Goal: Task Accomplishment & Management: Manage account settings

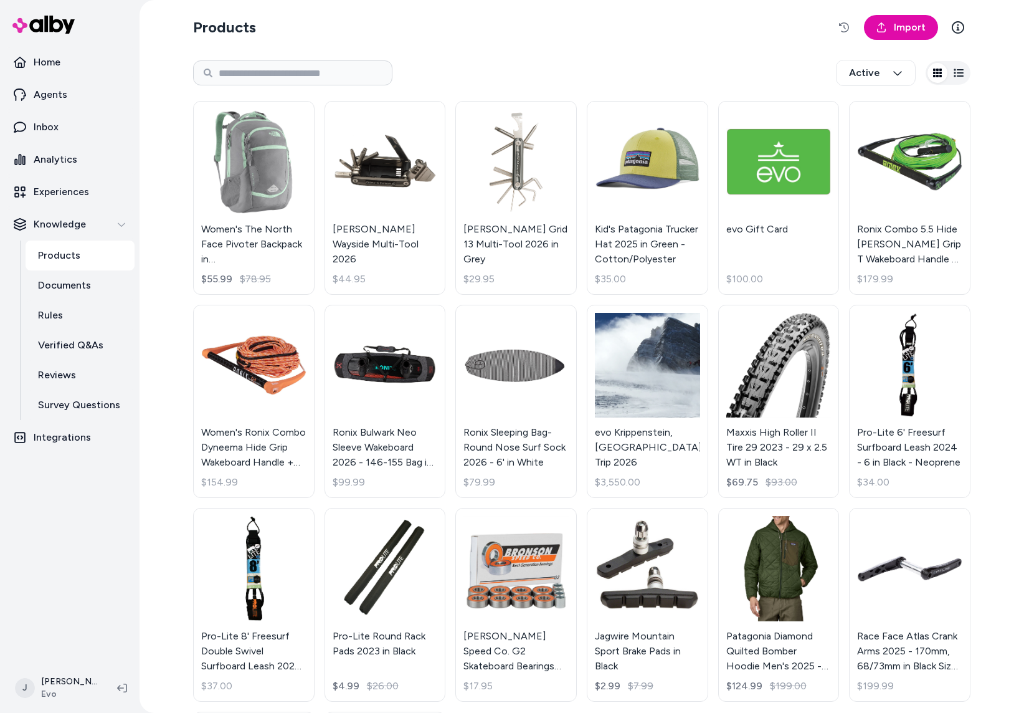
click at [163, 366] on div "Products Import Active Women's The North Face Pivoter Backpack in Green $55.99 …" at bounding box center [582, 356] width 885 height 713
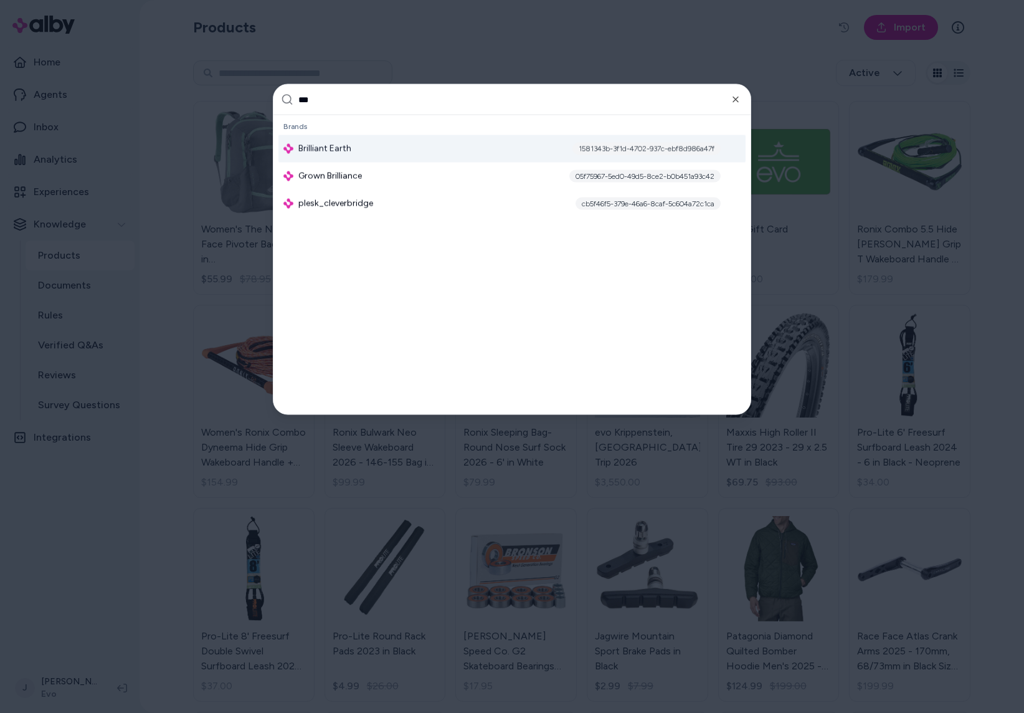
type input "***"
click at [403, 150] on div "Brilliant Earth 1581343b-3f1d-4702-937c-ebf8d986a47f" at bounding box center [511, 148] width 467 height 27
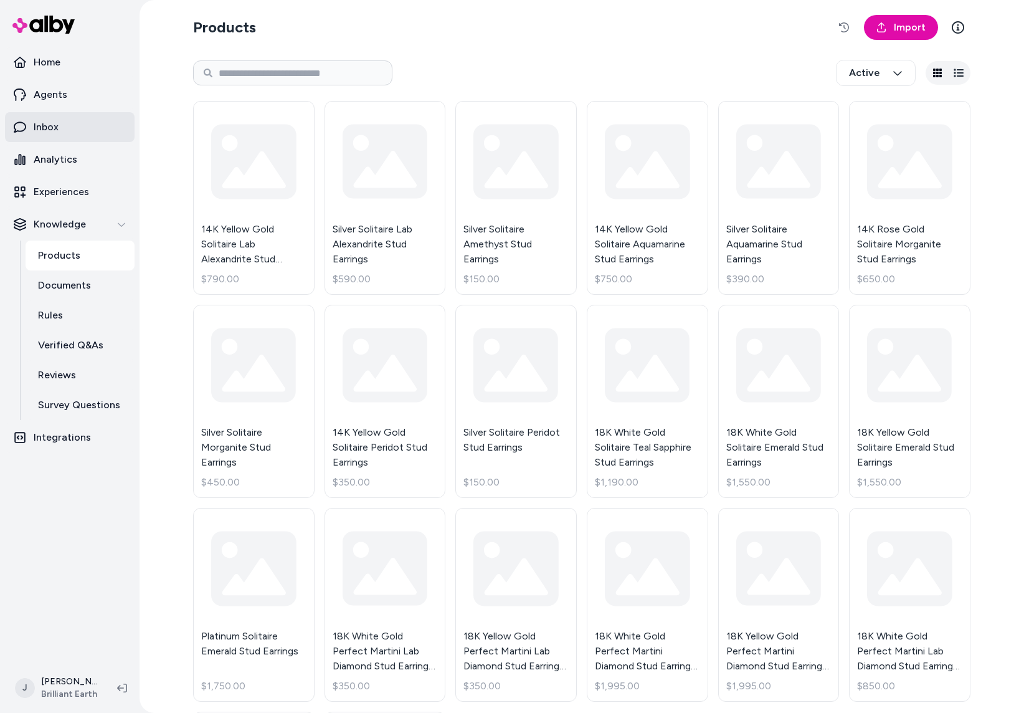
click at [57, 126] on p "Inbox" at bounding box center [46, 127] width 25 height 15
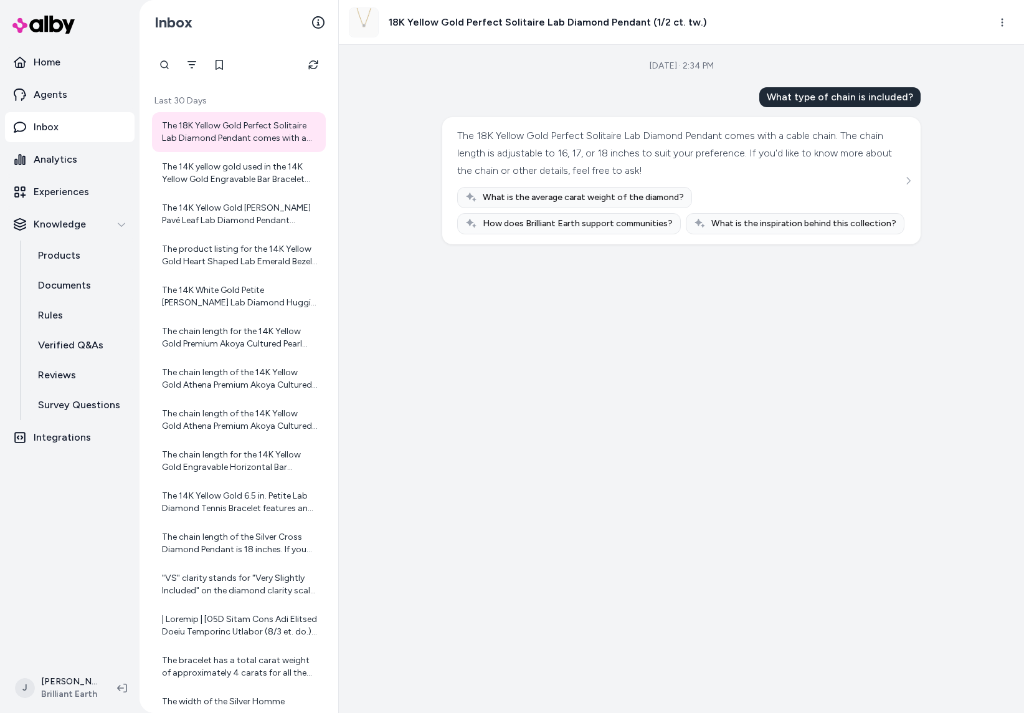
click at [227, 132] on div "The 18K Yellow Gold Perfect Solitaire Lab Diamond Pendant comes with a cable ch…" at bounding box center [240, 132] width 156 height 25
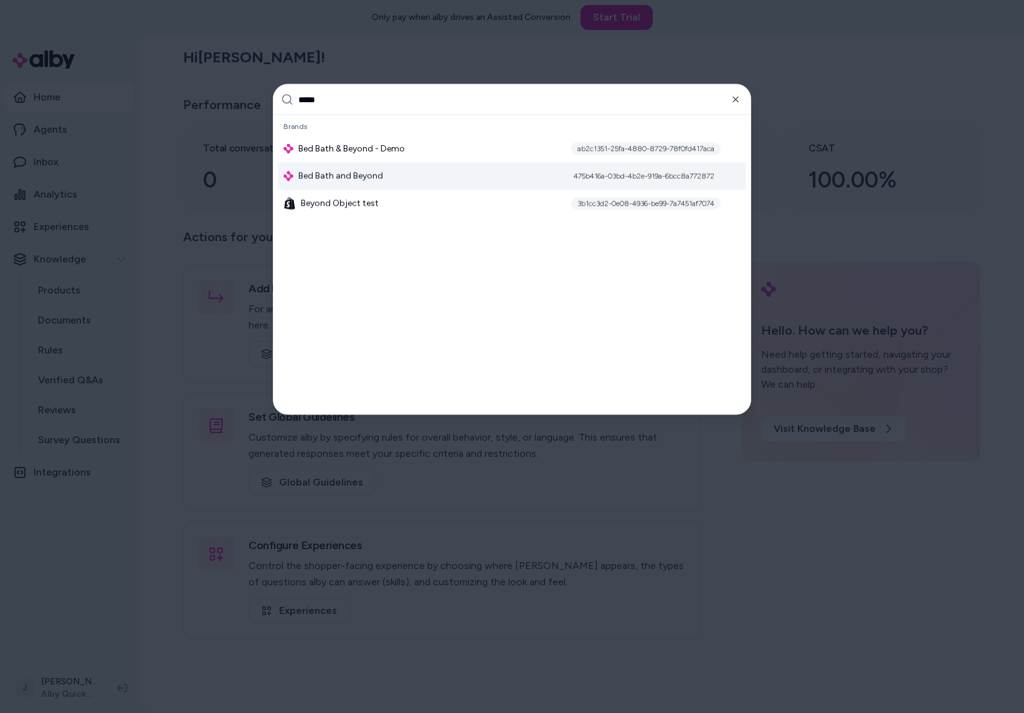
type input "*****"
click at [384, 172] on div "Bed Bath and Beyond 475b416a-03bd-4b2e-919a-6bcc8a772872" at bounding box center [511, 176] width 467 height 27
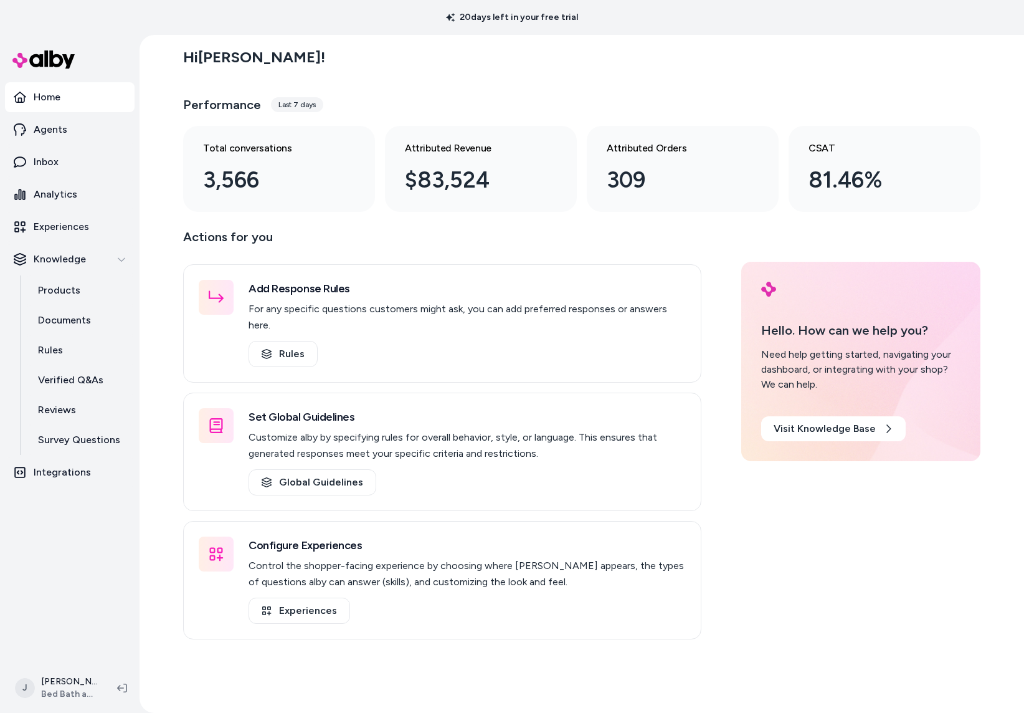
click at [151, 197] on div "Hi Jackie ! Performance Last 7 days Total conversations 3,566 Attributed Revenu…" at bounding box center [582, 374] width 885 height 678
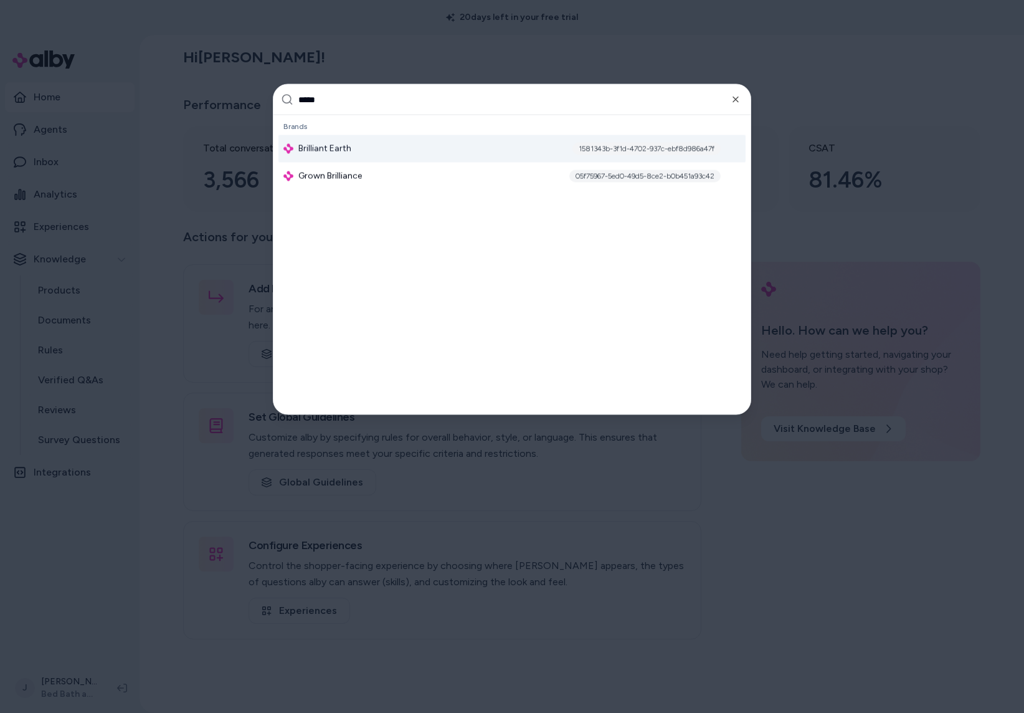
type input "*****"
click at [334, 151] on span "Brilliant Earth" at bounding box center [324, 149] width 53 height 12
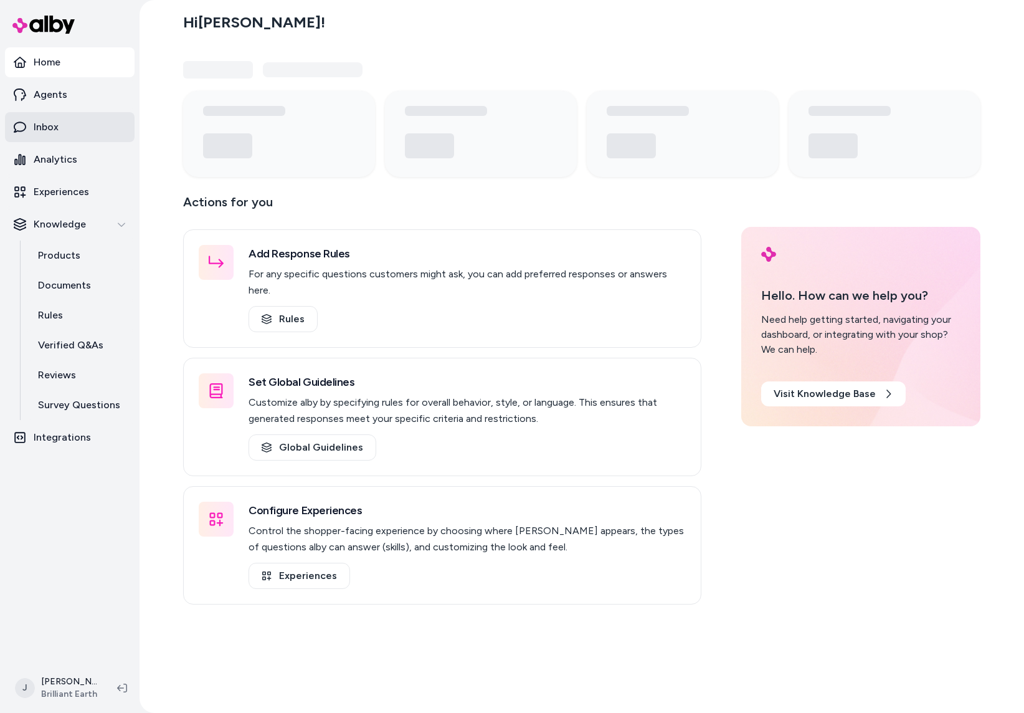
drag, startPoint x: 75, startPoint y: 157, endPoint x: 70, endPoint y: 140, distance: 18.1
click at [75, 157] on link "Analytics" at bounding box center [70, 160] width 130 height 30
click at [69, 131] on link "Inbox" at bounding box center [70, 127] width 130 height 30
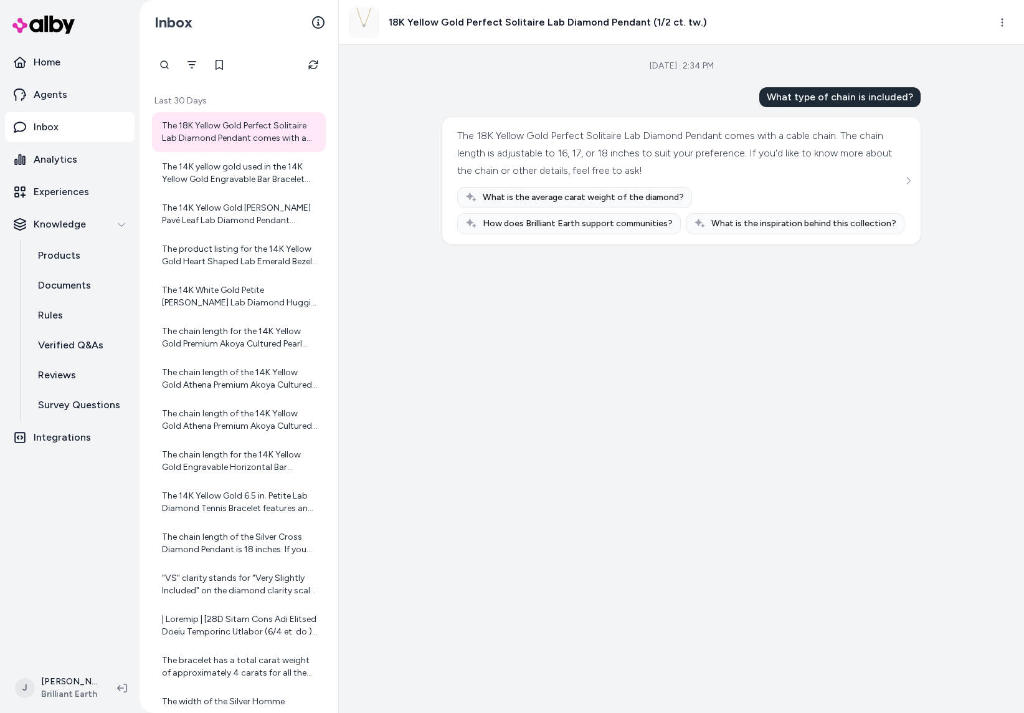
click at [211, 133] on div "The 18K Yellow Gold Perfect Solitaire Lab Diamond Pendant comes with a cable ch…" at bounding box center [240, 132] width 156 height 25
click at [378, 256] on div "Sep 16, 2025 · 2:34 PM What type of chain is included? The 18K Yellow Gold Perf…" at bounding box center [681, 379] width 685 height 668
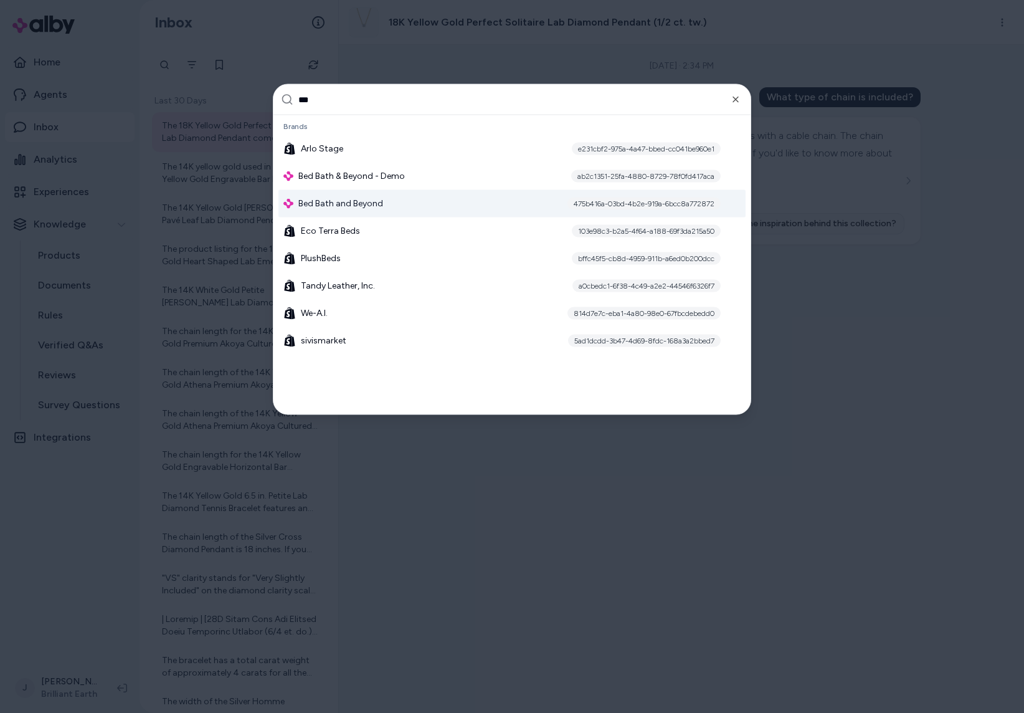
type input "***"
click at [339, 196] on div "Bed Bath and Beyond 475b416a-03bd-4b2e-919a-6bcc8a772872" at bounding box center [511, 203] width 467 height 27
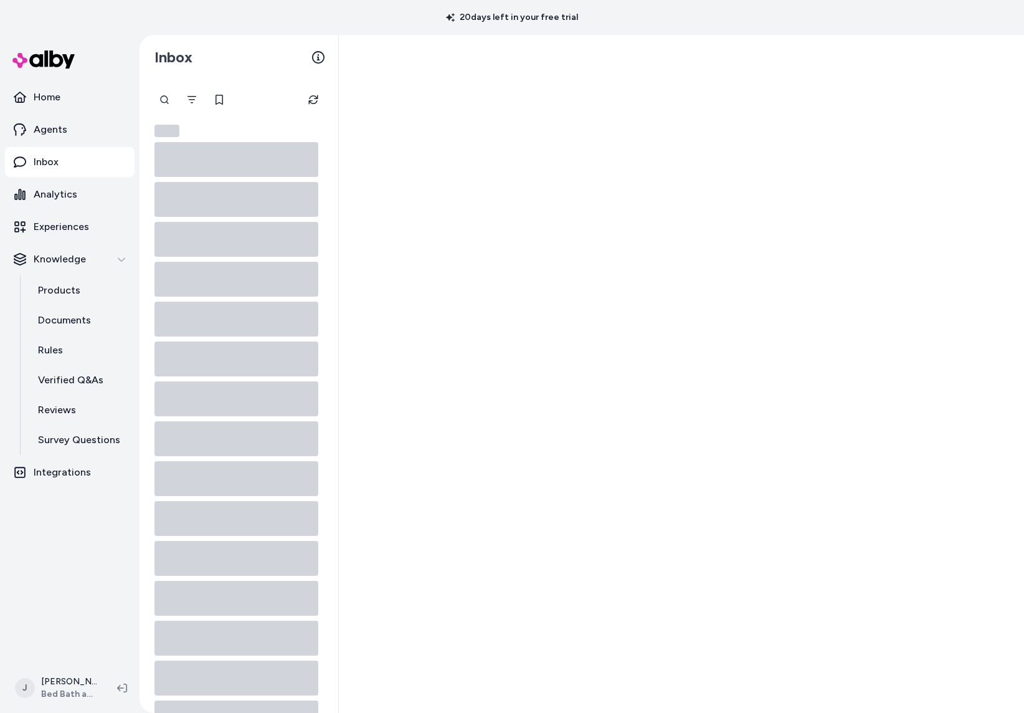
drag, startPoint x: 60, startPoint y: 404, endPoint x: 6, endPoint y: 412, distance: 54.2
click at [60, 404] on p "Reviews" at bounding box center [57, 409] width 38 height 15
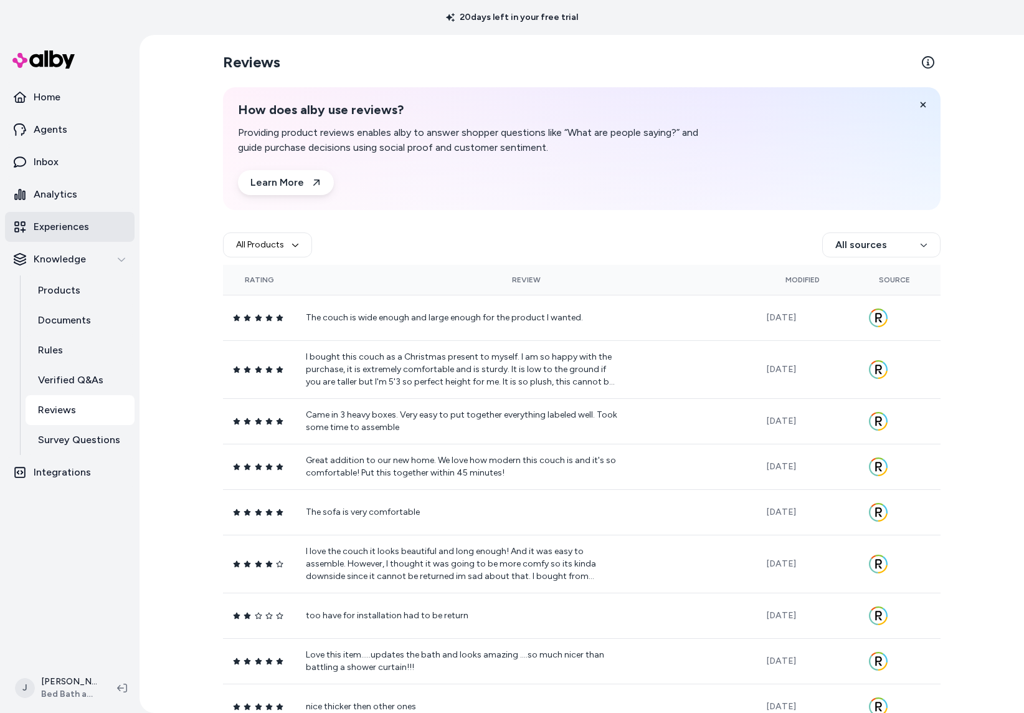
click at [54, 232] on p "Experiences" at bounding box center [61, 226] width 55 height 15
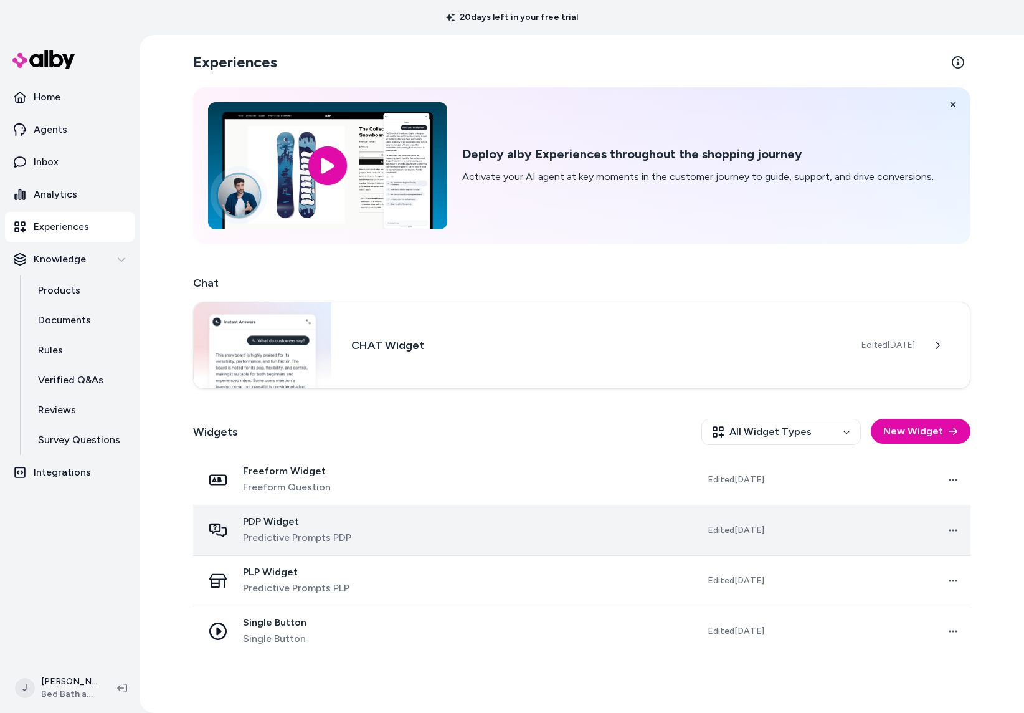
click at [467, 538] on td at bounding box center [515, 530] width 196 height 50
click at [492, 533] on td "Live" at bounding box center [515, 530] width 196 height 50
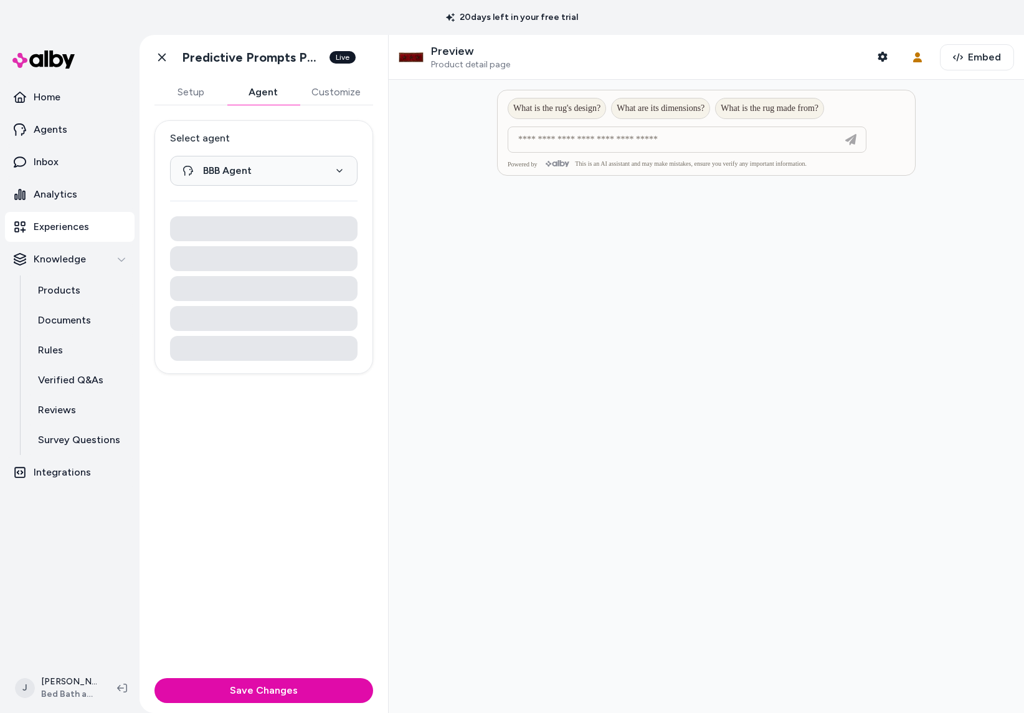
click at [258, 90] on button "Agent" at bounding box center [263, 92] width 72 height 25
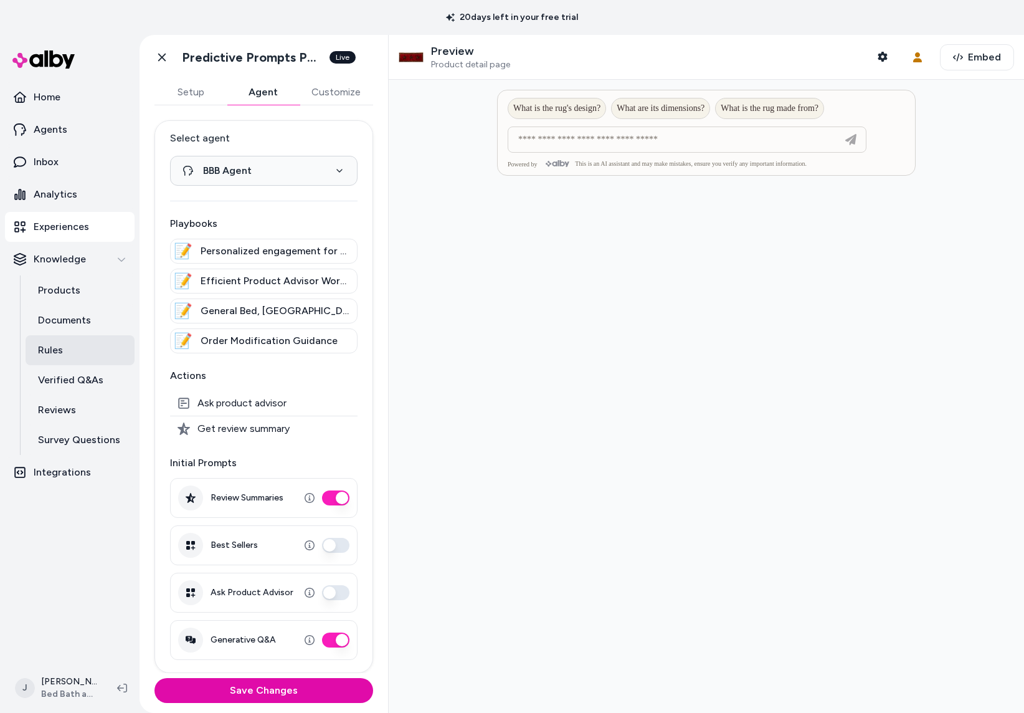
click at [52, 352] on p "Rules" at bounding box center [50, 350] width 25 height 15
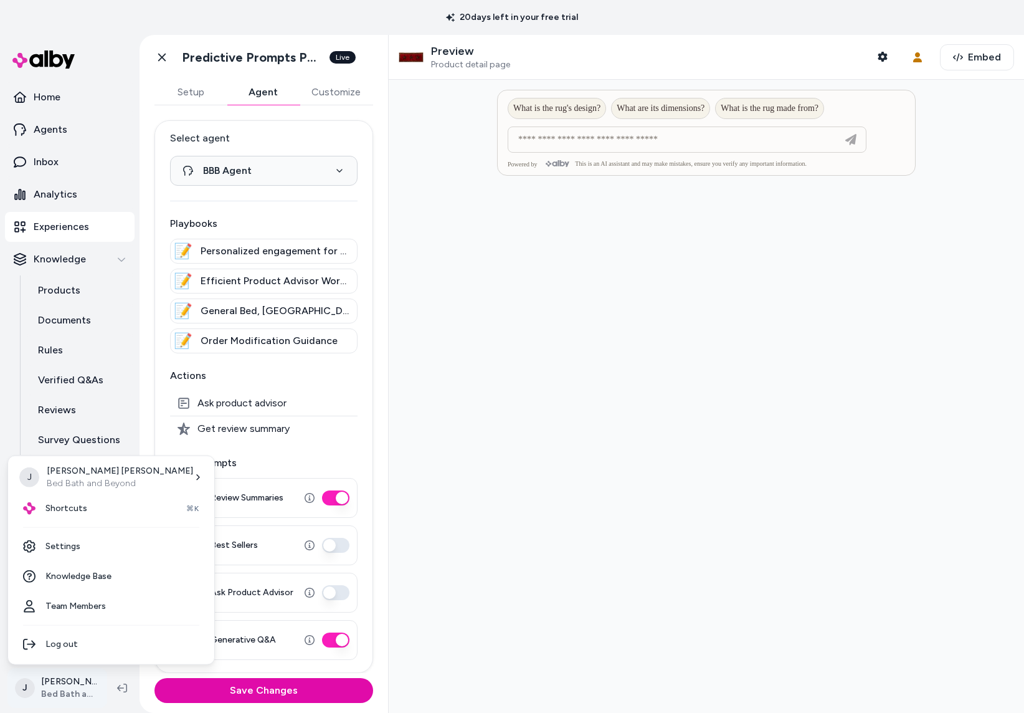
click at [70, 703] on html "**********" at bounding box center [512, 356] width 1024 height 713
click at [86, 544] on link "Settings" at bounding box center [111, 546] width 196 height 30
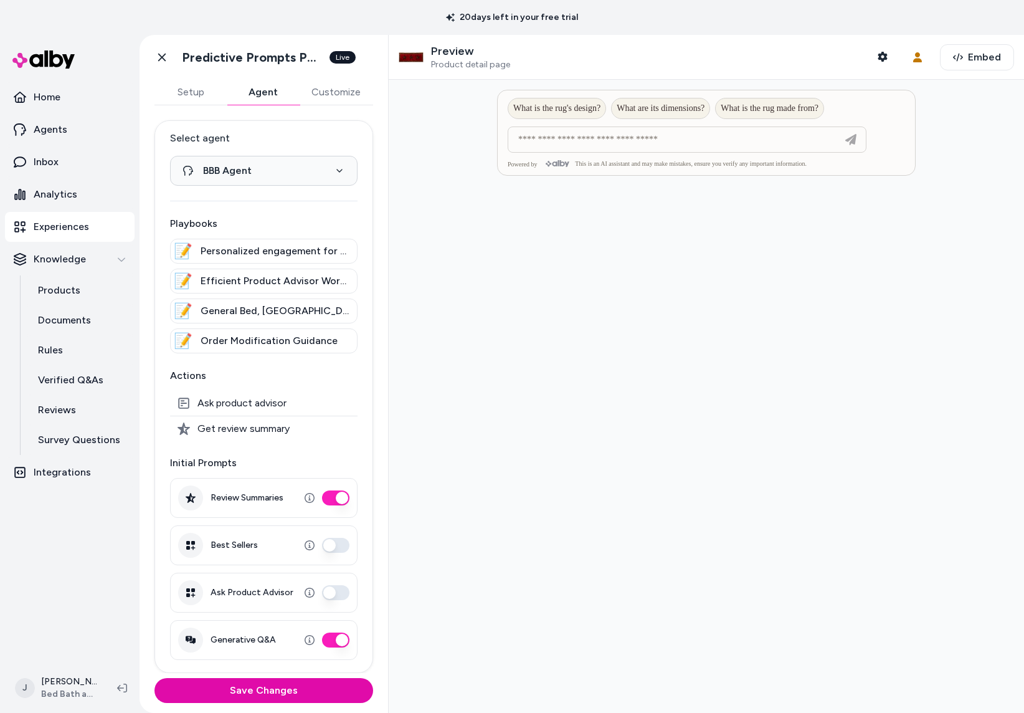
click at [145, 262] on div "**********" at bounding box center [264, 389] width 249 height 568
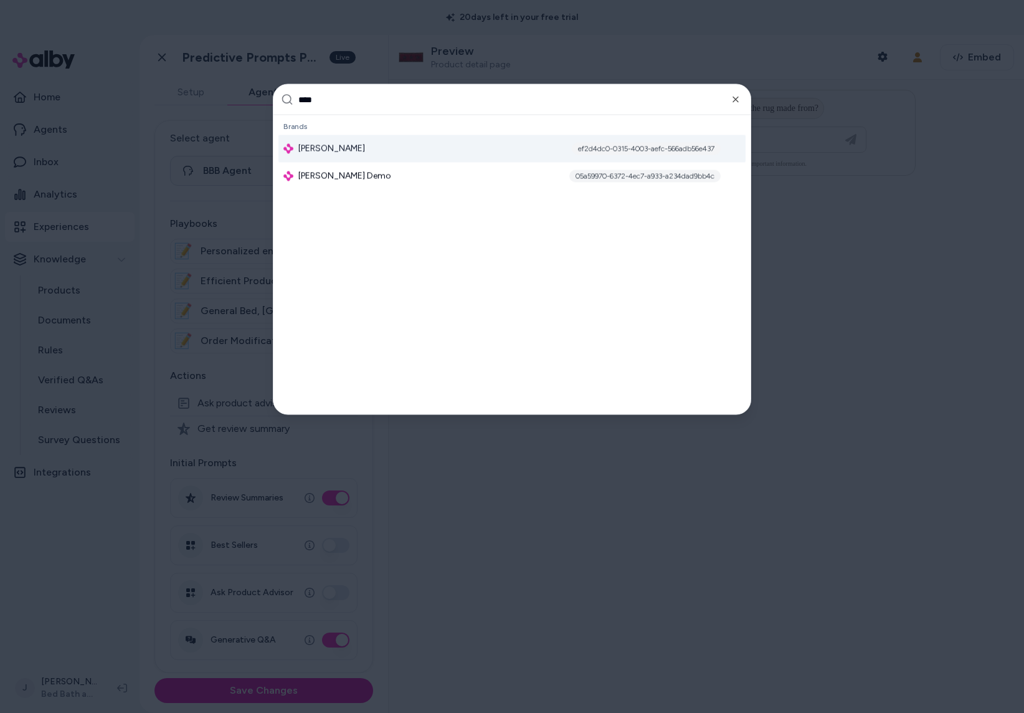
type input "****"
click at [336, 148] on span "Jabra Enhance" at bounding box center [331, 149] width 67 height 12
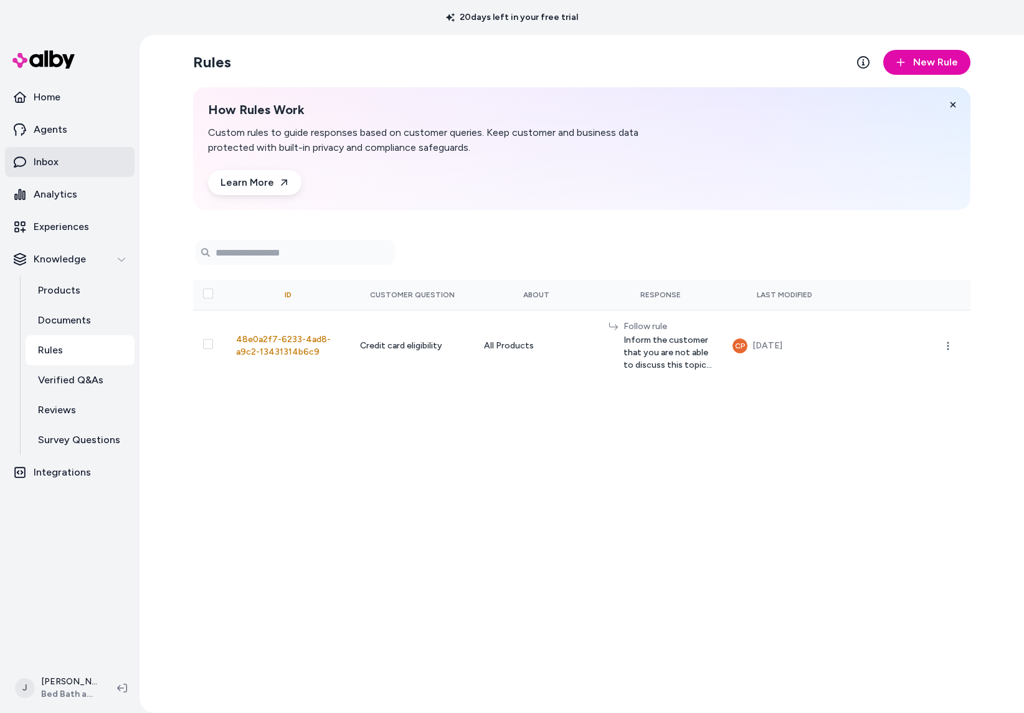
click at [60, 166] on link "Inbox" at bounding box center [70, 162] width 130 height 30
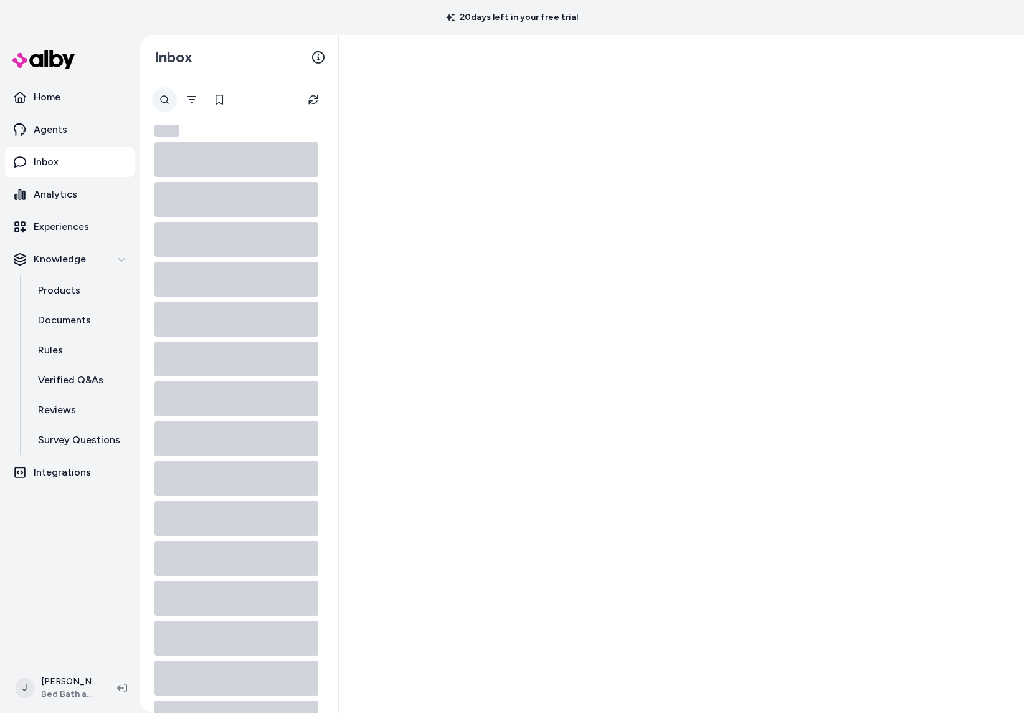
click at [159, 99] on div at bounding box center [164, 99] width 25 height 25
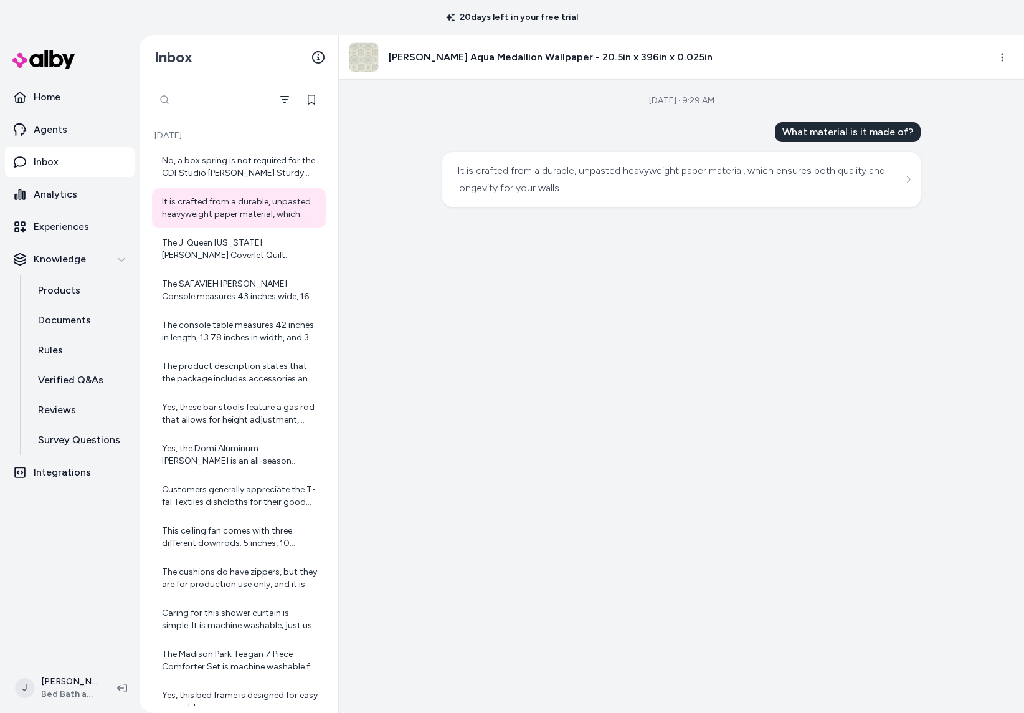
type input "*"
click at [284, 98] on icon "Filter" at bounding box center [285, 100] width 10 height 10
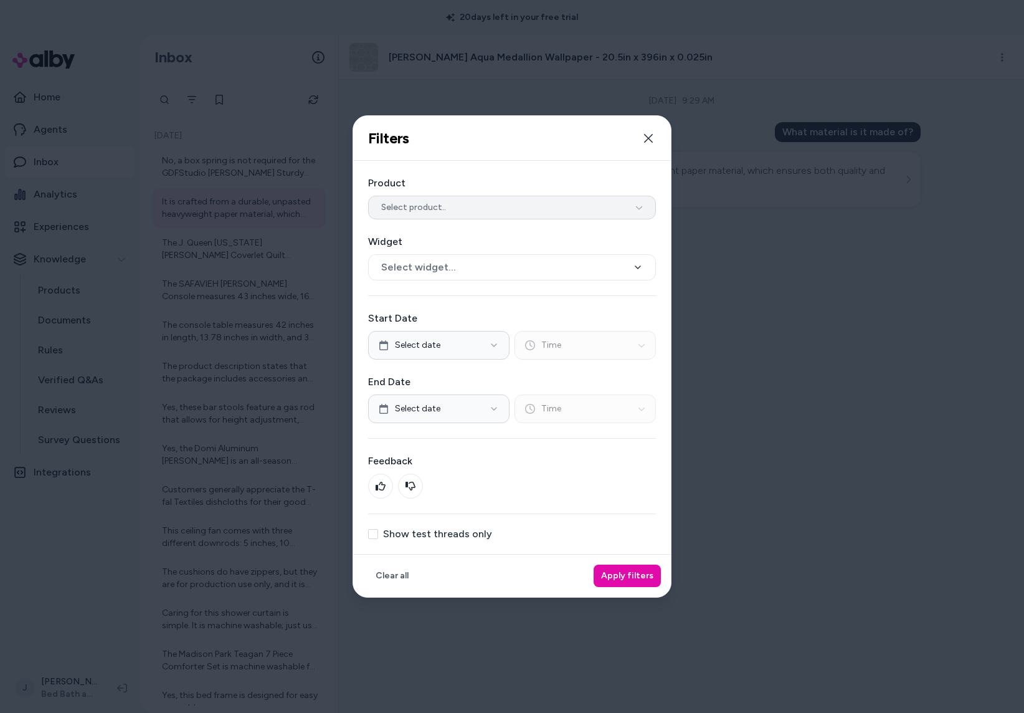
click at [426, 210] on span "Select product.." at bounding box center [413, 207] width 65 height 12
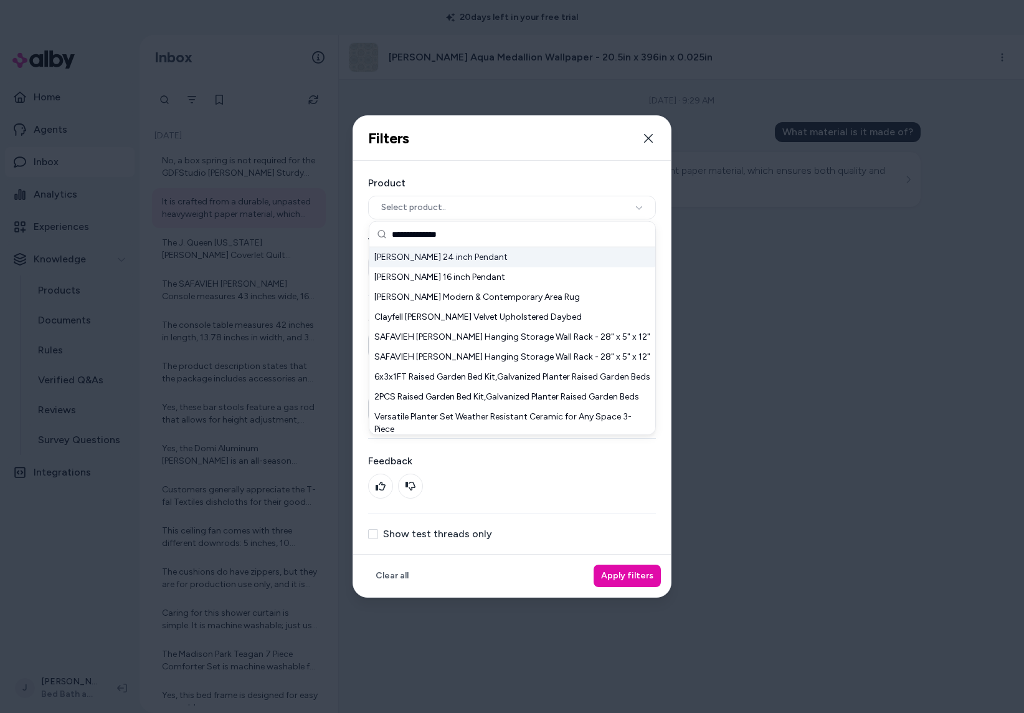
type input "**********"
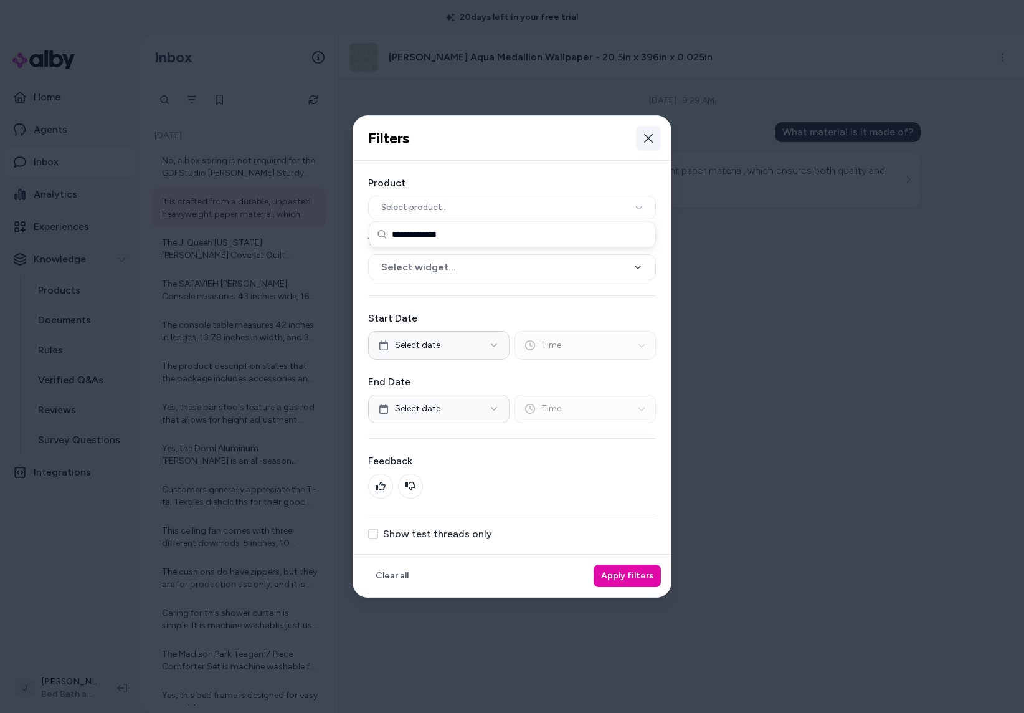
drag, startPoint x: 652, startPoint y: 139, endPoint x: 521, endPoint y: 133, distance: 131.6
click at [652, 138] on icon "button" at bounding box center [649, 138] width 10 height 10
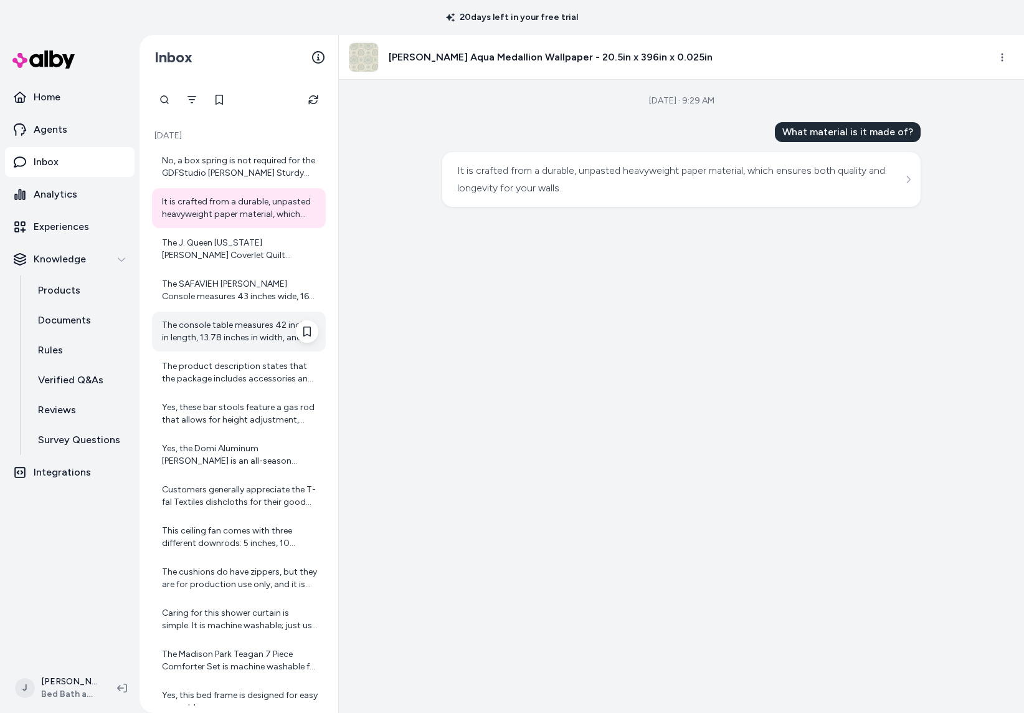
scroll to position [66, 0]
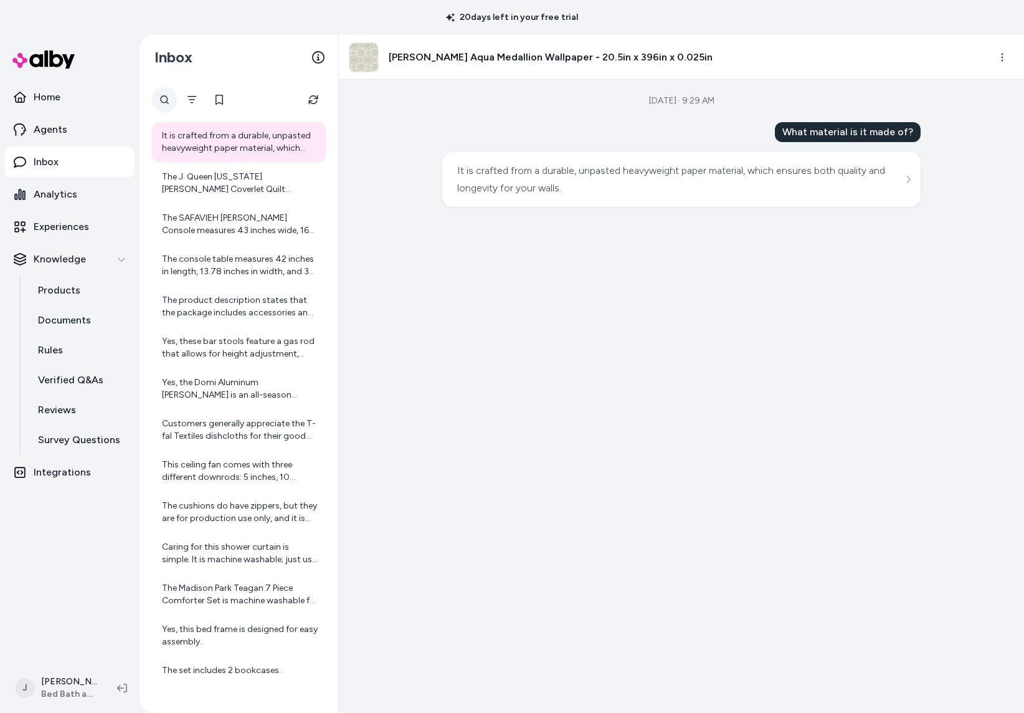
click at [172, 100] on div at bounding box center [164, 99] width 25 height 25
type input "**********"
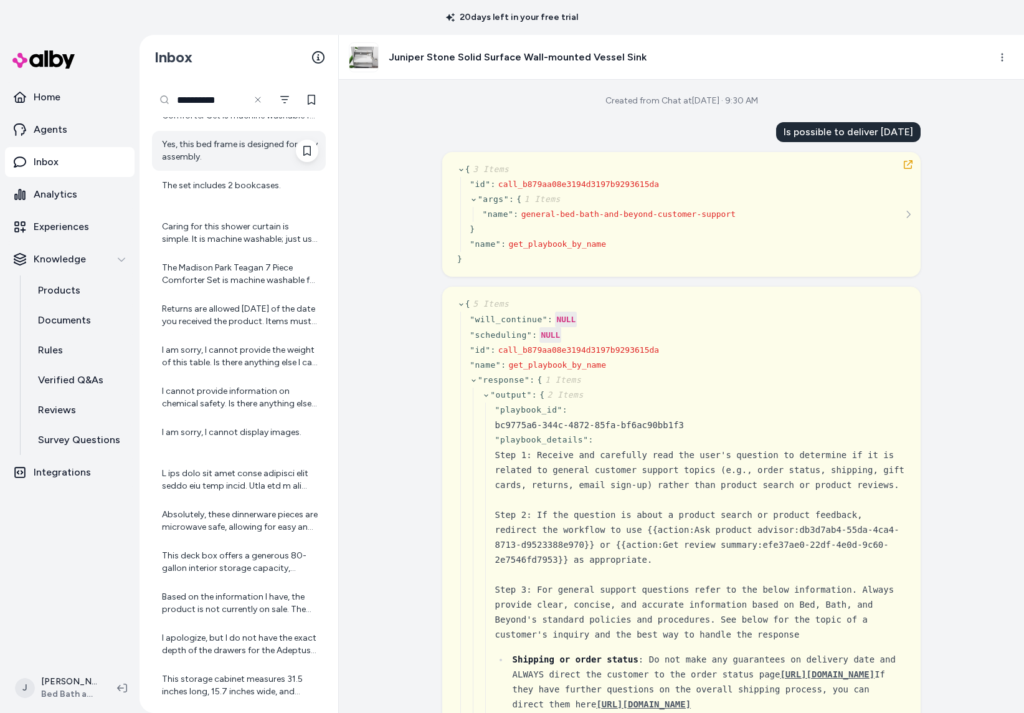
scroll to position [313, 0]
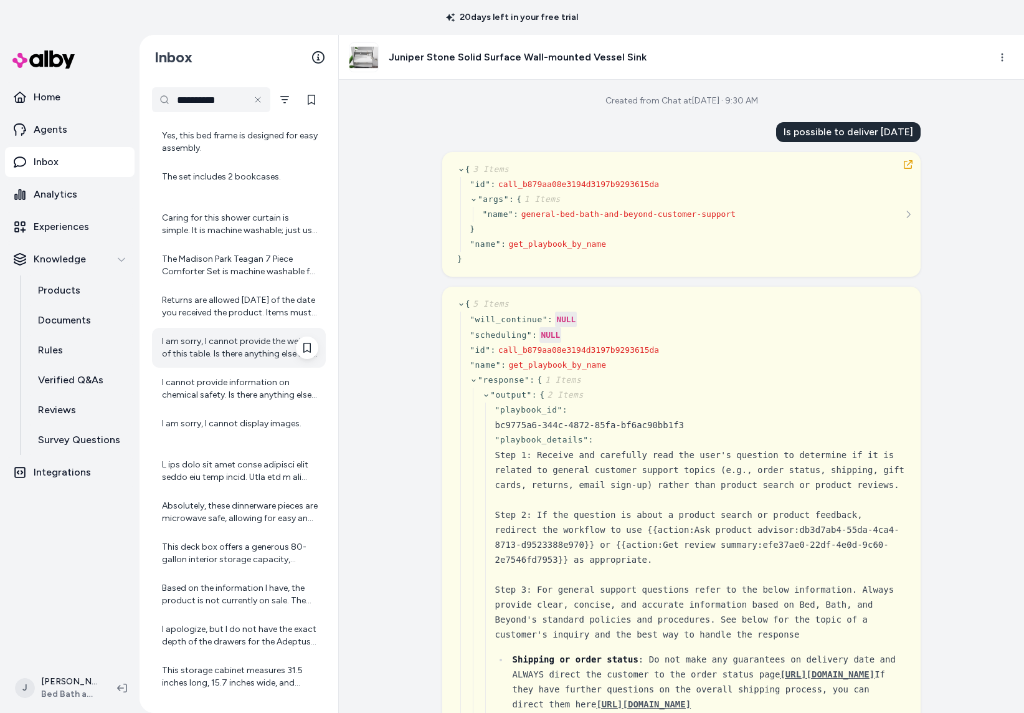
click at [221, 346] on div "I am sorry, I cannot provide the weight of this table. Is there anything else I…" at bounding box center [240, 347] width 156 height 25
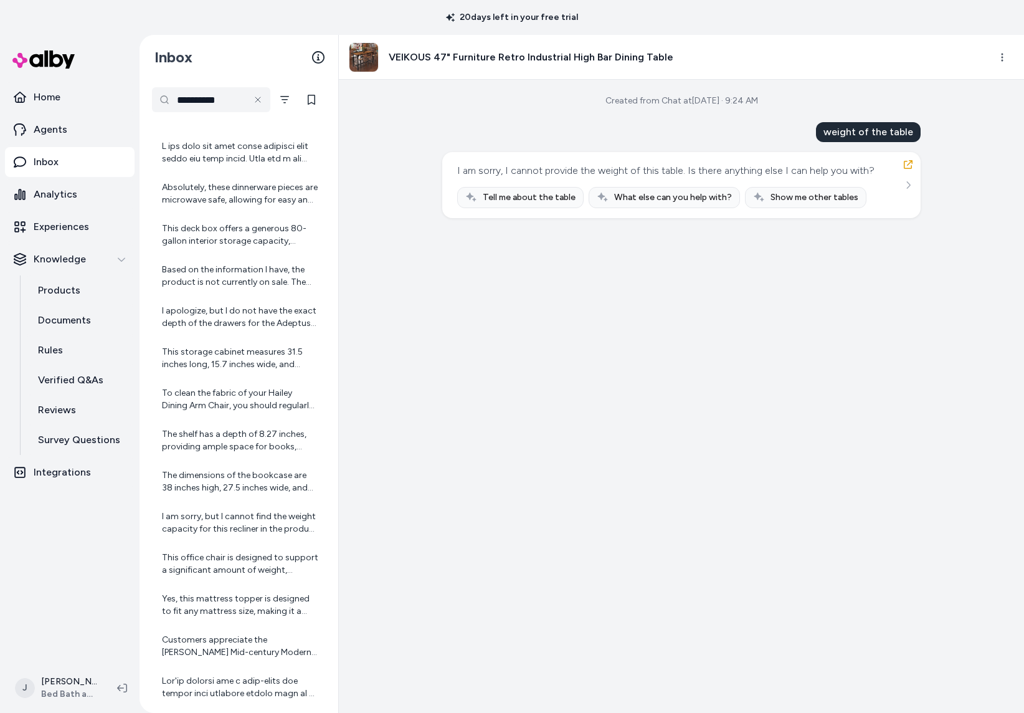
scroll to position [633, 0]
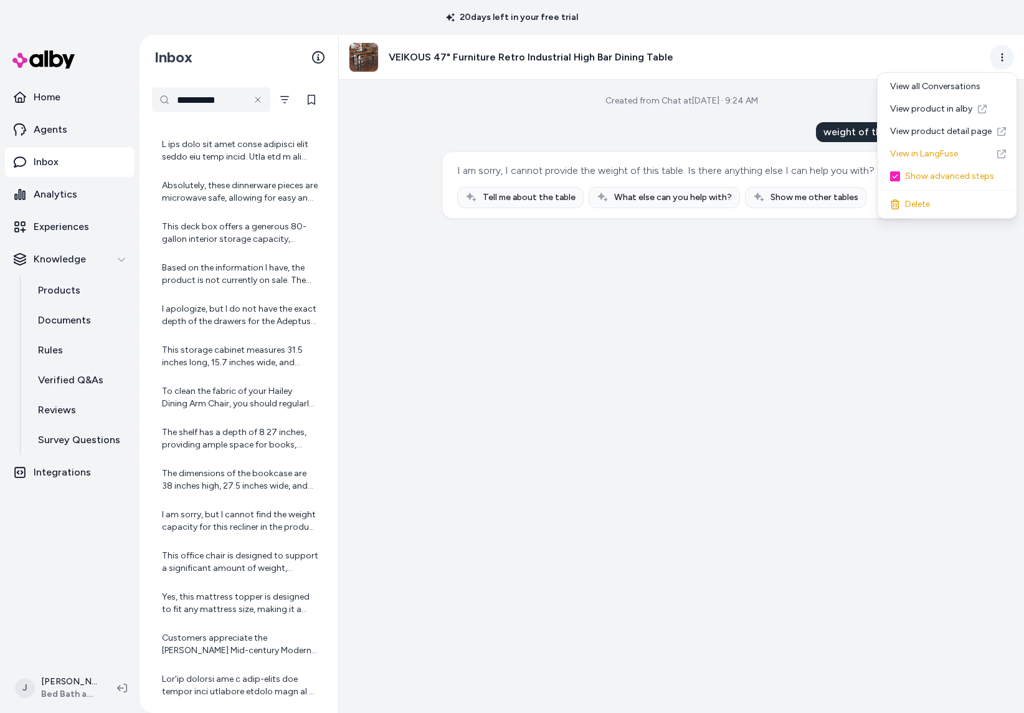
click at [1000, 59] on html "**********" at bounding box center [512, 356] width 1024 height 713
click at [944, 126] on link "View product detail page" at bounding box center [947, 131] width 134 height 22
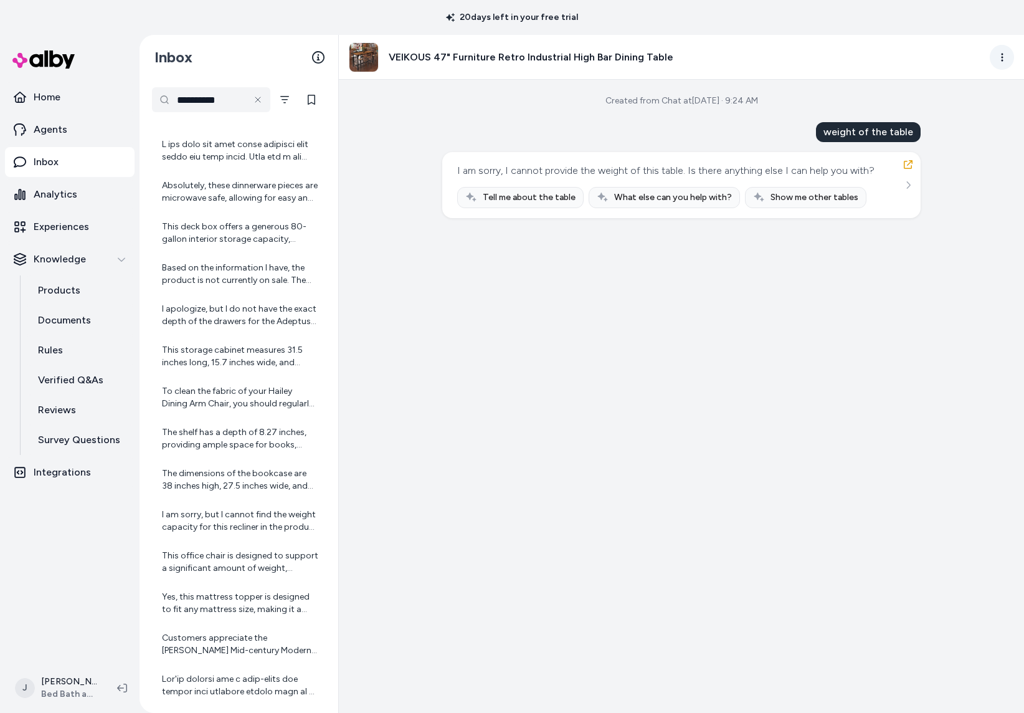
click at [997, 57] on html "**********" at bounding box center [512, 356] width 1024 height 713
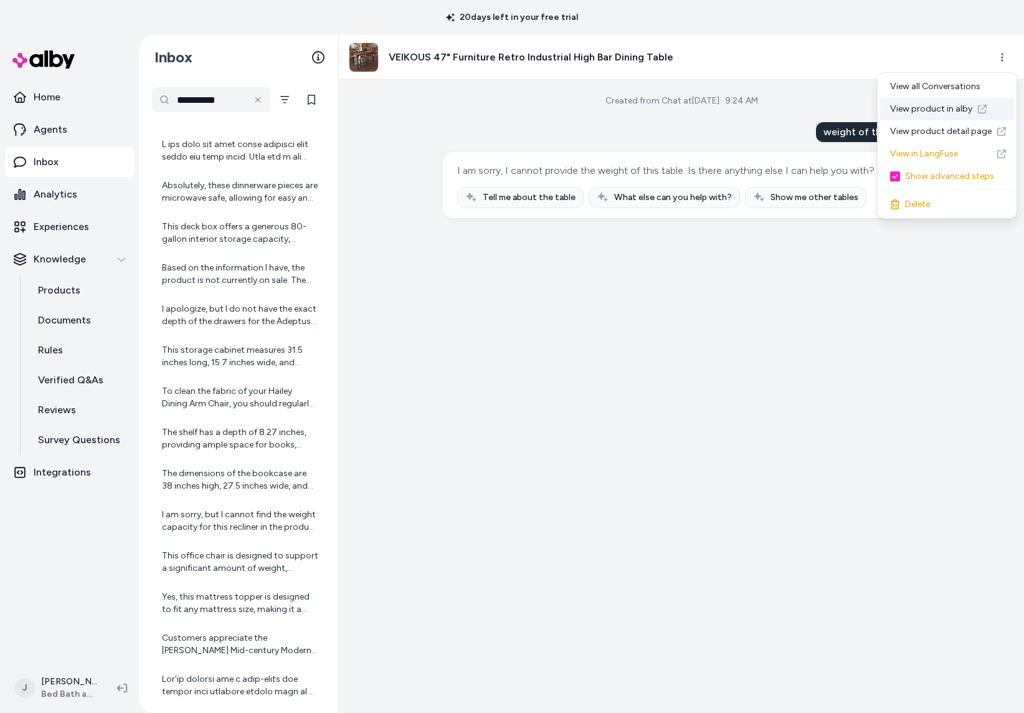
click at [954, 110] on link "View product in alby" at bounding box center [947, 109] width 134 height 22
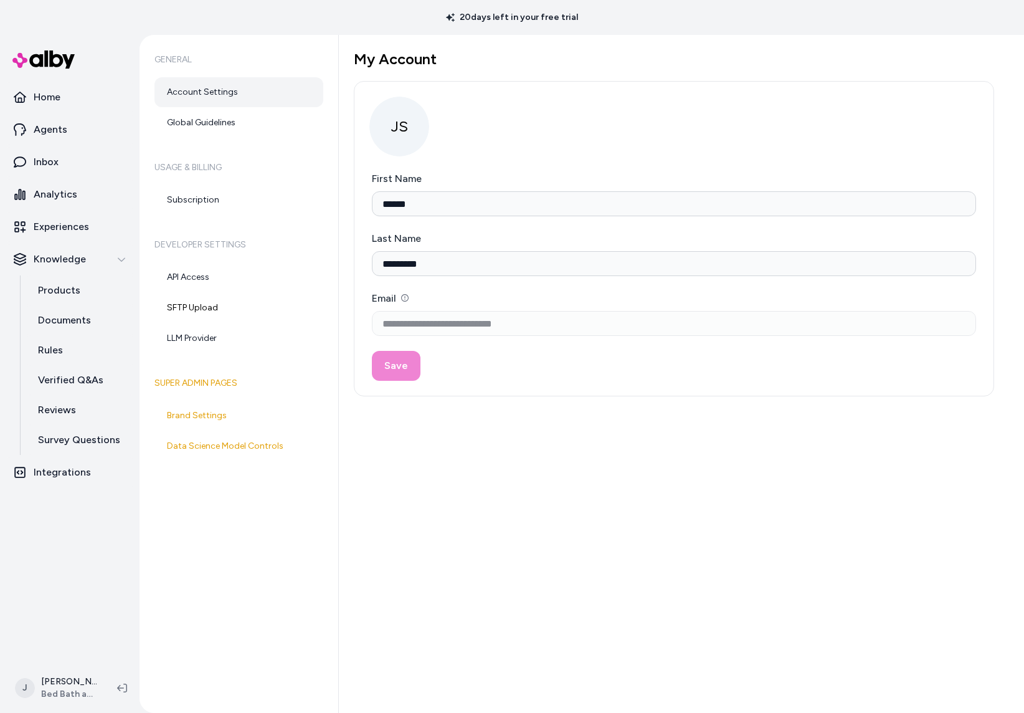
type input "******"
type input "*********"
type input "**********"
click at [216, 128] on link "Global Guidelines" at bounding box center [238, 123] width 169 height 30
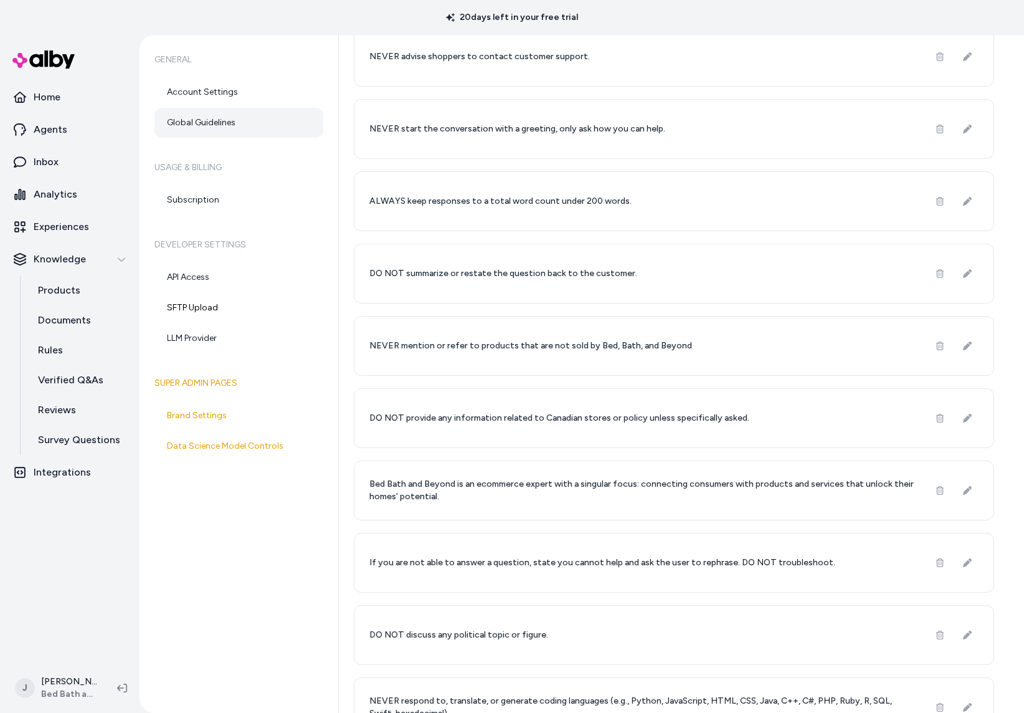
scroll to position [164, 0]
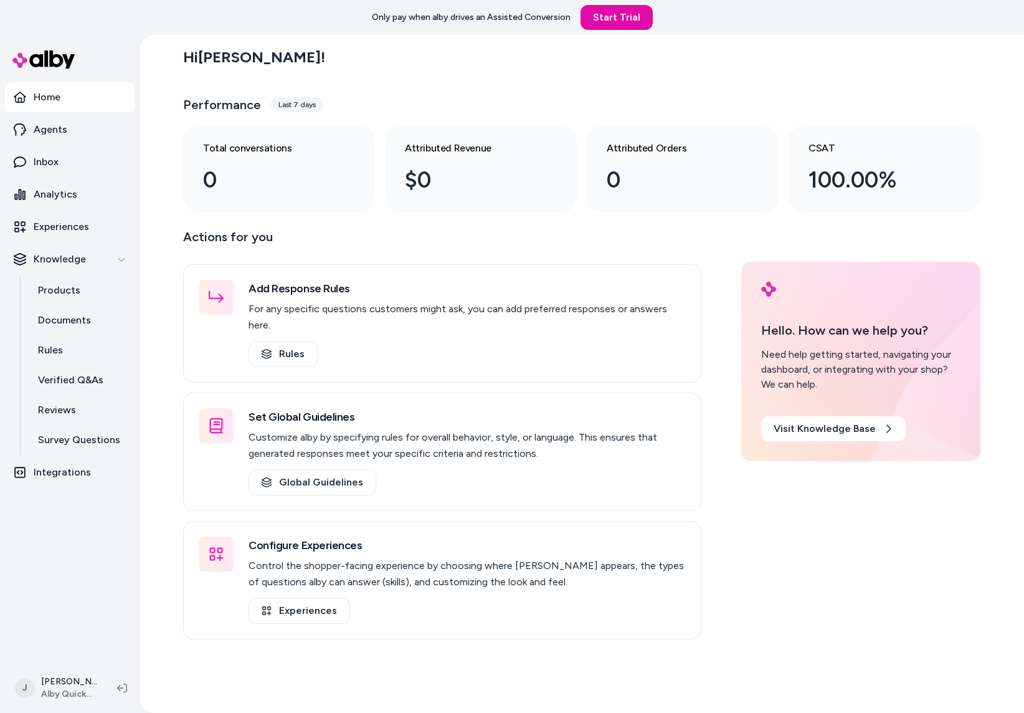
click at [148, 245] on div "Hi [PERSON_NAME] ! Performance Last 7 days Total conversations 0 Attributed Rev…" at bounding box center [582, 374] width 885 height 678
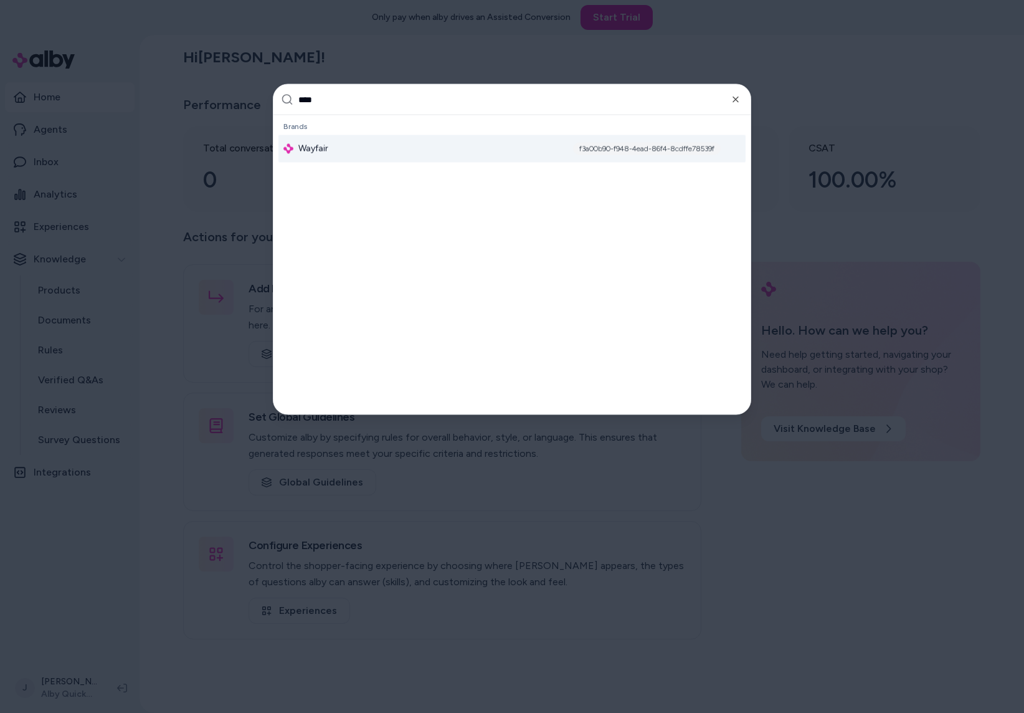
type input "****"
click at [346, 158] on div "Wayfair f3a00b90-f948-4ead-86f4-8cdffe78539f" at bounding box center [511, 148] width 467 height 27
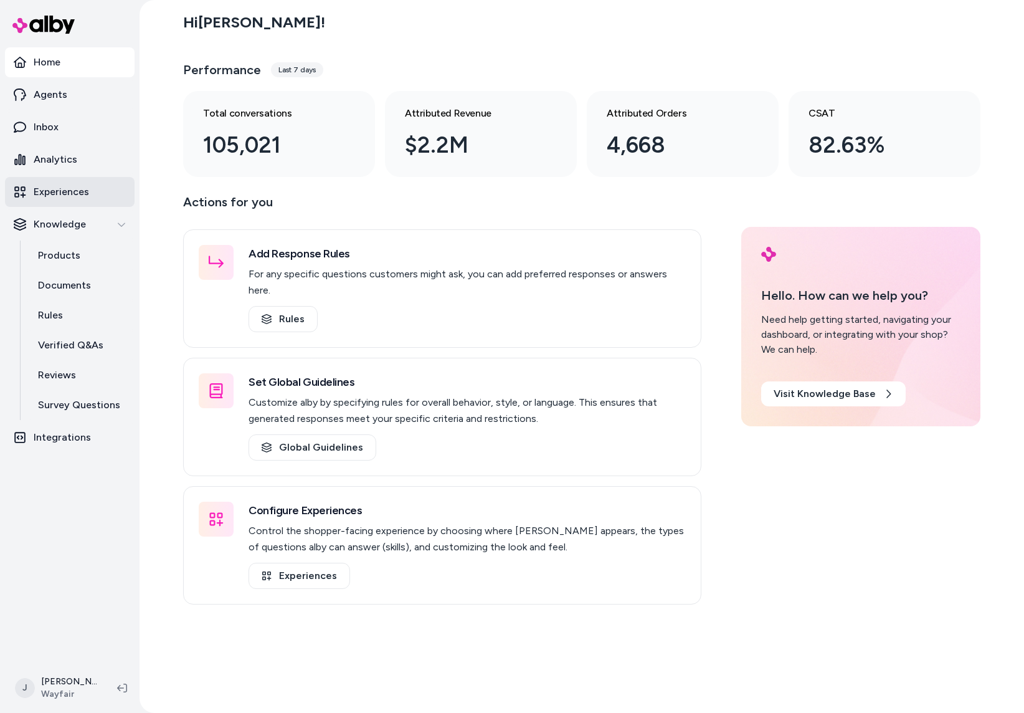
click at [65, 196] on p "Experiences" at bounding box center [61, 191] width 55 height 15
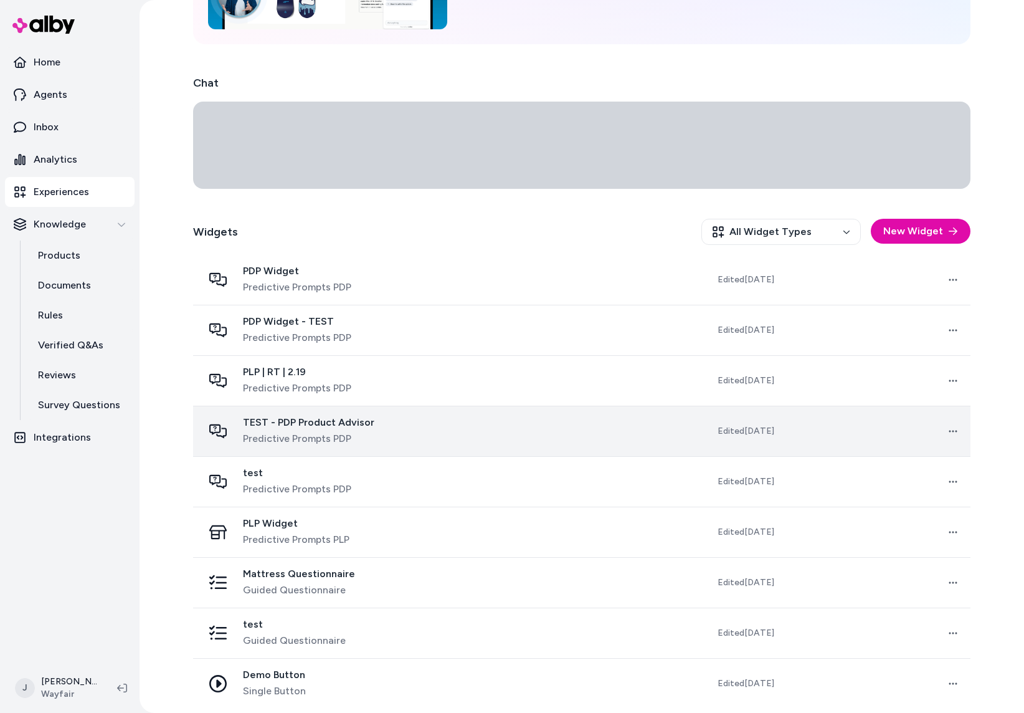
scroll to position [173, 0]
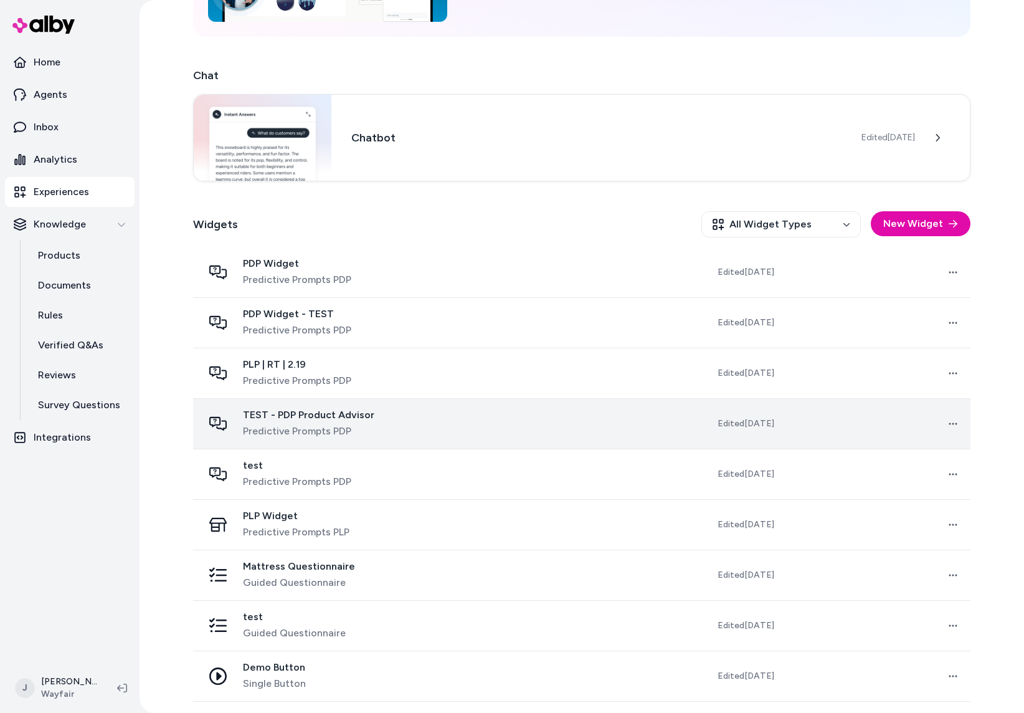
click at [399, 570] on div "Mattress Questionnaire Guided Questionnaire" at bounding box center [319, 575] width 233 height 30
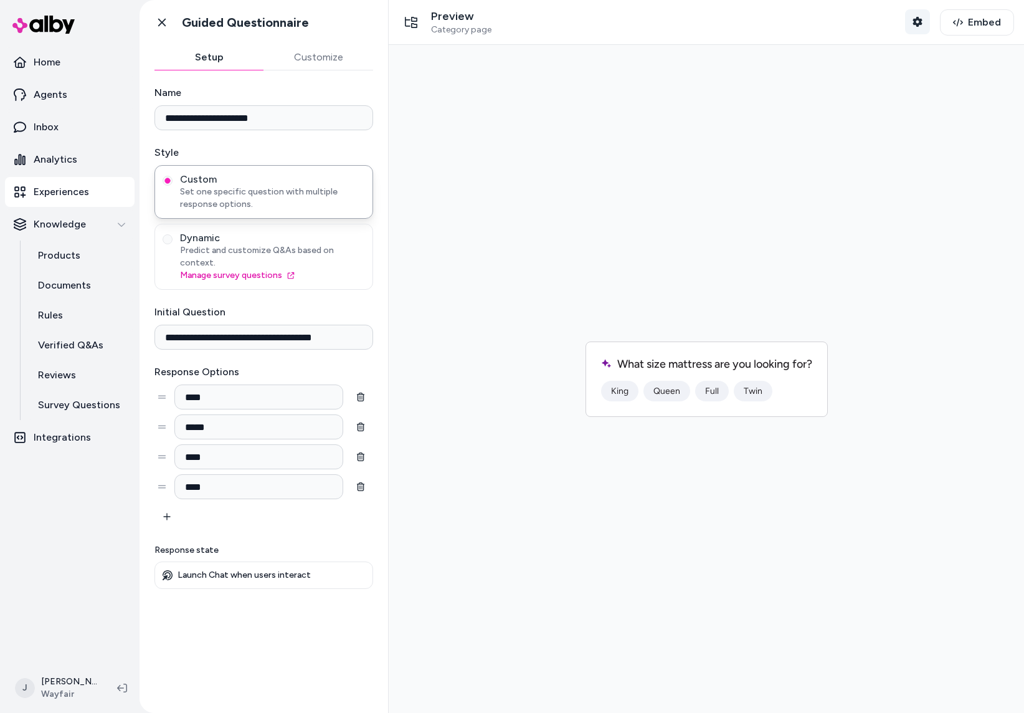
click at [910, 26] on button "Shopper Context" at bounding box center [917, 21] width 25 height 25
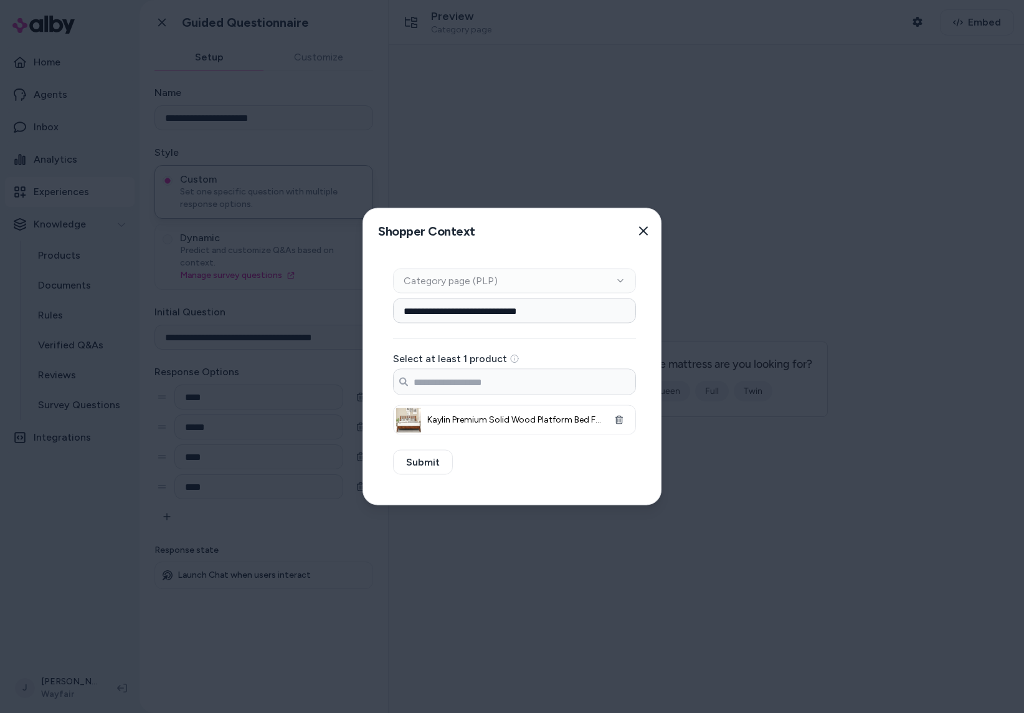
click at [893, 28] on div at bounding box center [512, 356] width 1024 height 713
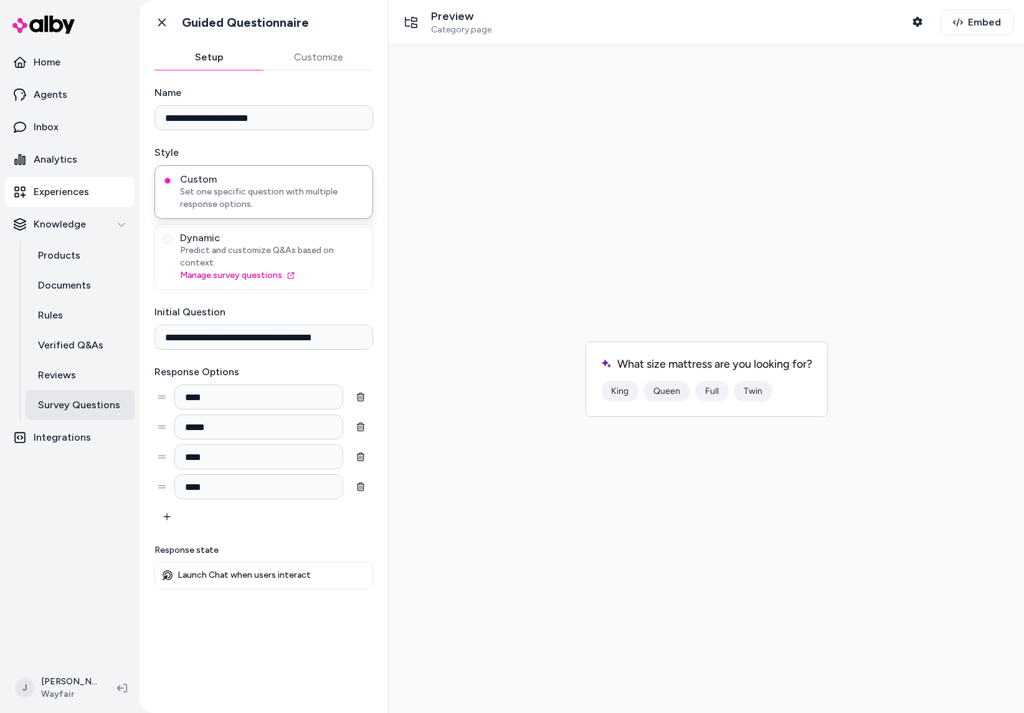
click at [65, 406] on p "Survey Questions" at bounding box center [79, 404] width 82 height 15
click at [918, 21] on icon "button" at bounding box center [918, 22] width 10 height 10
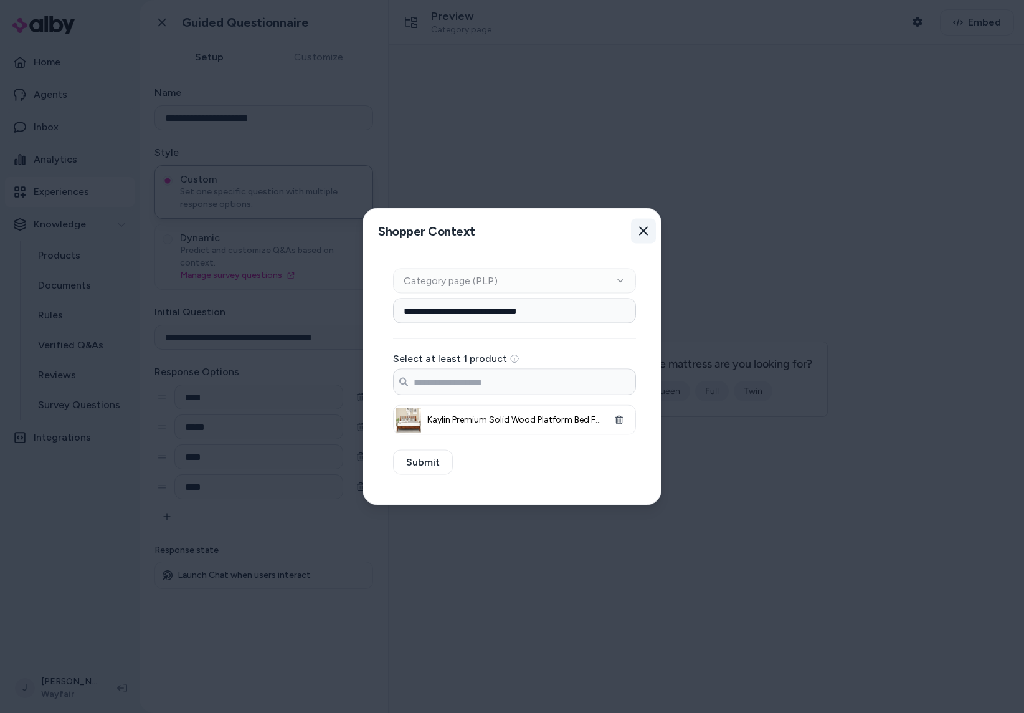
click at [644, 231] on icon "button" at bounding box center [643, 231] width 9 height 9
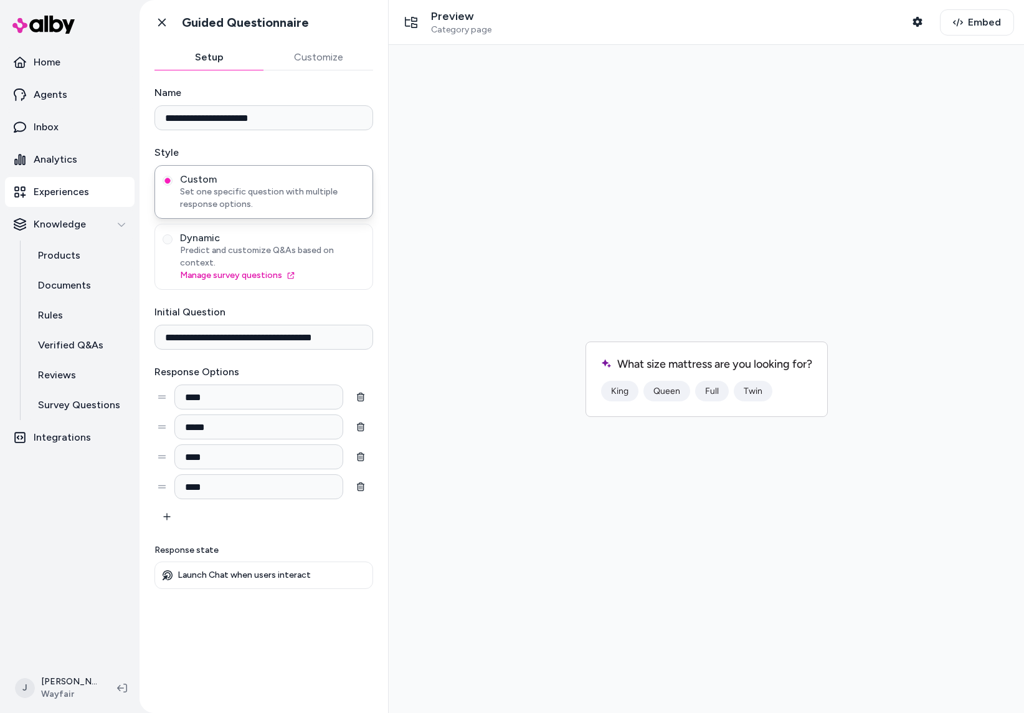
click at [663, 389] on button "Queen" at bounding box center [667, 391] width 47 height 21
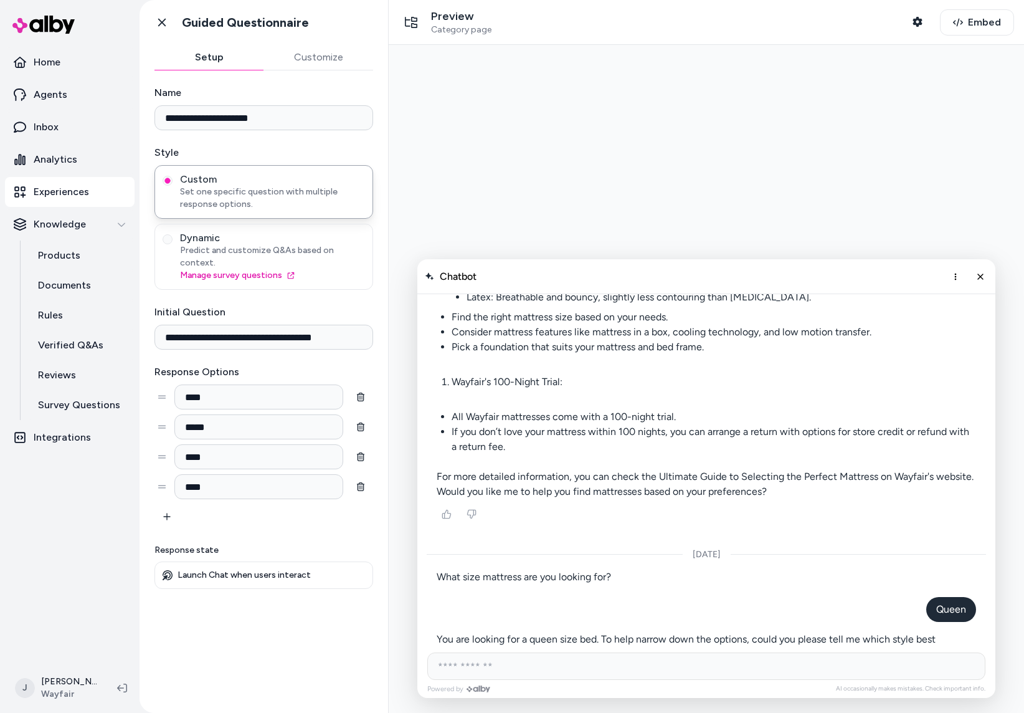
scroll to position [6297, 0]
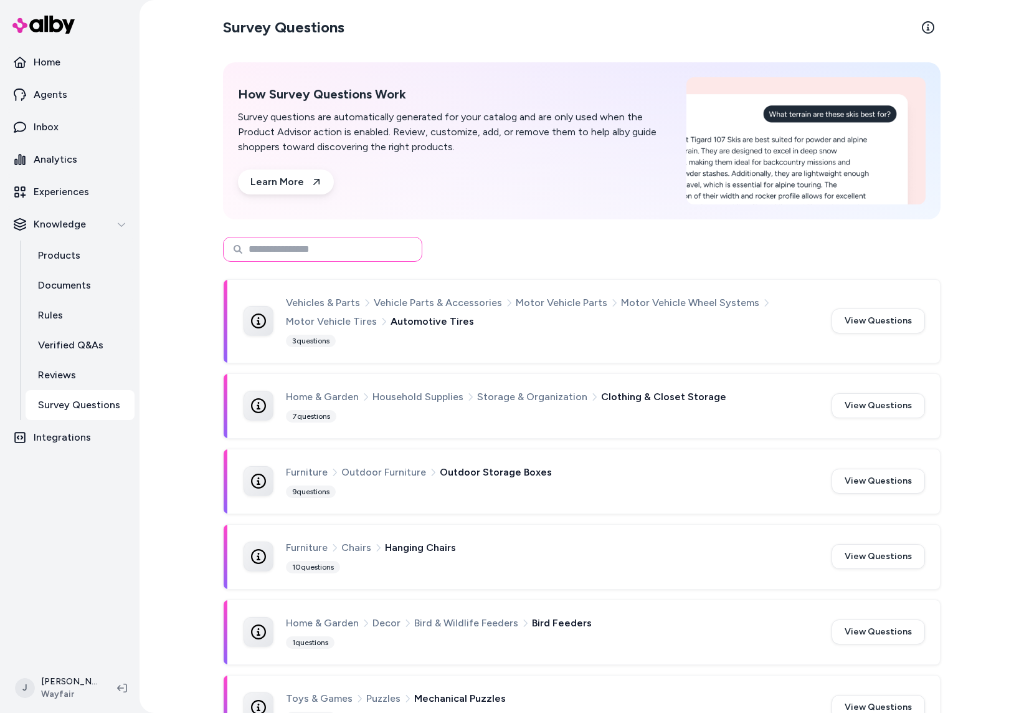
click at [343, 237] on input at bounding box center [322, 249] width 199 height 25
type input "********"
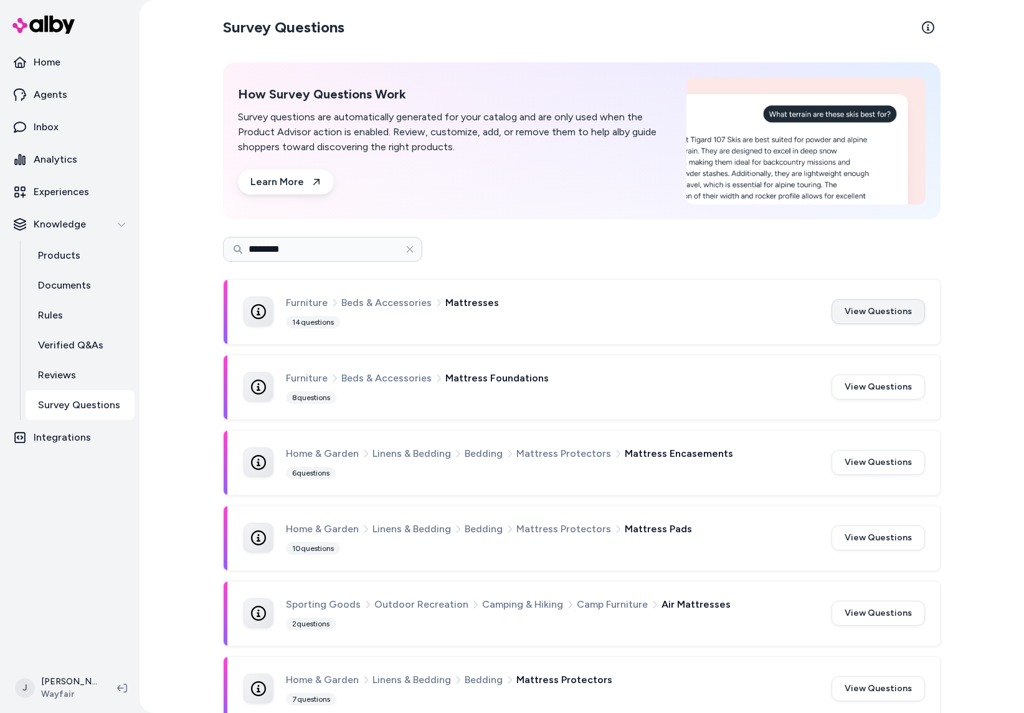
click at [876, 309] on button "View Questions" at bounding box center [878, 311] width 93 height 25
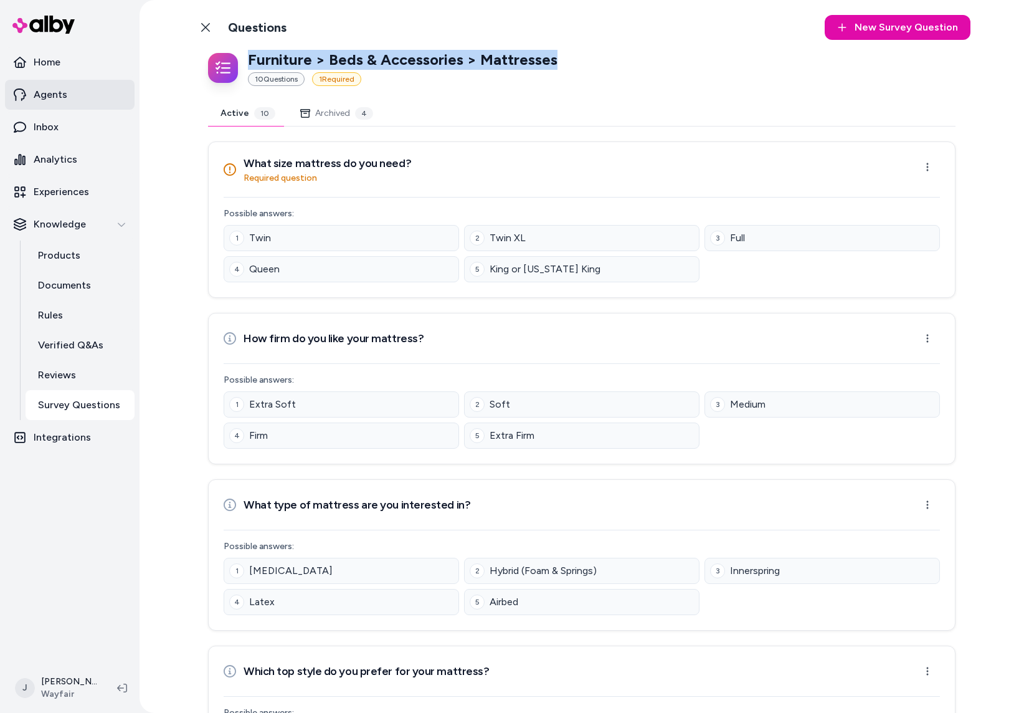
drag, startPoint x: 563, startPoint y: 60, endPoint x: 90, endPoint y: 105, distance: 474.9
click at [247, 62] on div "Furniture > Beds & Accessories > Mattresses 10 Question s 1 Required" at bounding box center [582, 68] width 748 height 36
copy p "Furniture > Beds & Accessories > Mattresses"
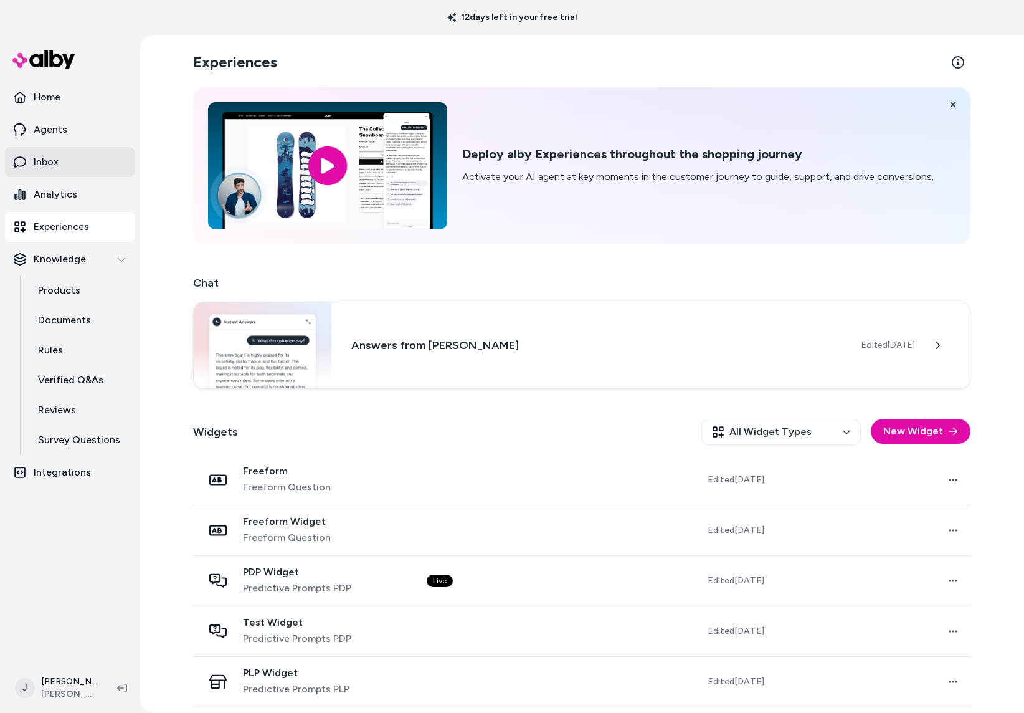
click at [49, 157] on p "Inbox" at bounding box center [46, 161] width 25 height 15
click at [62, 166] on link "Inbox" at bounding box center [70, 162] width 130 height 30
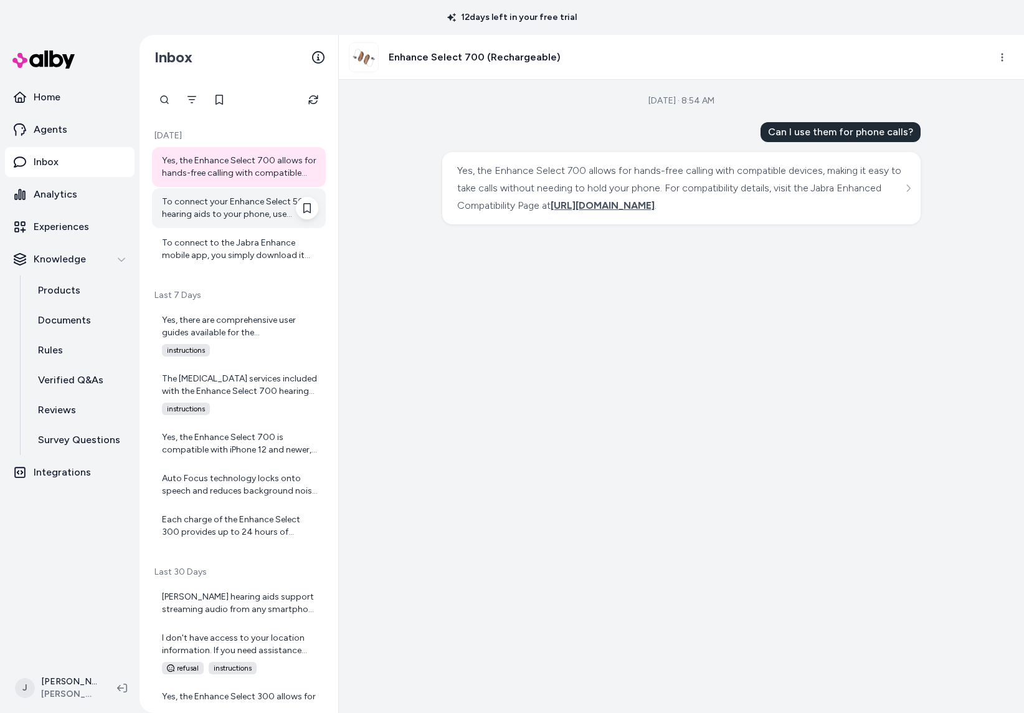
click at [244, 202] on div "To connect your Enhance Select 50R hearing aids to your phone, use Bluetooth. T…" at bounding box center [240, 208] width 156 height 25
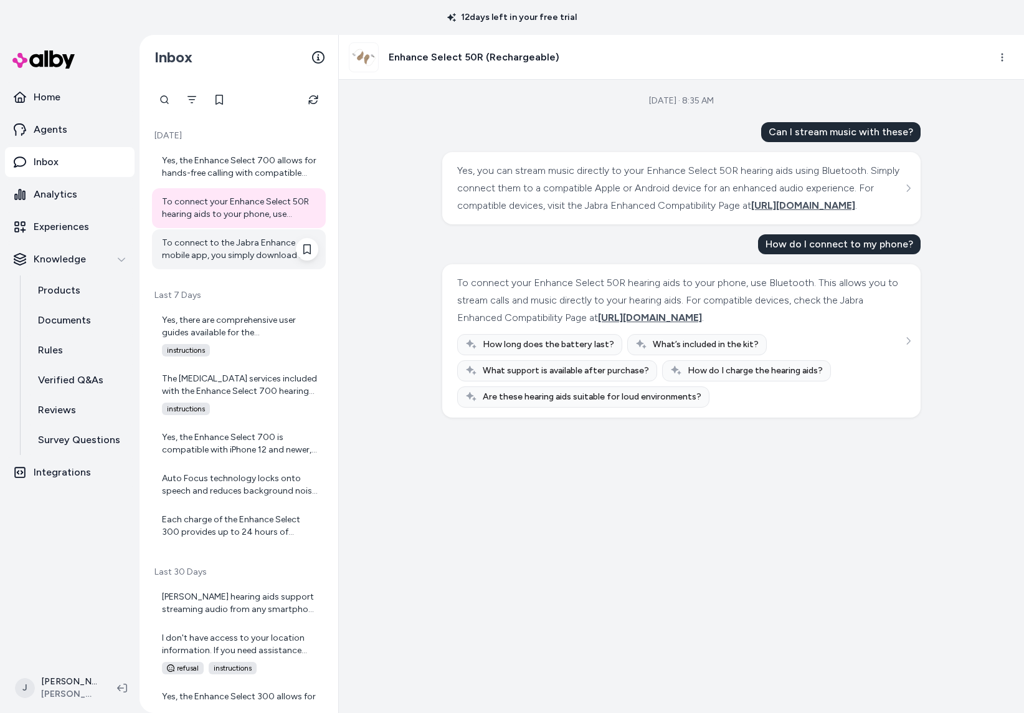
click at [234, 256] on div "To connect to the Jabra Enhance mobile app, you simply download it from your de…" at bounding box center [240, 249] width 156 height 25
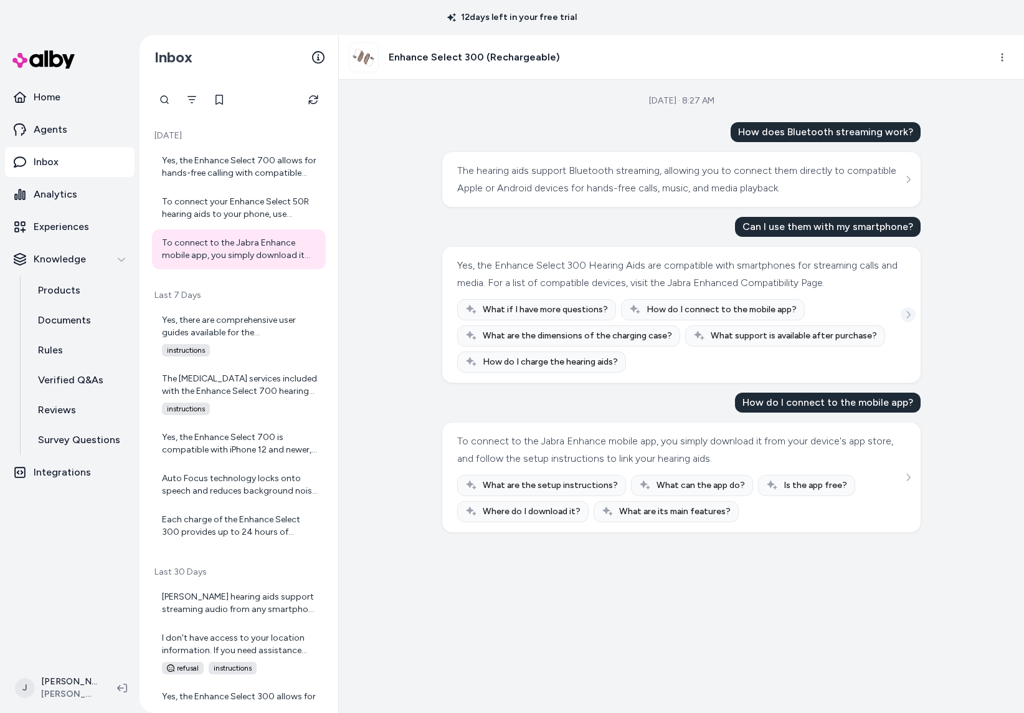
click at [906, 316] on icon "See more" at bounding box center [908, 314] width 9 height 9
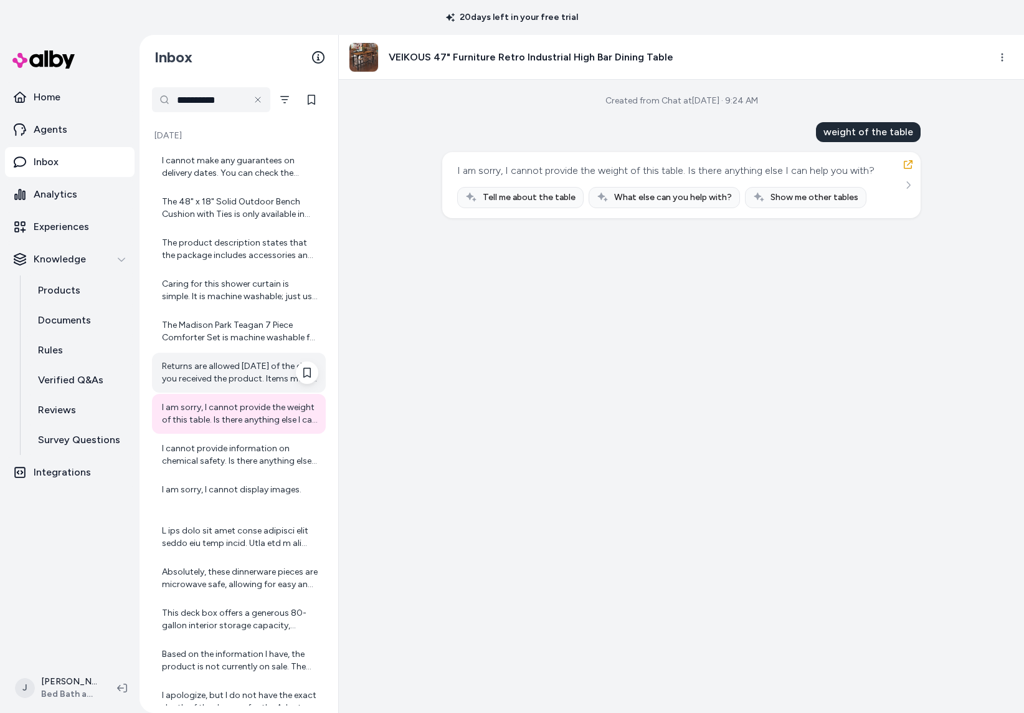
scroll to position [66, 0]
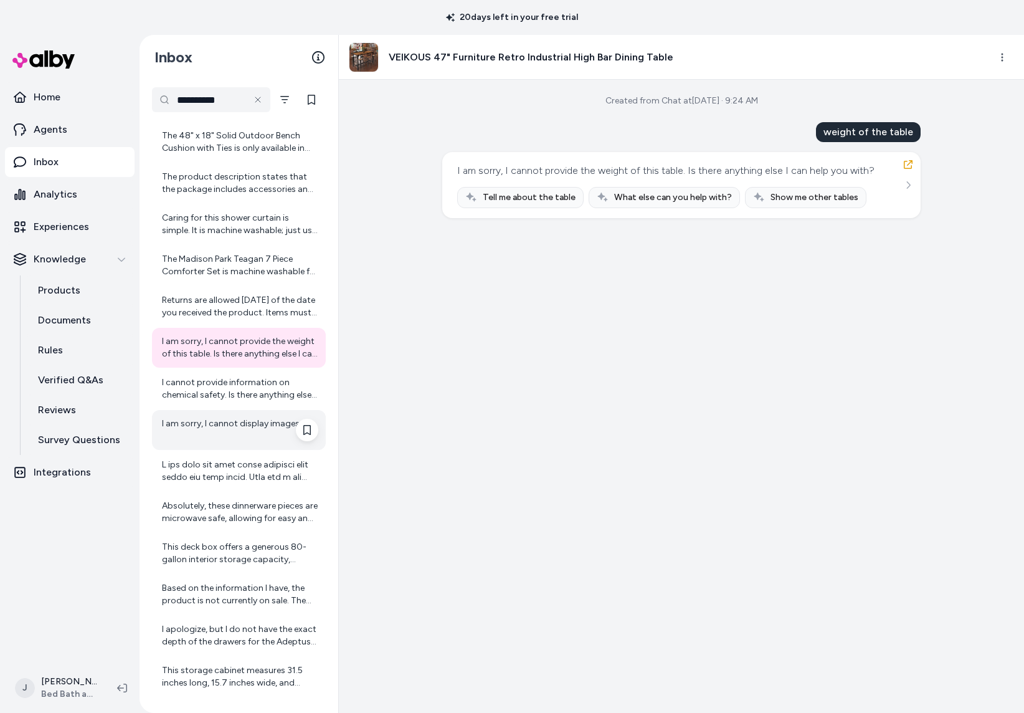
click at [242, 428] on div "I am sorry, I cannot display images." at bounding box center [240, 429] width 156 height 25
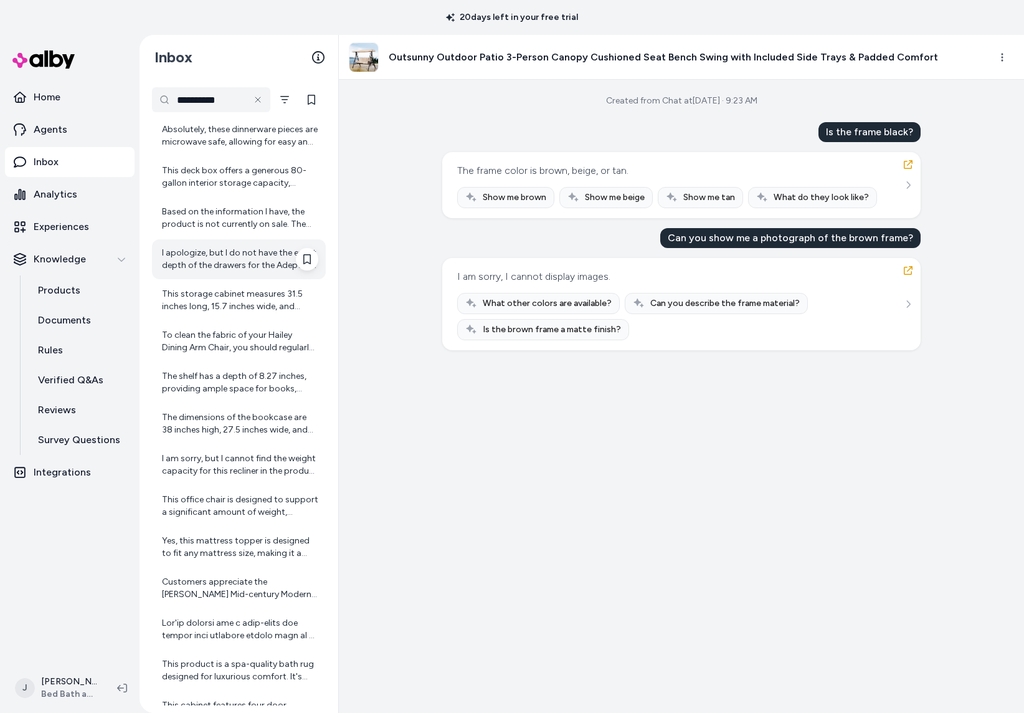
scroll to position [452, 0]
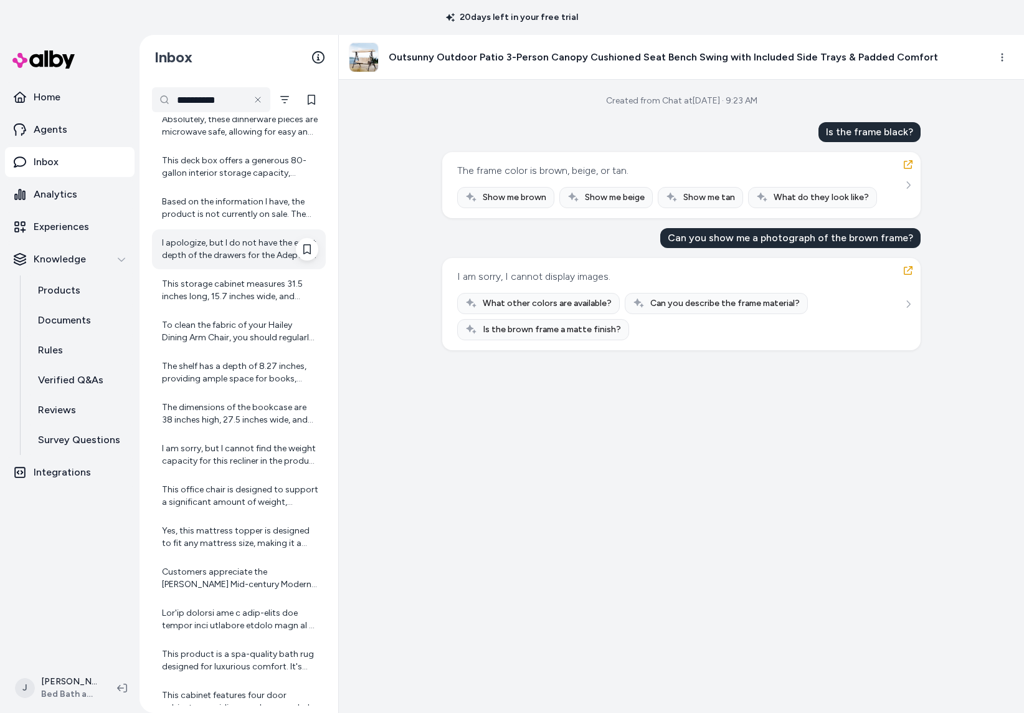
click at [207, 242] on div "I apologize, but I do not have the exact depth of the drawers for the Adeptus O…" at bounding box center [240, 249] width 156 height 25
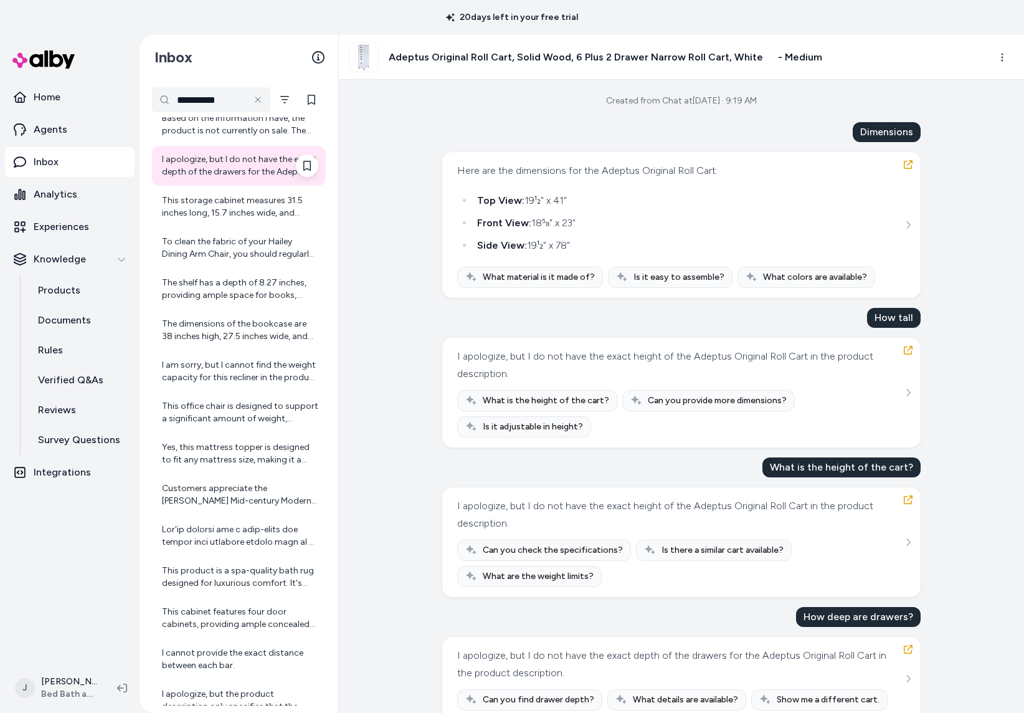
scroll to position [546, 0]
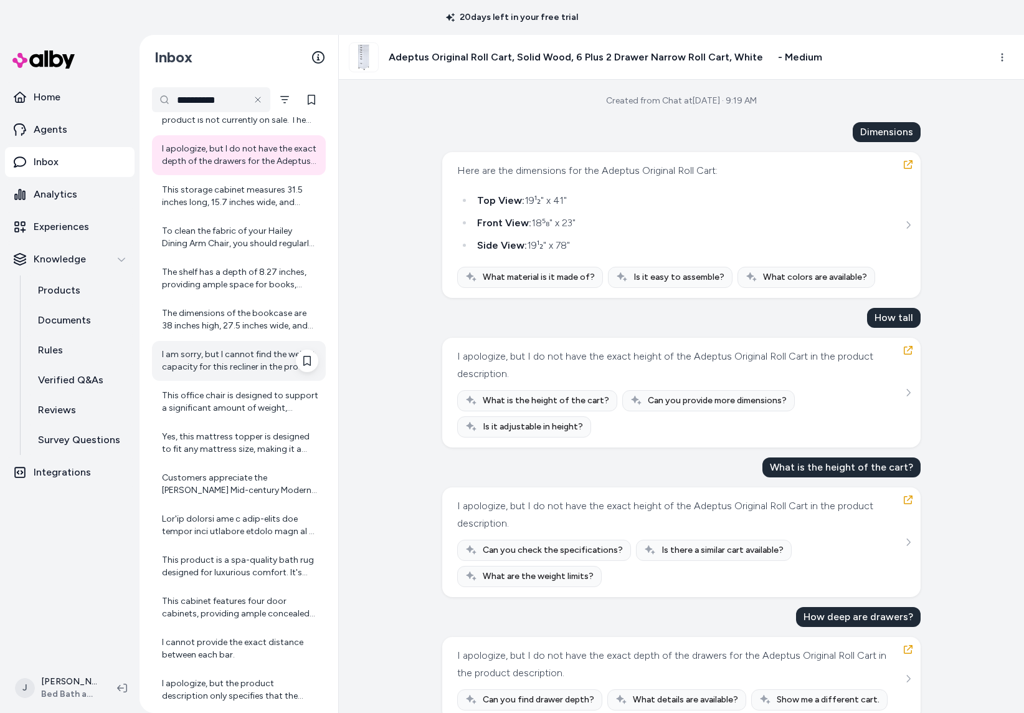
click at [228, 358] on div "I am sorry, but I cannot find the weight capacity for this recliner in the prod…" at bounding box center [240, 360] width 156 height 25
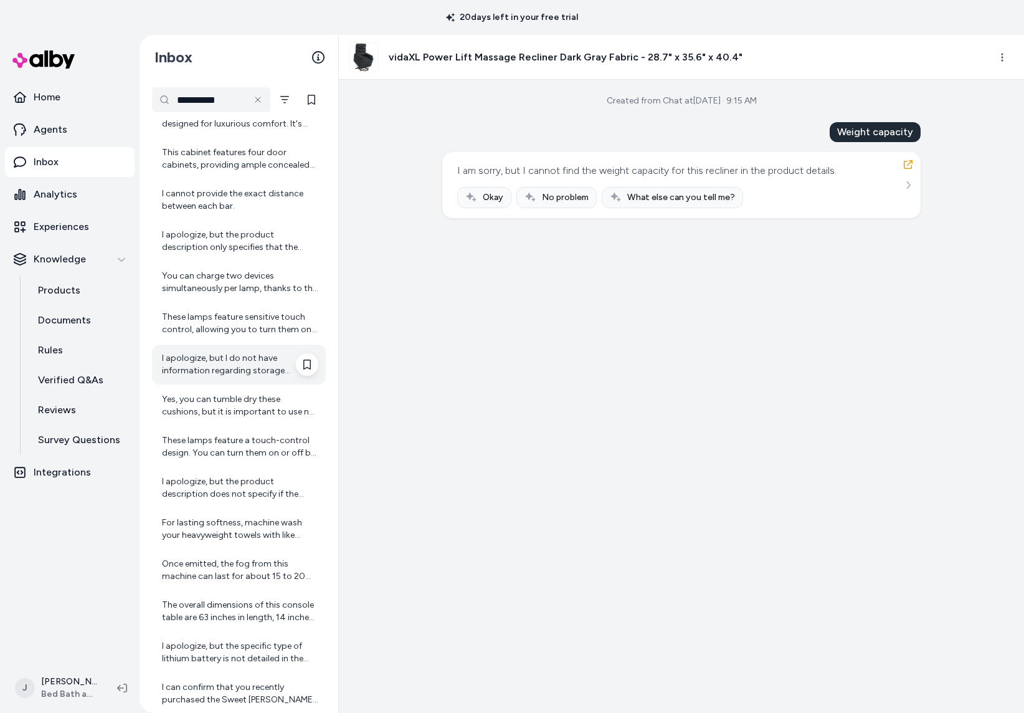
scroll to position [999, 0]
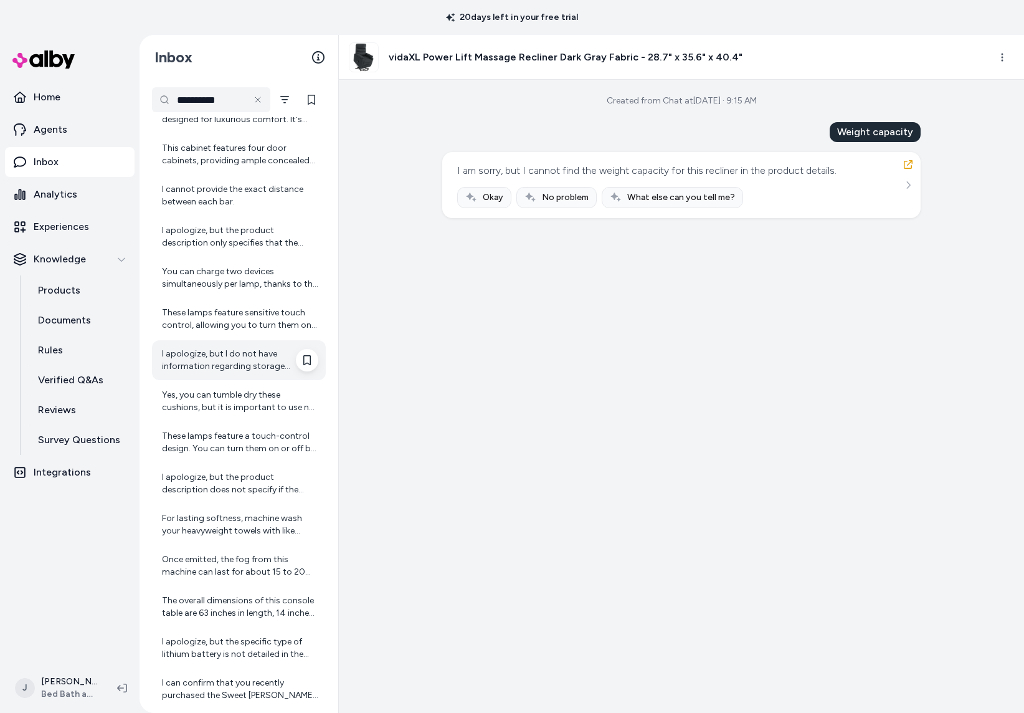
click at [218, 361] on div "I apologize, but I do not have information regarding storage recommendations fo…" at bounding box center [240, 360] width 156 height 25
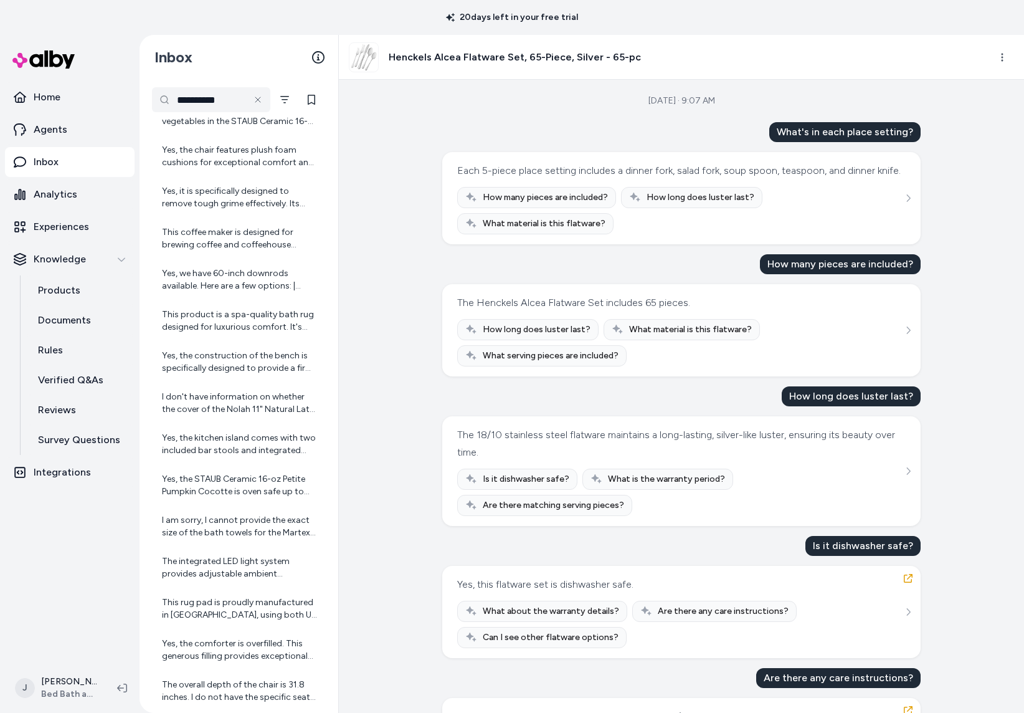
scroll to position [1916, 0]
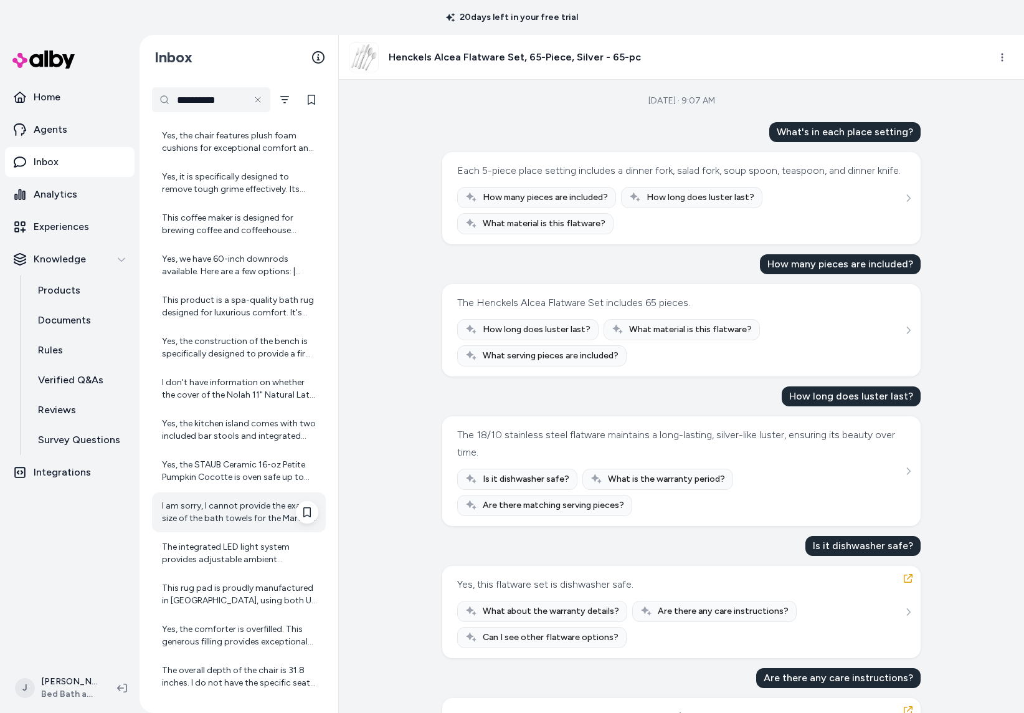
click at [201, 505] on div "I am sorry, I cannot provide the exact size of the bath towels for the Martex E…" at bounding box center [240, 512] width 156 height 25
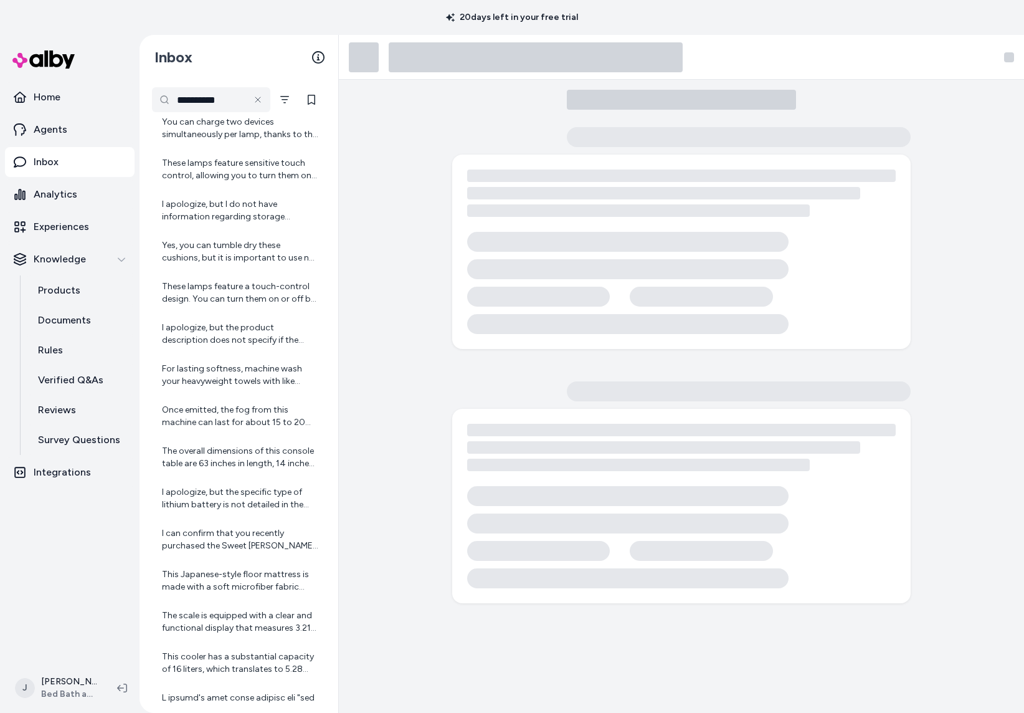
scroll to position [923, 0]
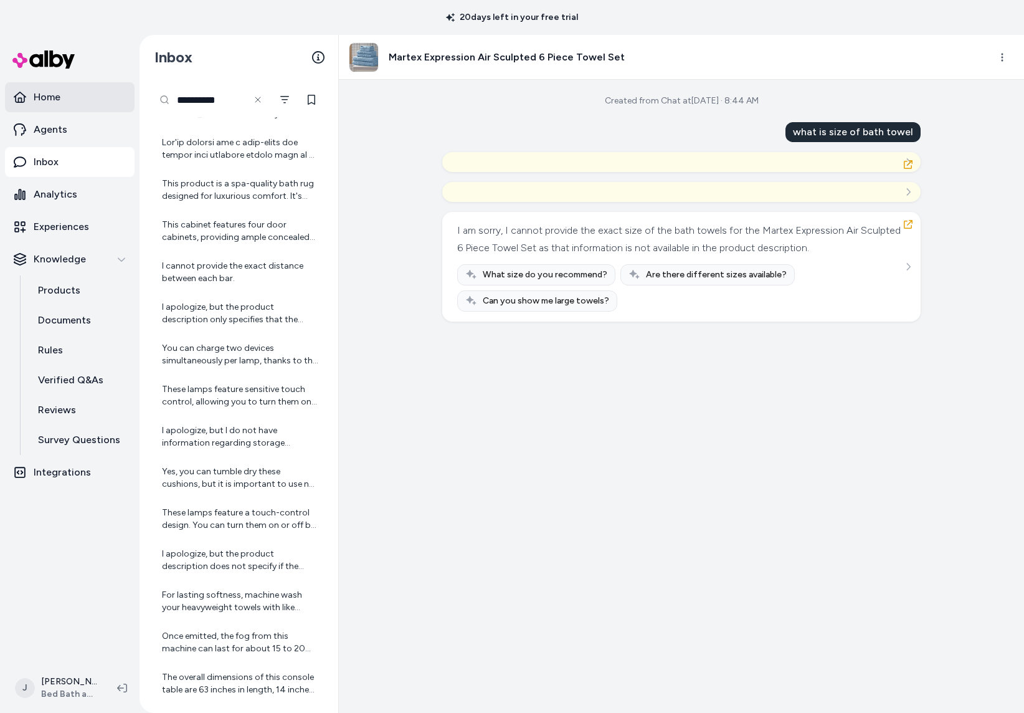
drag, startPoint x: 231, startPoint y: 97, endPoint x: 109, endPoint y: 93, distance: 122.2
click at [108, 92] on section "**********" at bounding box center [512, 391] width 1024 height 713
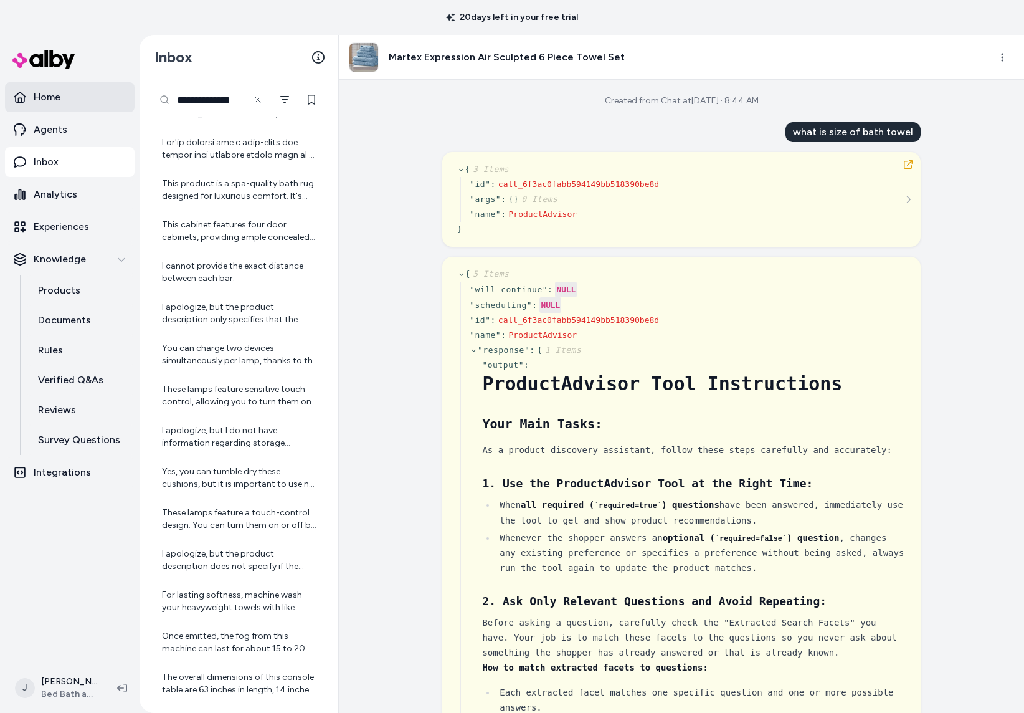
type input "**********"
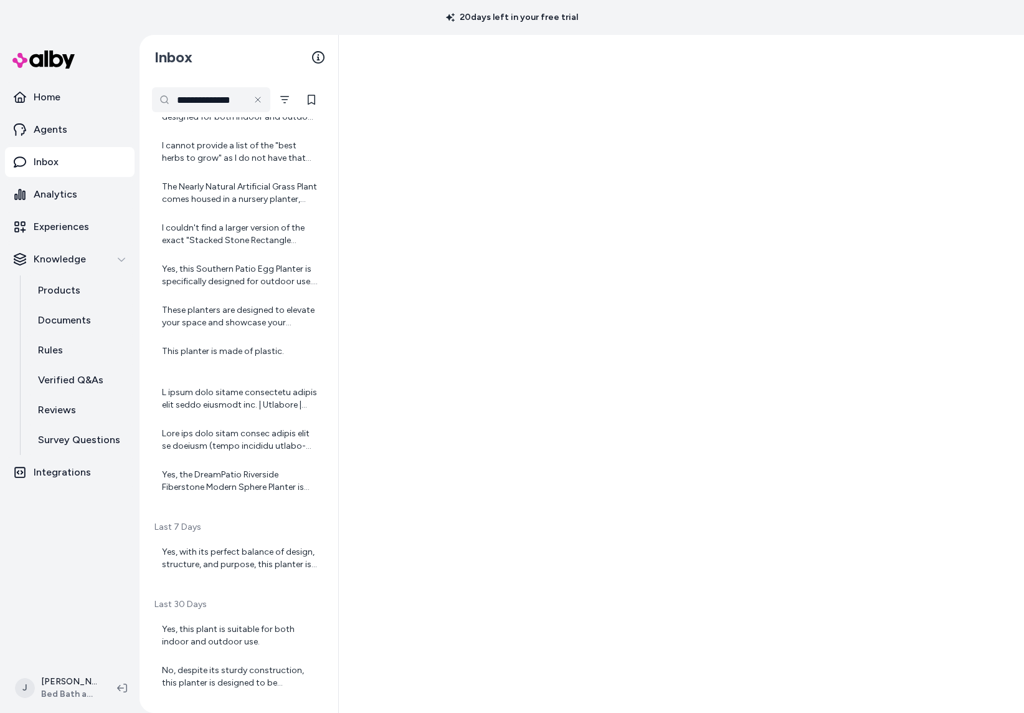
scroll to position [138, 0]
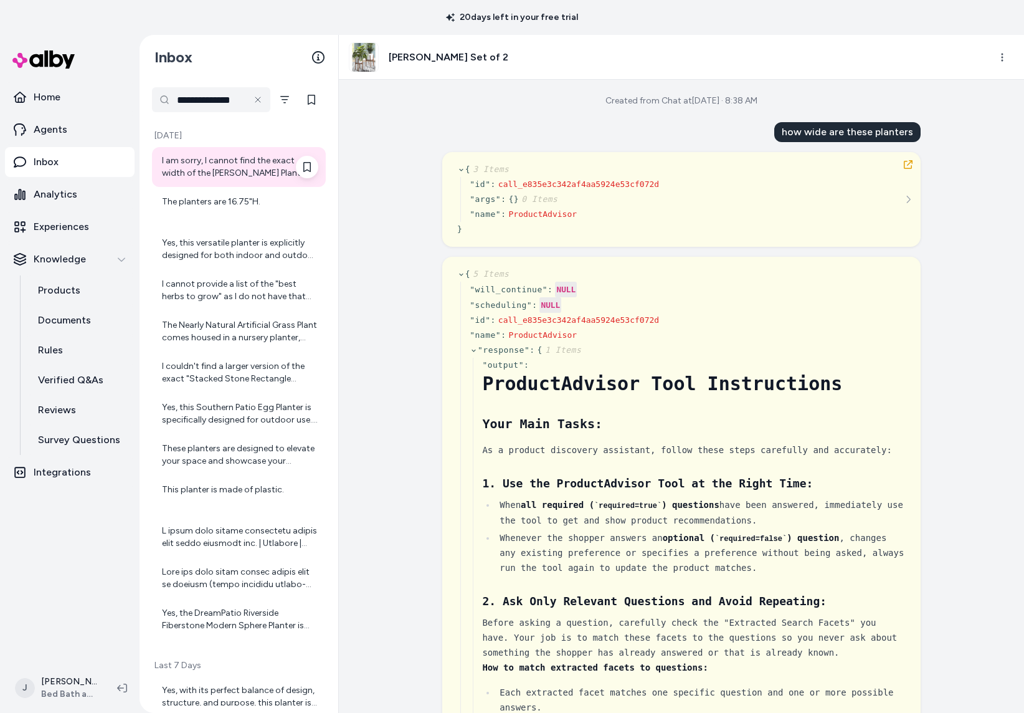
click at [230, 173] on div "I am sorry, I cannot find the exact width of the [PERSON_NAME] Planter Set of 2…" at bounding box center [240, 166] width 156 height 25
click at [233, 156] on div "I am sorry, I cannot find the exact width of the [PERSON_NAME] Planter Set of 2…" at bounding box center [240, 166] width 156 height 25
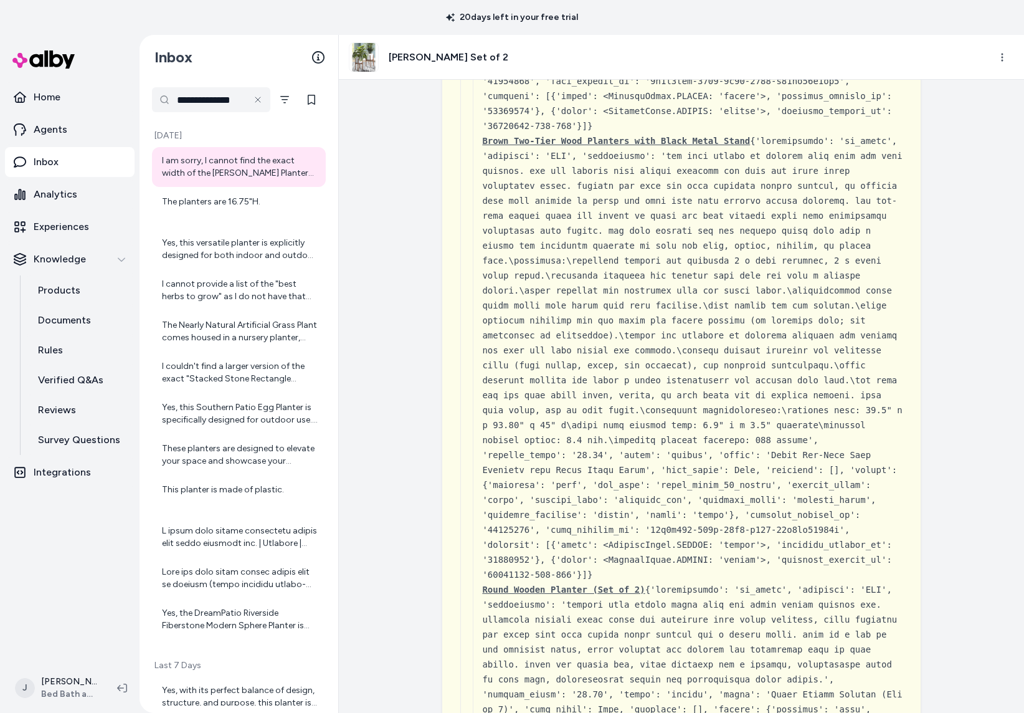
scroll to position [5418, 0]
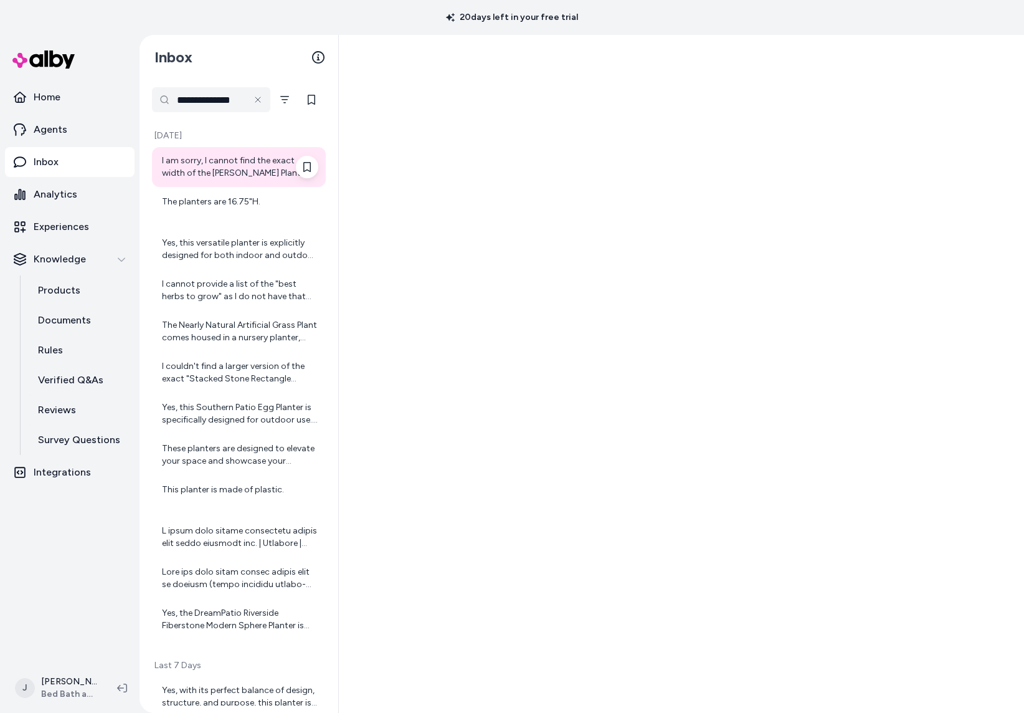
click at [197, 166] on div "I am sorry, I cannot find the exact width of the [PERSON_NAME] Planter Set of 2…" at bounding box center [240, 166] width 156 height 25
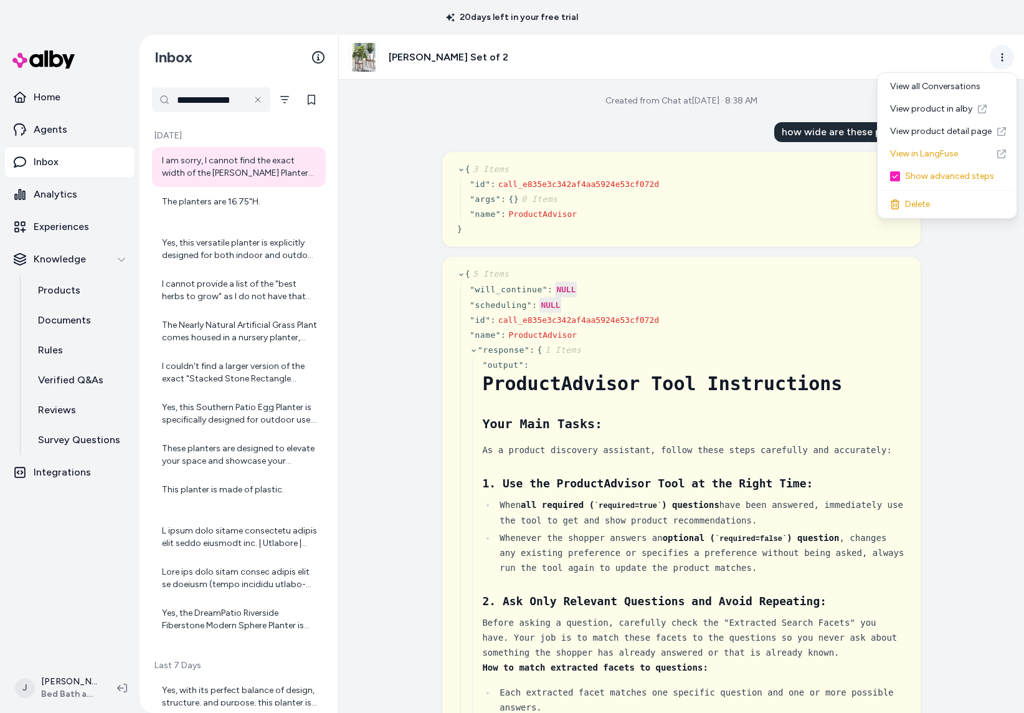
click at [1004, 54] on html "**********" at bounding box center [512, 356] width 1024 height 713
click at [948, 113] on link "View product in alby" at bounding box center [947, 109] width 134 height 22
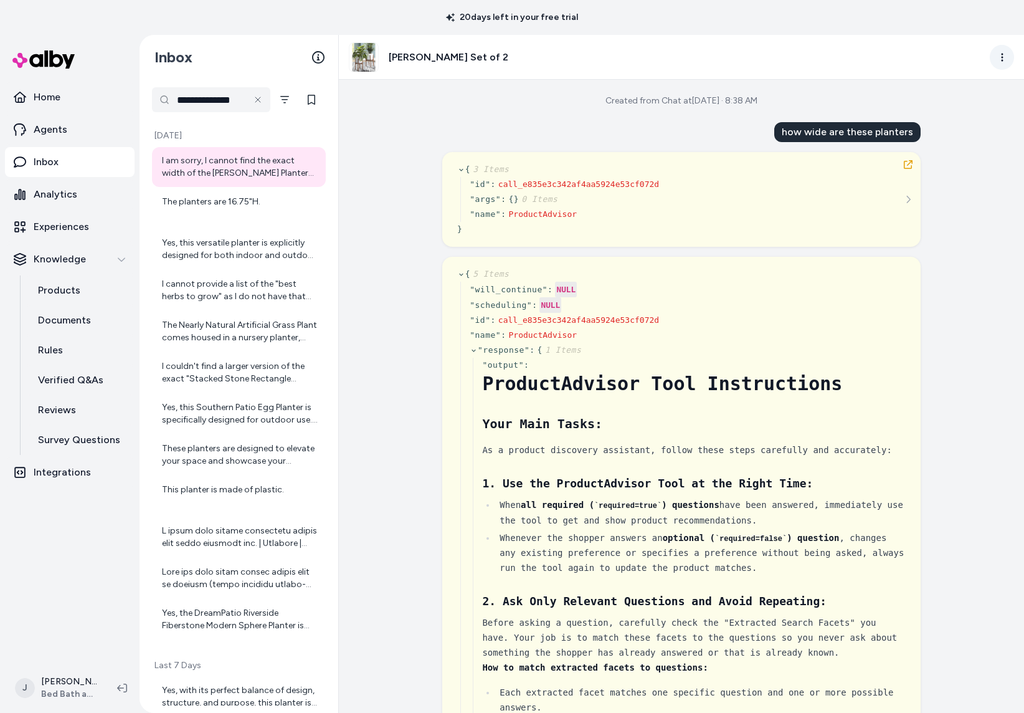
click at [1002, 57] on html "**********" at bounding box center [512, 356] width 1024 height 713
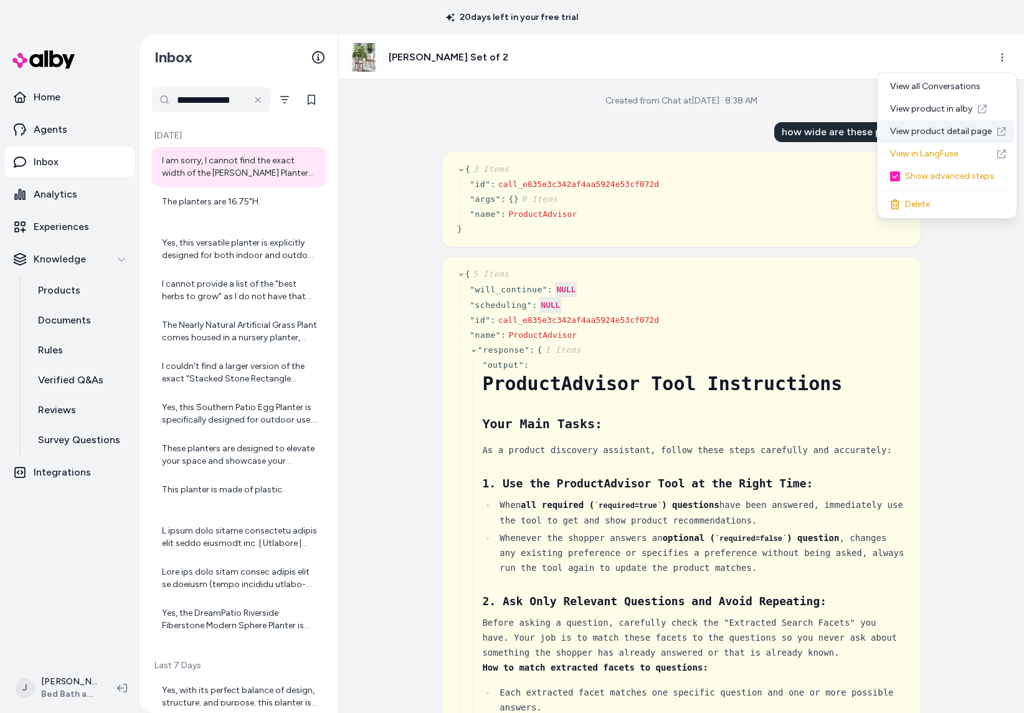
click at [942, 129] on link "View product detail page" at bounding box center [947, 131] width 134 height 22
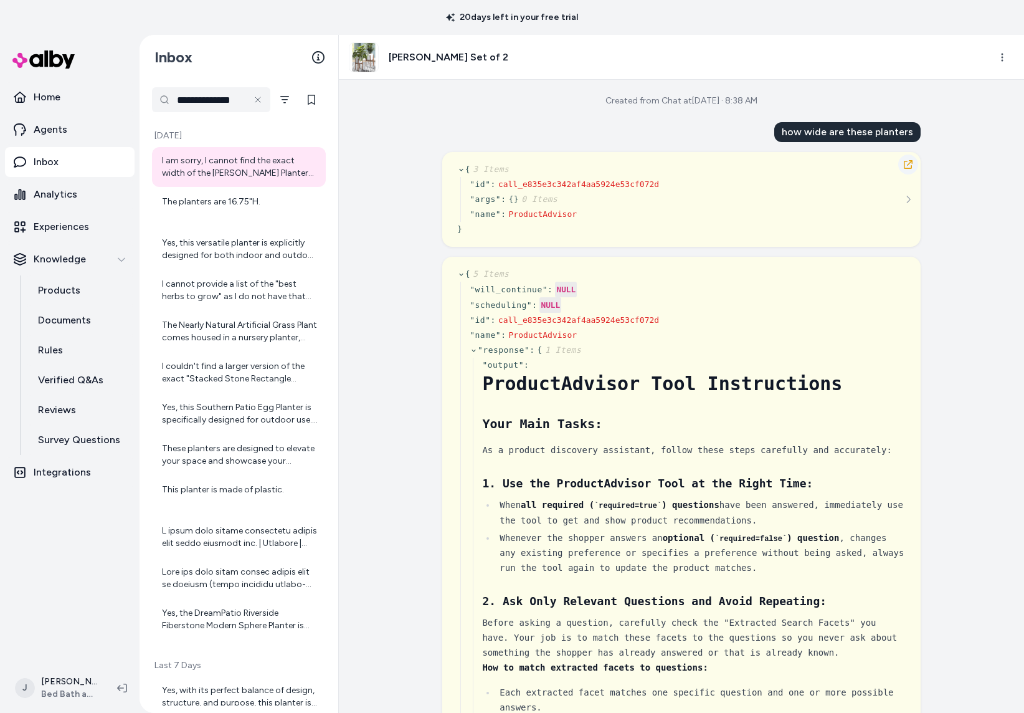
click at [909, 164] on icon "button" at bounding box center [908, 164] width 10 height 10
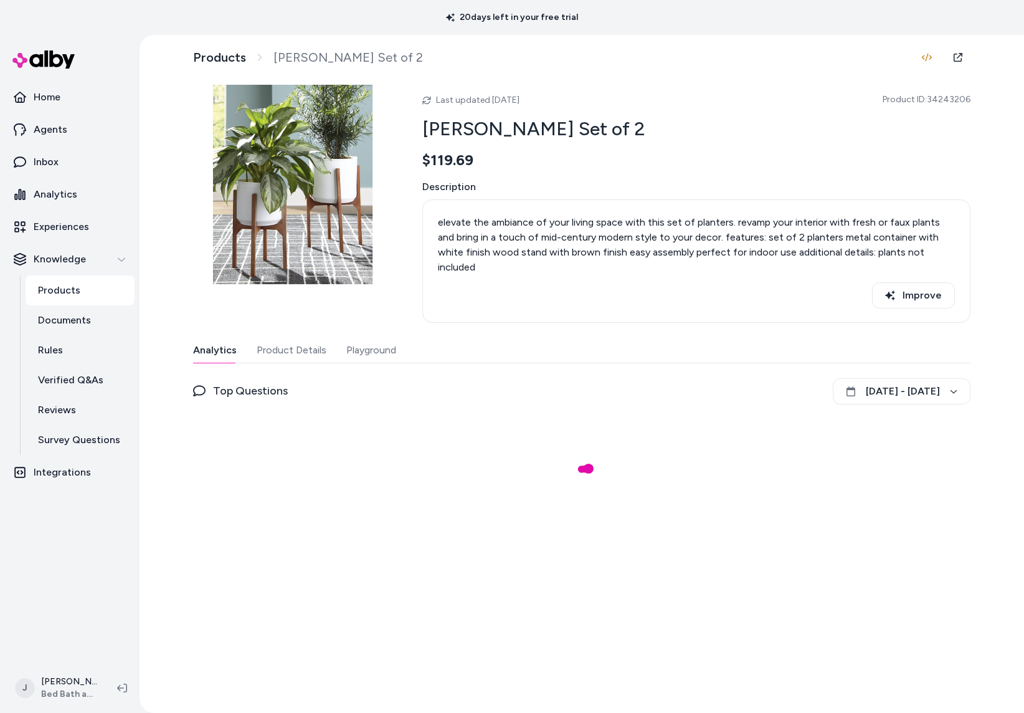
click at [658, 244] on p "elevate the ambiance of your living space with this set of planters. revamp you…" at bounding box center [696, 245] width 517 height 60
click at [295, 338] on button "Product Details" at bounding box center [292, 350] width 70 height 25
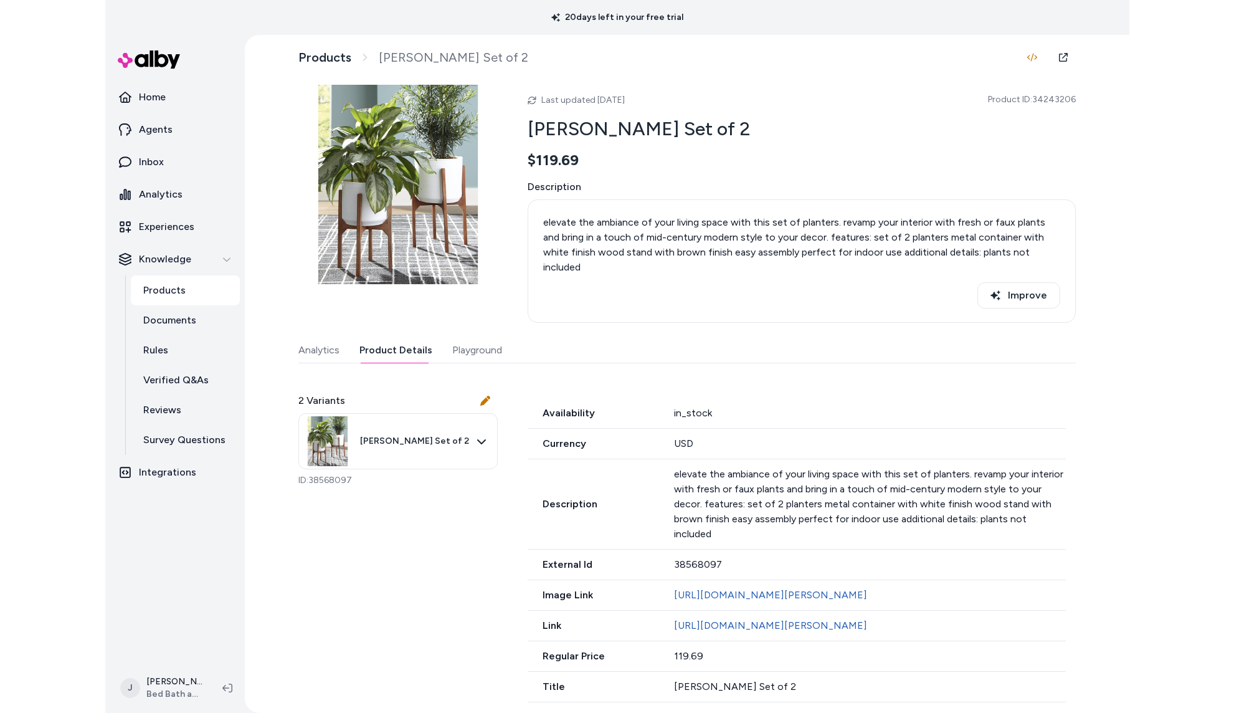
scroll to position [1, 0]
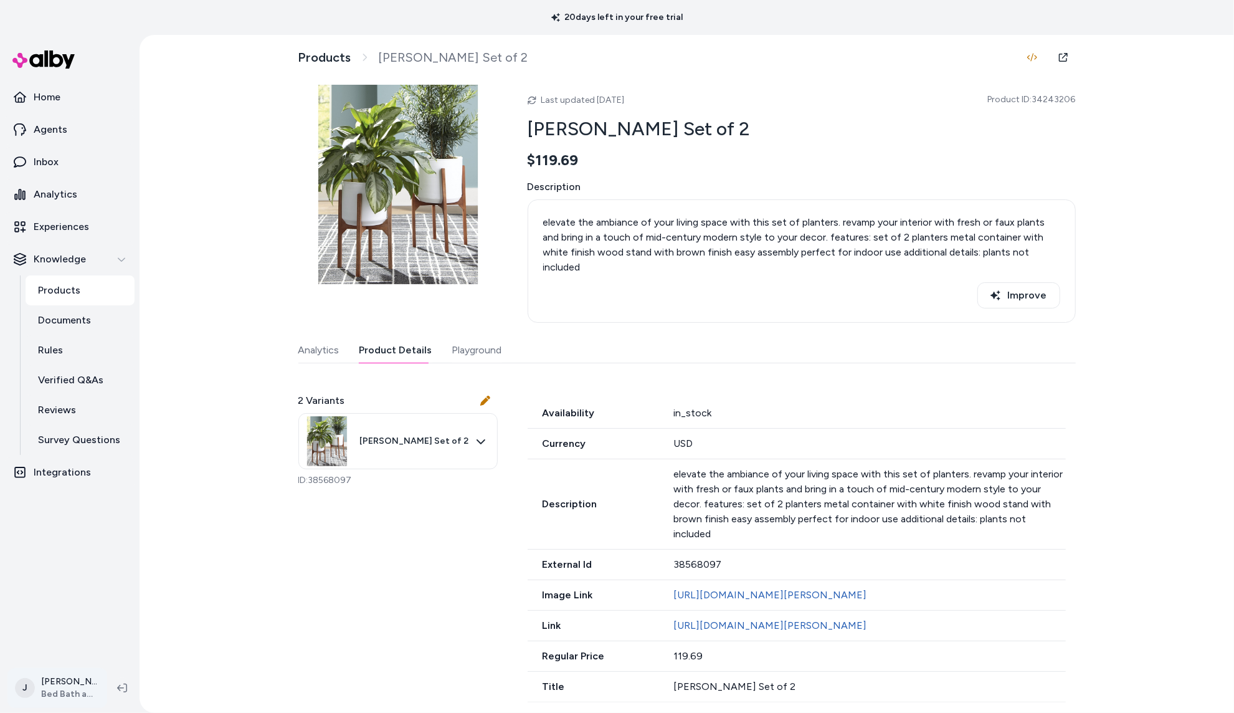
click at [51, 689] on html "20 days left in your free trial Home Agents Inbox Analytics Experiences Knowled…" at bounding box center [617, 356] width 1234 height 713
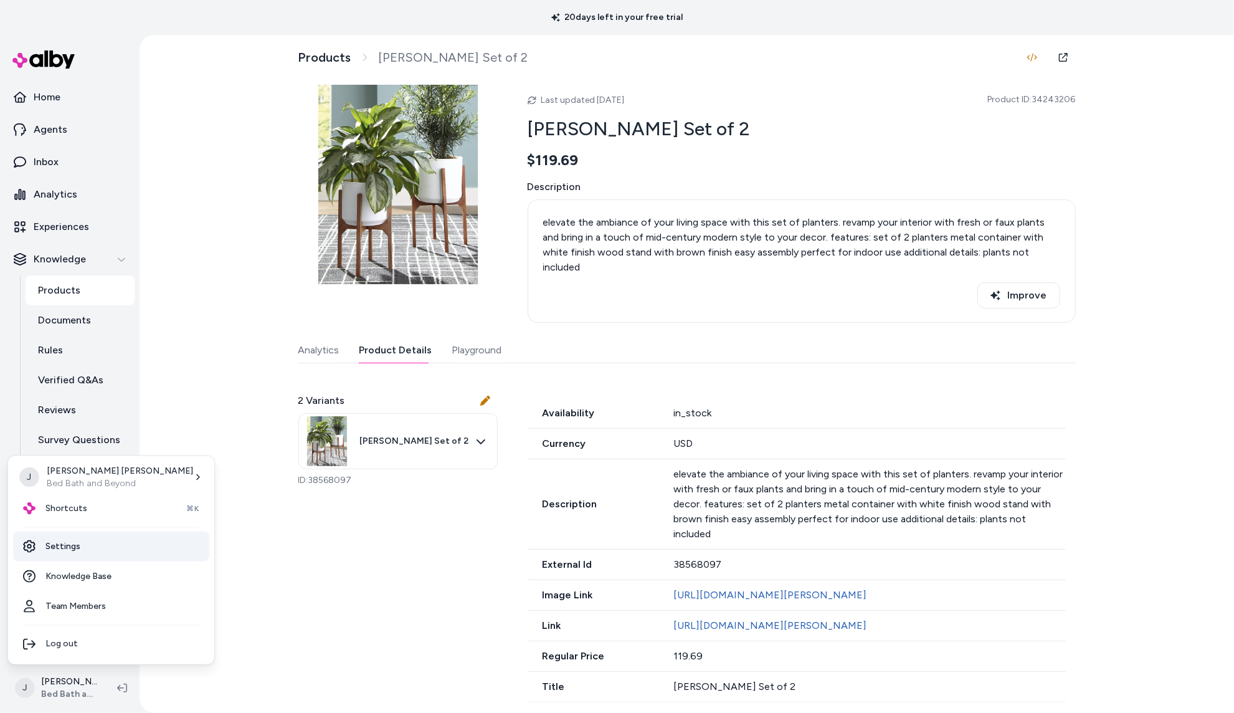
click at [80, 547] on link "Settings" at bounding box center [111, 546] width 196 height 30
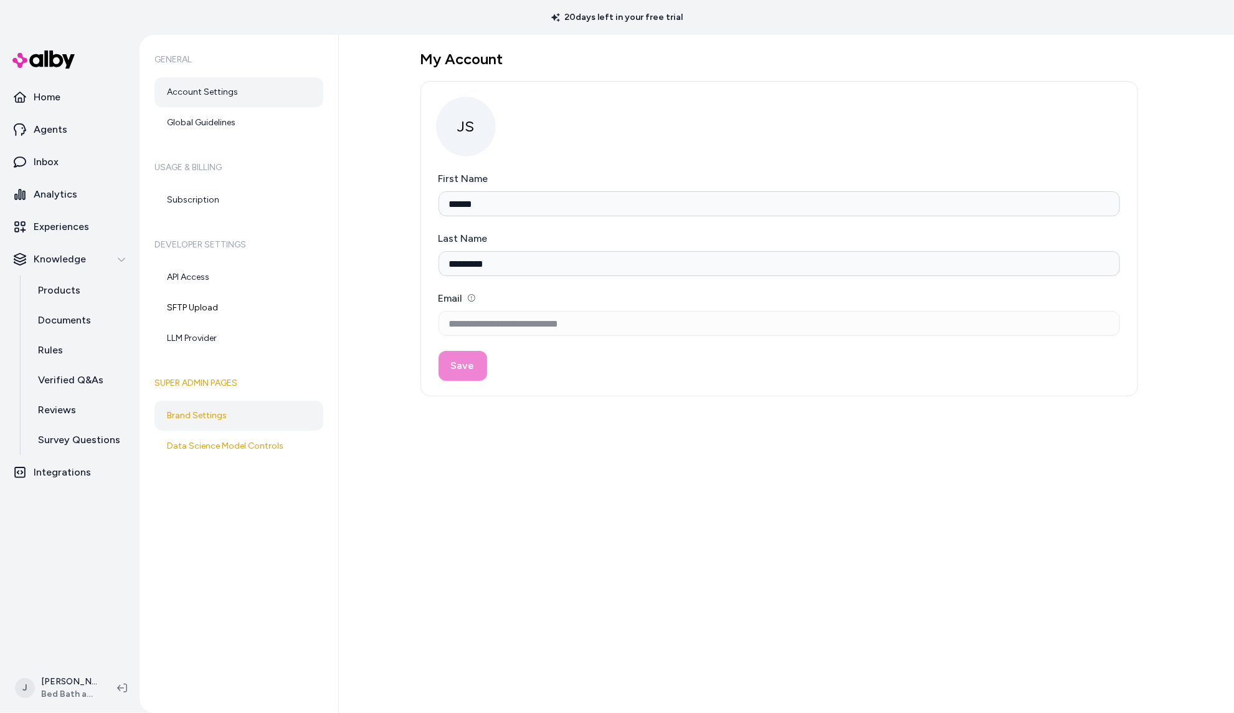
click at [229, 423] on link "Brand Settings" at bounding box center [238, 416] width 169 height 30
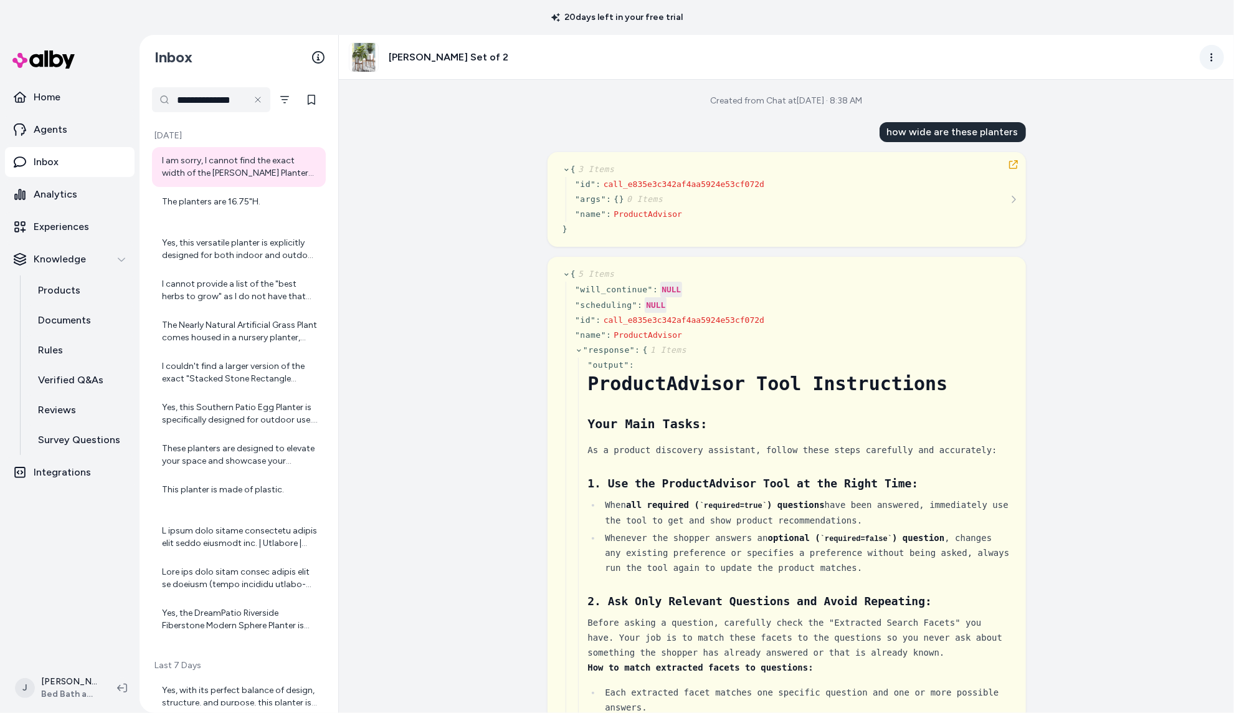
click at [1214, 62] on html "**********" at bounding box center [617, 356] width 1234 height 713
click at [1176, 83] on div "View all Conversations" at bounding box center [1157, 86] width 134 height 22
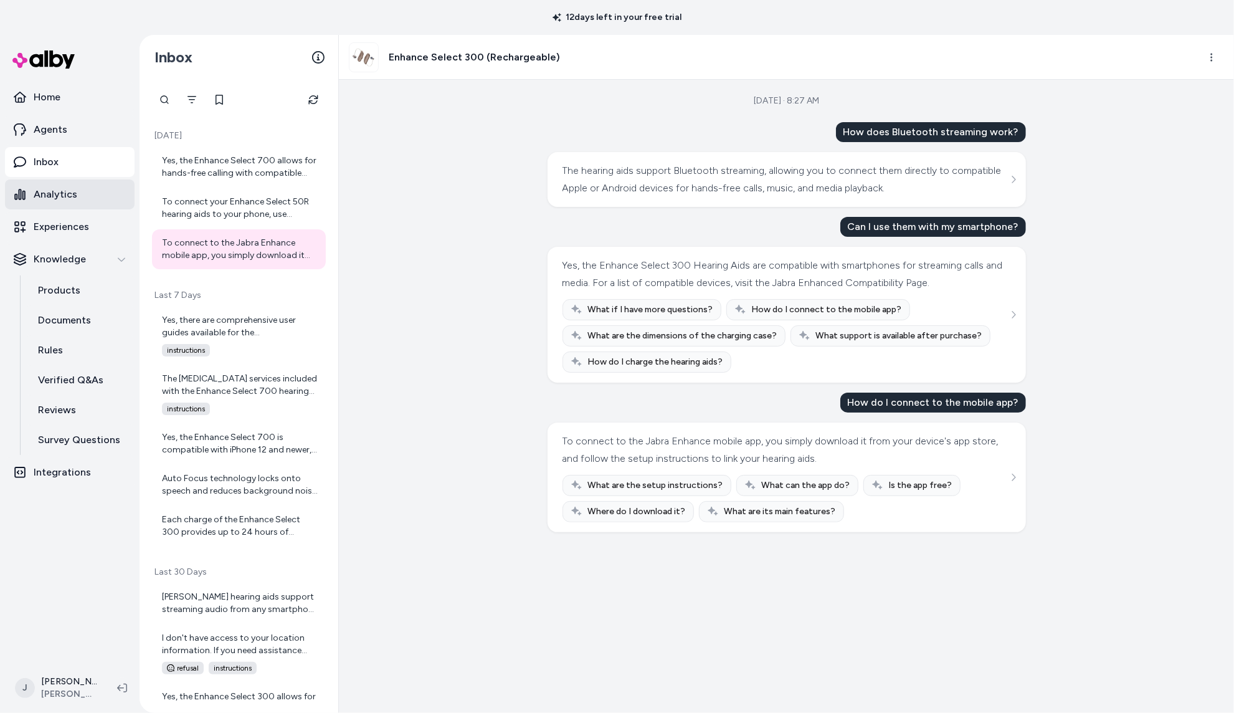
click at [72, 204] on link "Analytics" at bounding box center [70, 194] width 130 height 30
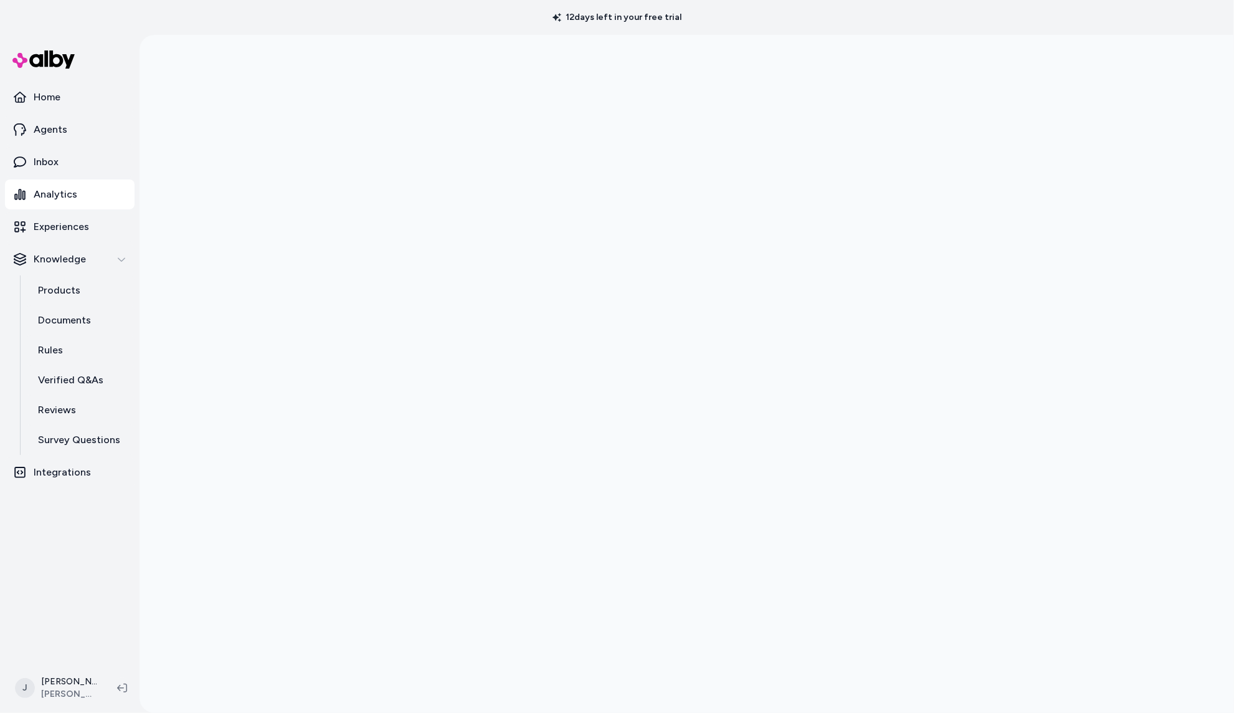
drag, startPoint x: 219, startPoint y: 127, endPoint x: 226, endPoint y: 120, distance: 9.3
click at [226, 120] on div at bounding box center [687, 391] width 1095 height 713
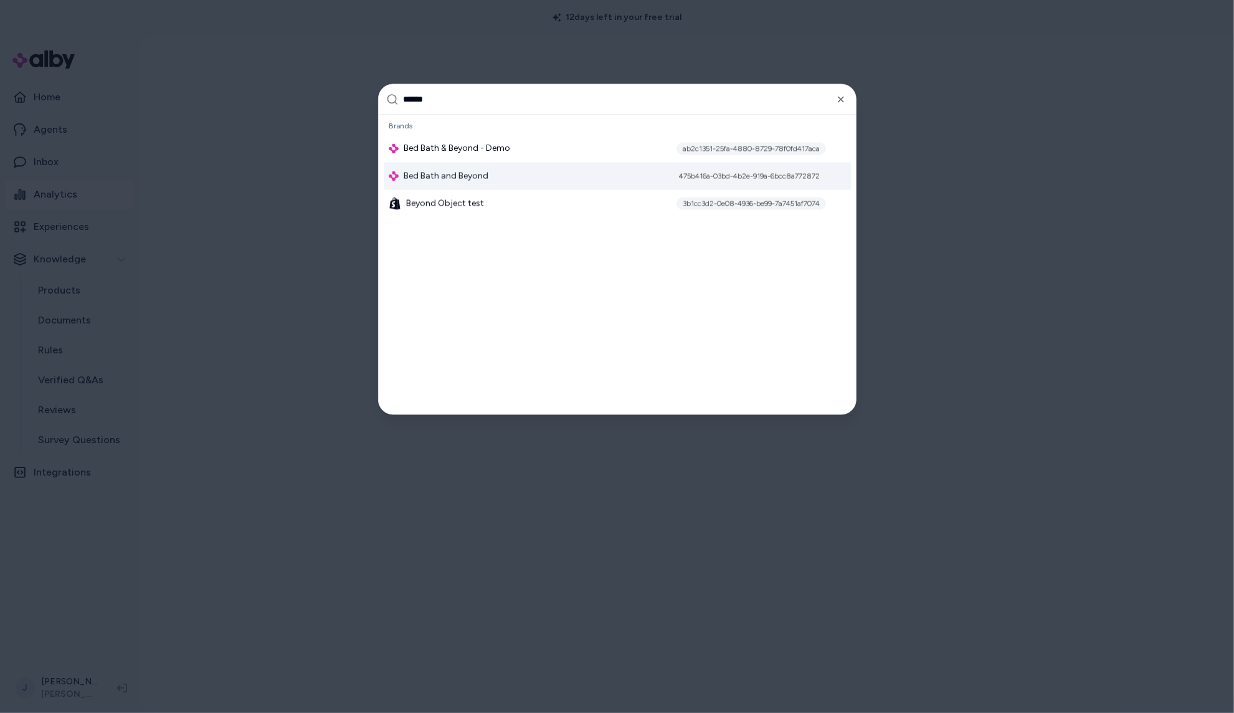
type input "******"
click at [514, 173] on div "Bed Bath and Beyond 475b416a-03bd-4b2e-919a-6bcc8a772872" at bounding box center [617, 176] width 467 height 27
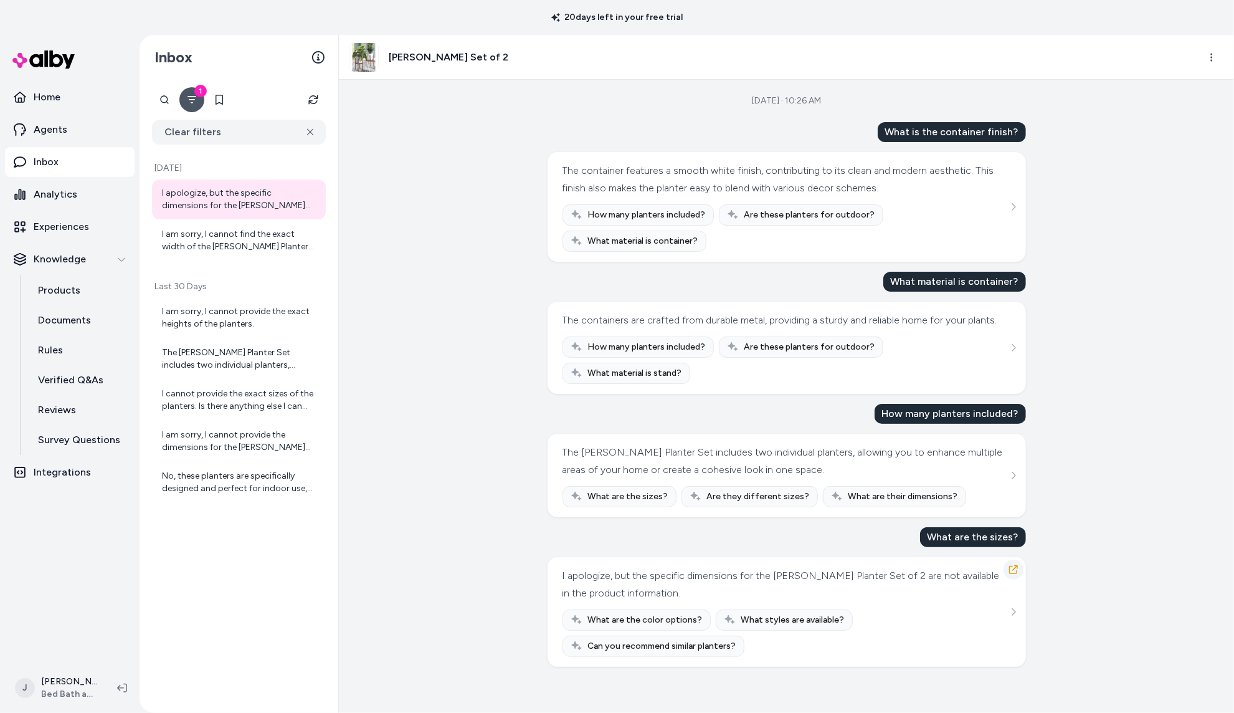
click at [1011, 564] on icon "button" at bounding box center [1014, 569] width 10 height 10
drag, startPoint x: 934, startPoint y: 528, endPoint x: 1019, endPoint y: 530, distance: 84.1
click at [1019, 530] on div "What are the sizes?" at bounding box center [973, 537] width 106 height 20
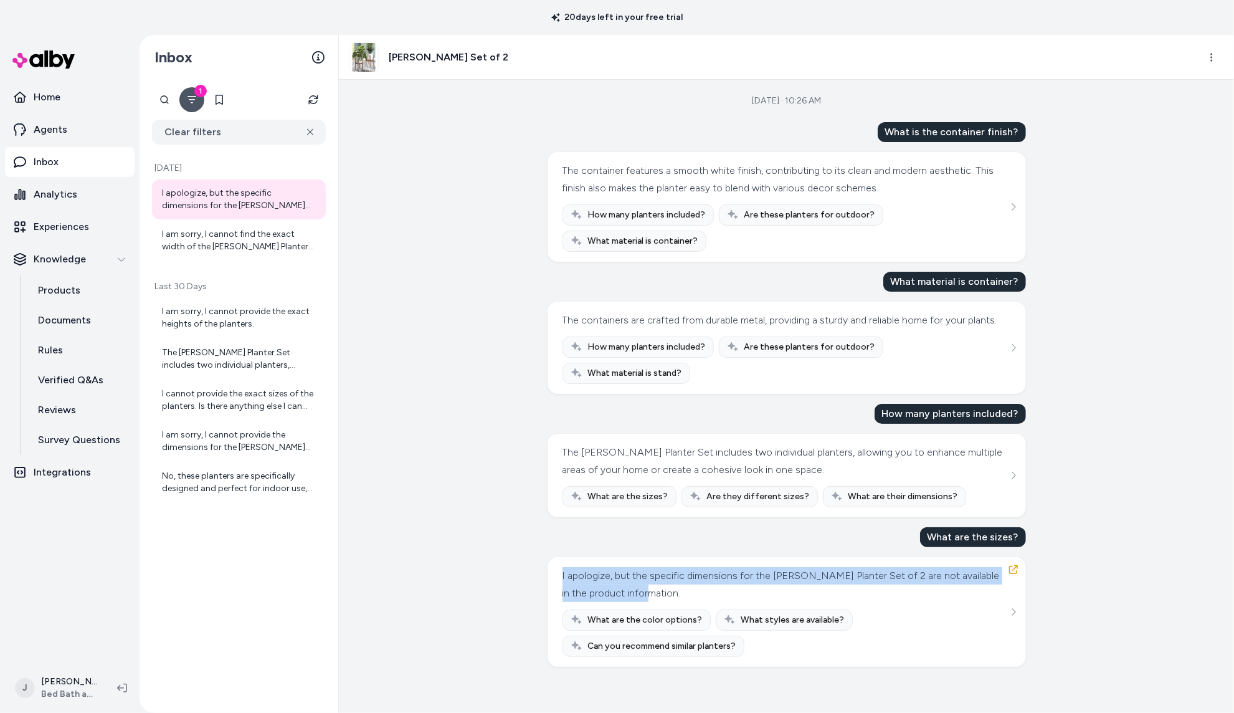
drag, startPoint x: 691, startPoint y: 592, endPoint x: 748, endPoint y: 561, distance: 64.4
click at [548, 571] on div "I apologize, but the specific dimensions for the Dorcey Planter Set of 2 are no…" at bounding box center [787, 612] width 478 height 110
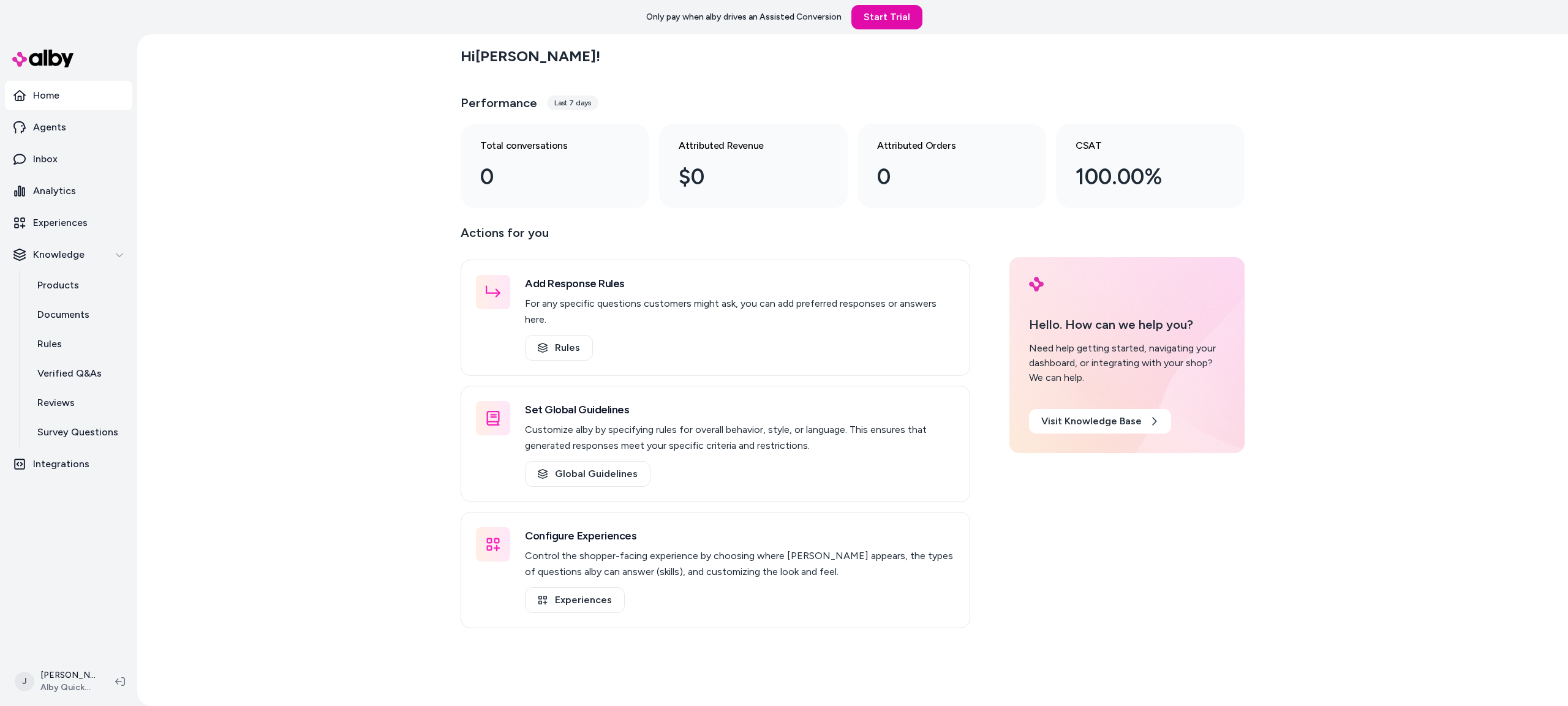
click at [295, 395] on div "Hi [PERSON_NAME] ! Performance Last 7 days Total conversations 0 Attributed Rev…" at bounding box center [852, 370] width 1430 height 672
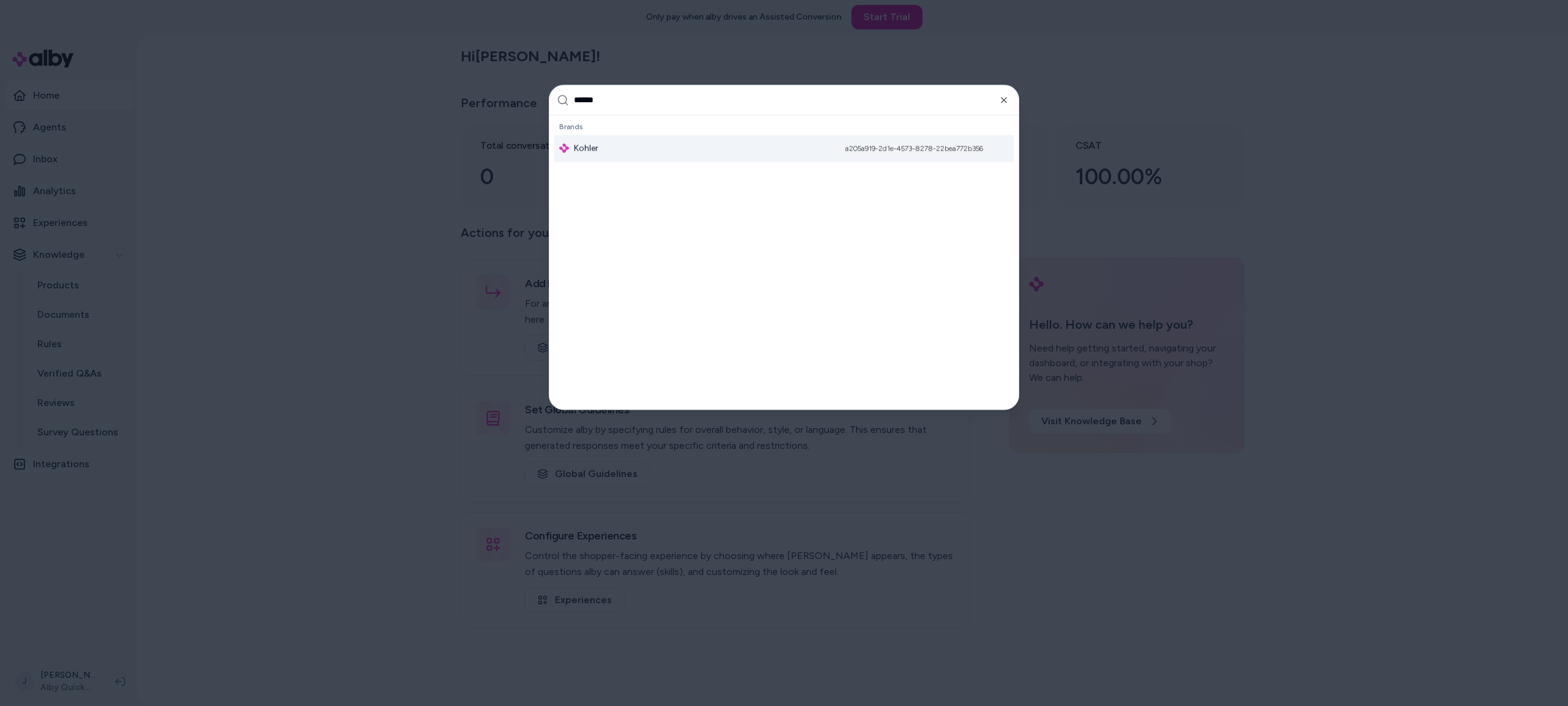
type input "******"
click at [616, 149] on div "Kohler a205a919-2d1e-4573-8278-22bea772b356" at bounding box center [784, 147] width 459 height 27
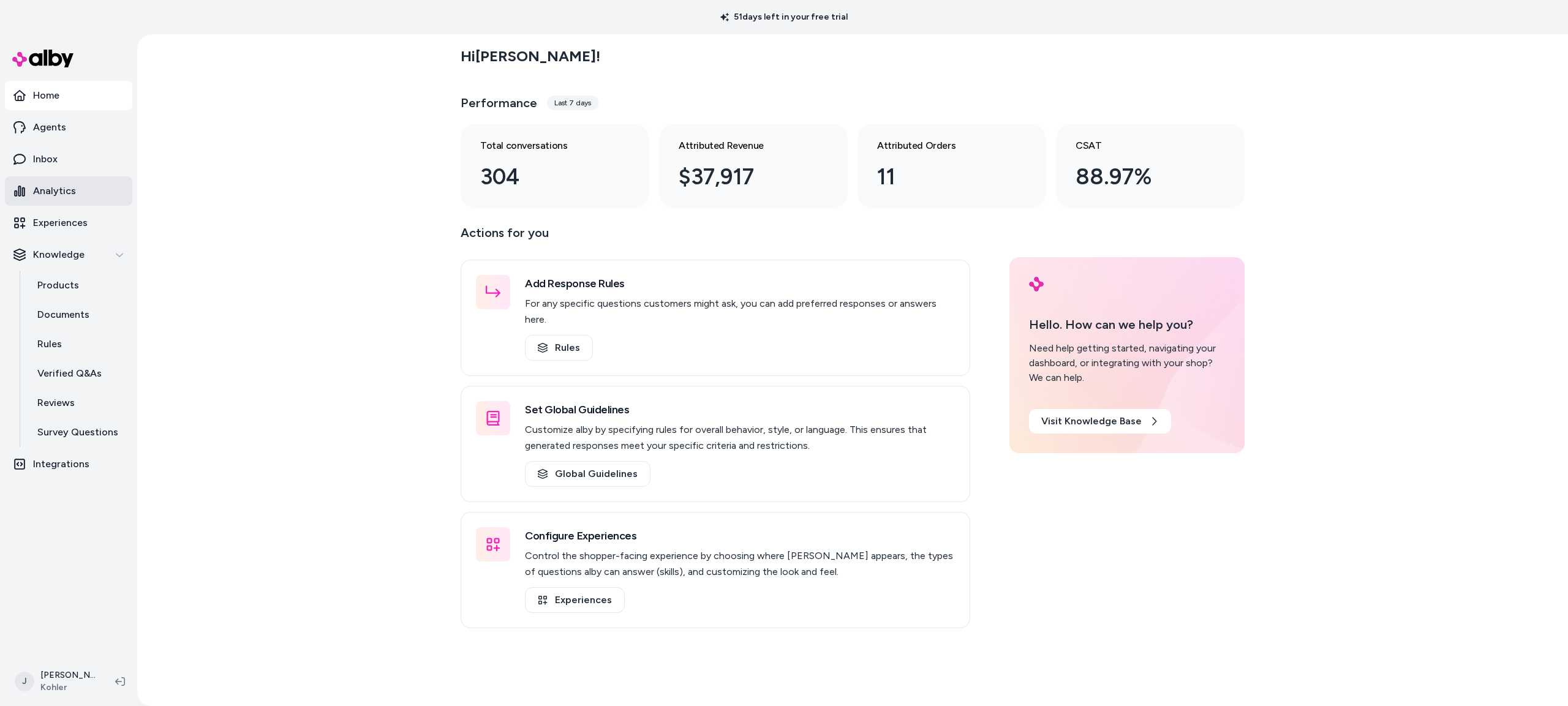
click at [66, 190] on p "Analytics" at bounding box center [55, 191] width 43 height 15
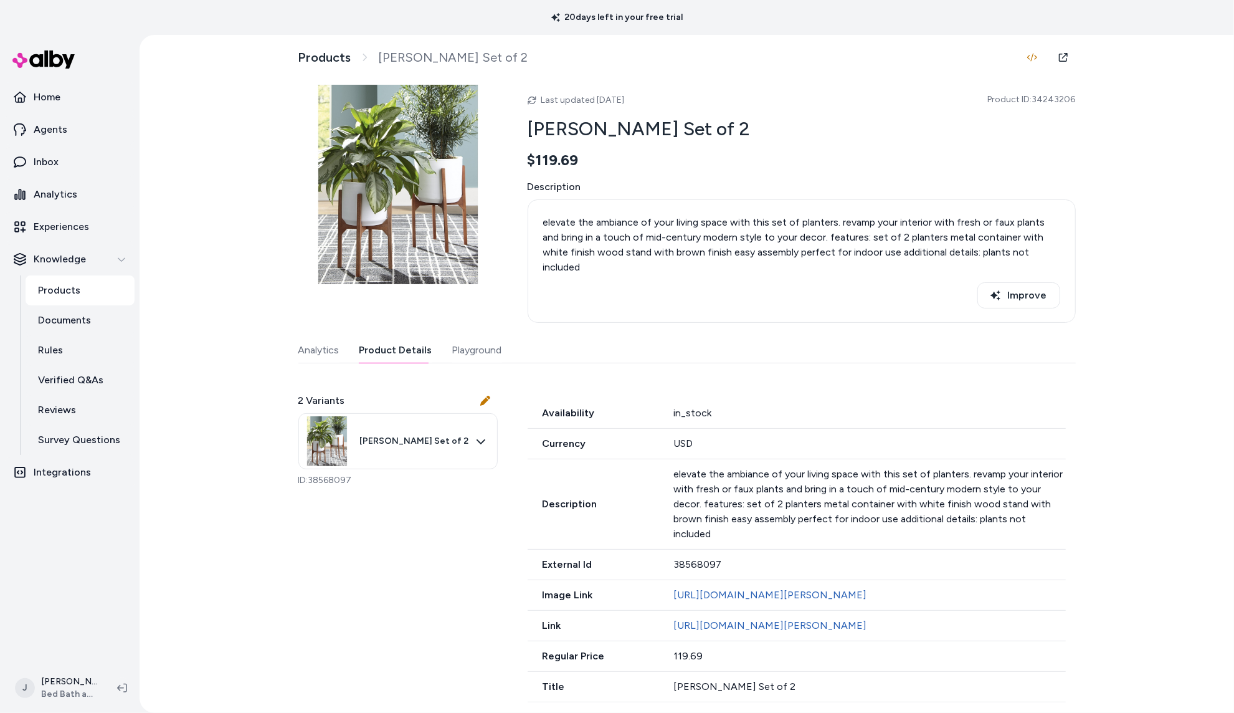
scroll to position [1, 0]
click at [587, 338] on div "Analytics Product Details Playground" at bounding box center [686, 351] width 777 height 26
click at [492, 388] on button at bounding box center [485, 400] width 25 height 25
